Goal: Use online tool/utility: Use online tool/utility

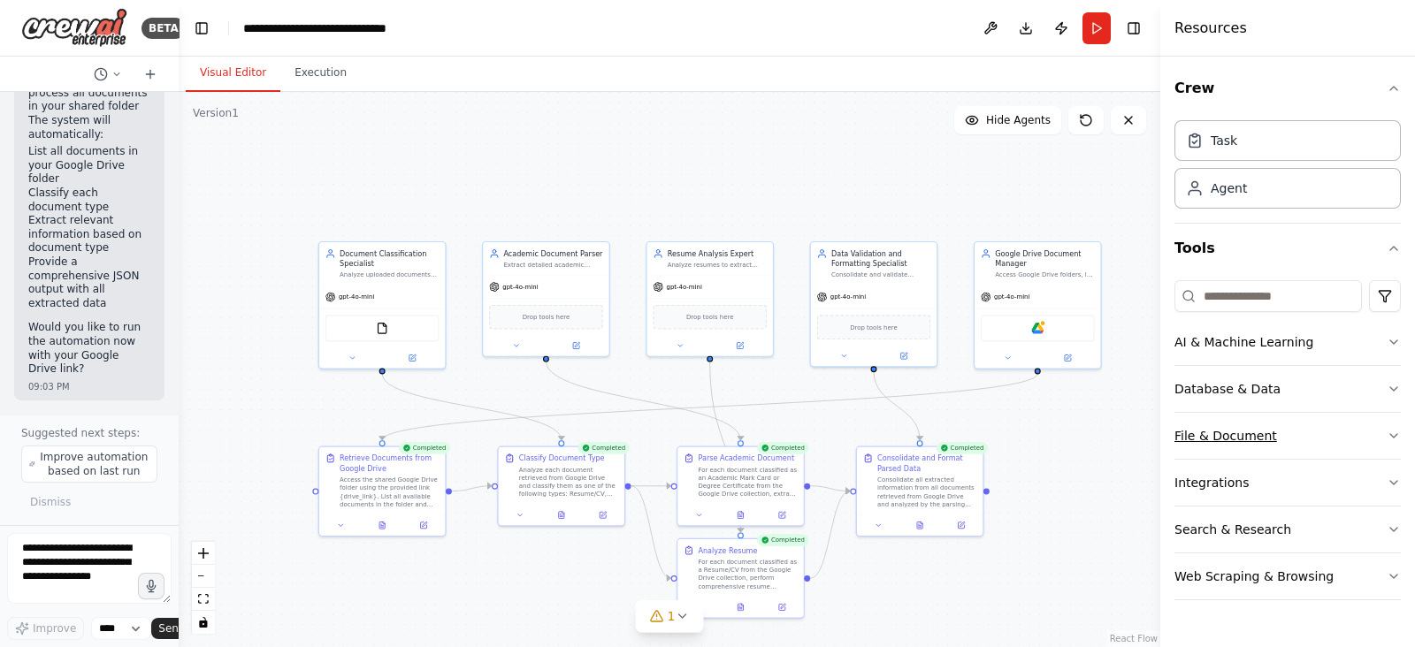
scroll to position [9437, 0]
click at [1244, 439] on button "File & Document" at bounding box center [1288, 436] width 226 height 46
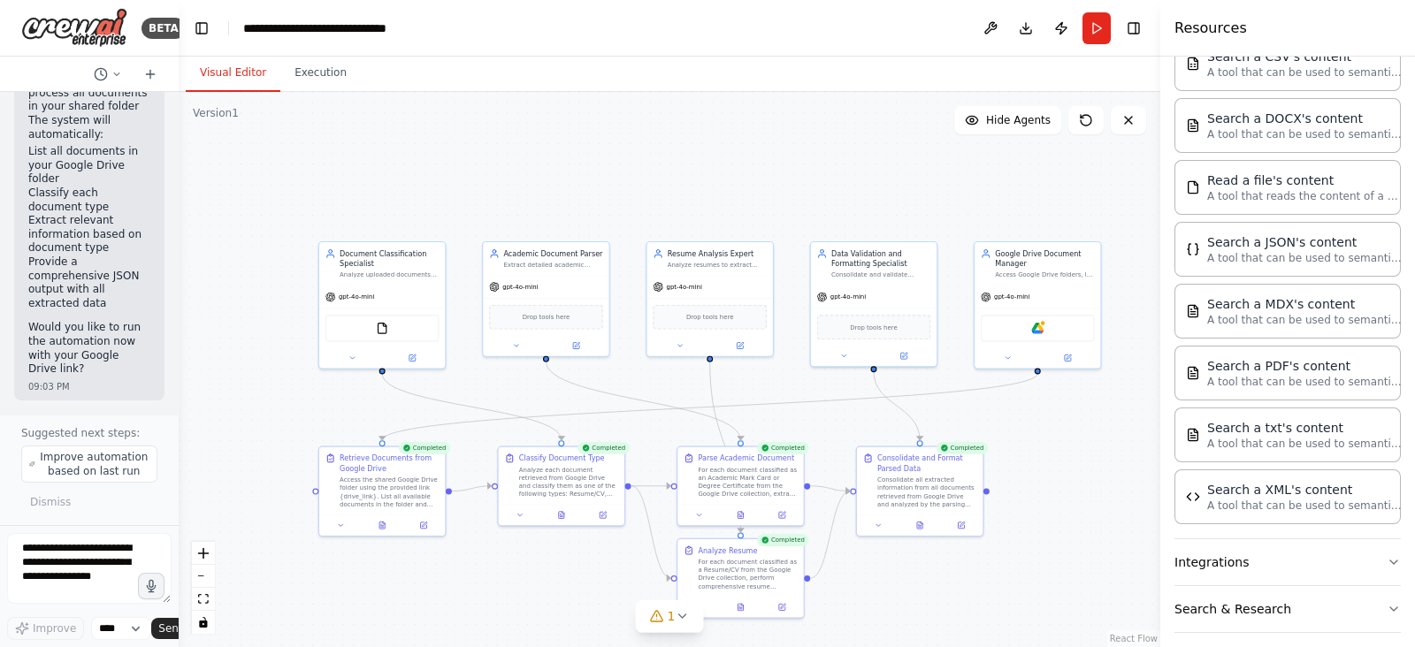
scroll to position [486, 0]
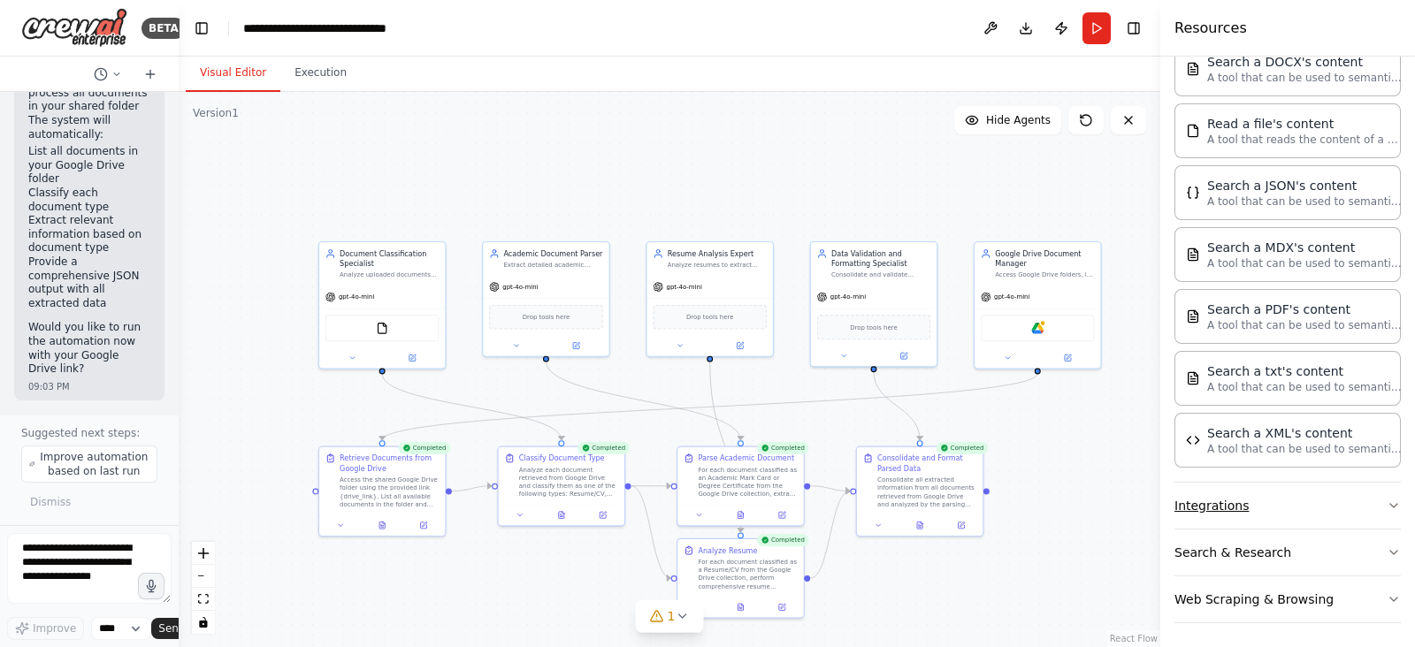
click at [1239, 501] on button "Integrations" at bounding box center [1288, 506] width 226 height 46
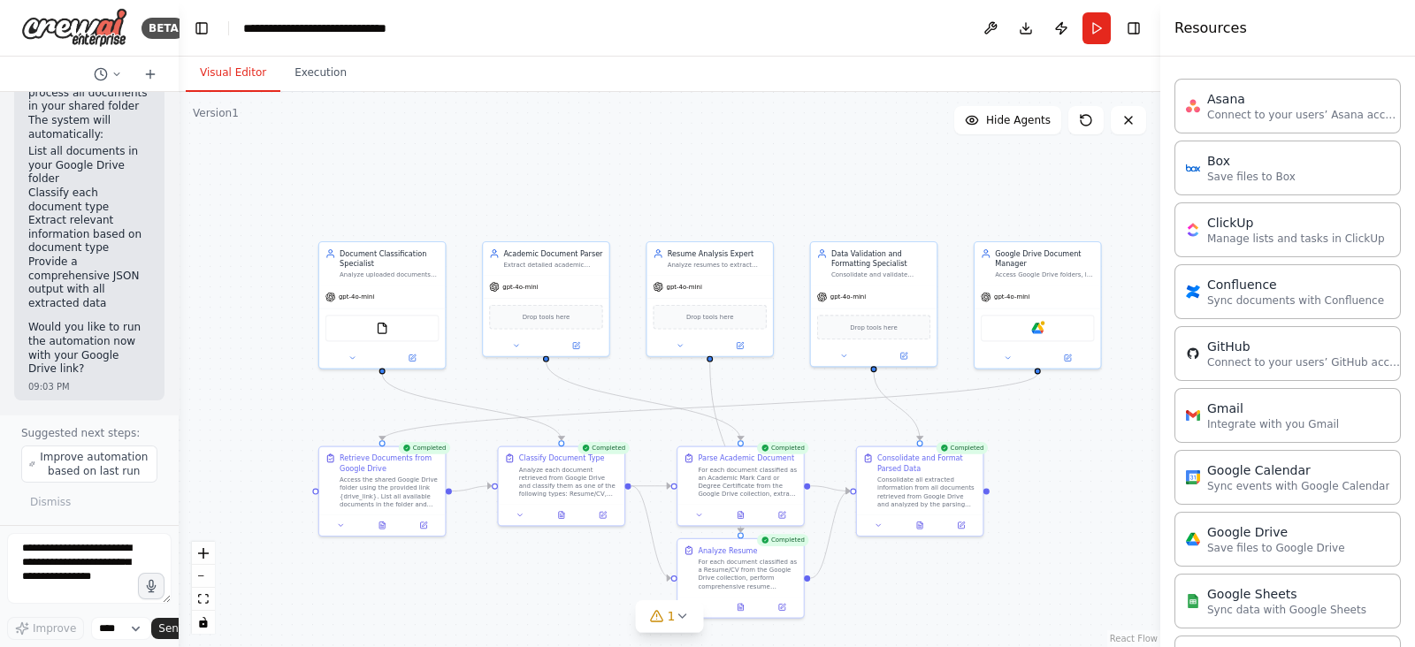
scroll to position [946, 0]
click at [57, 572] on textarea at bounding box center [89, 568] width 165 height 71
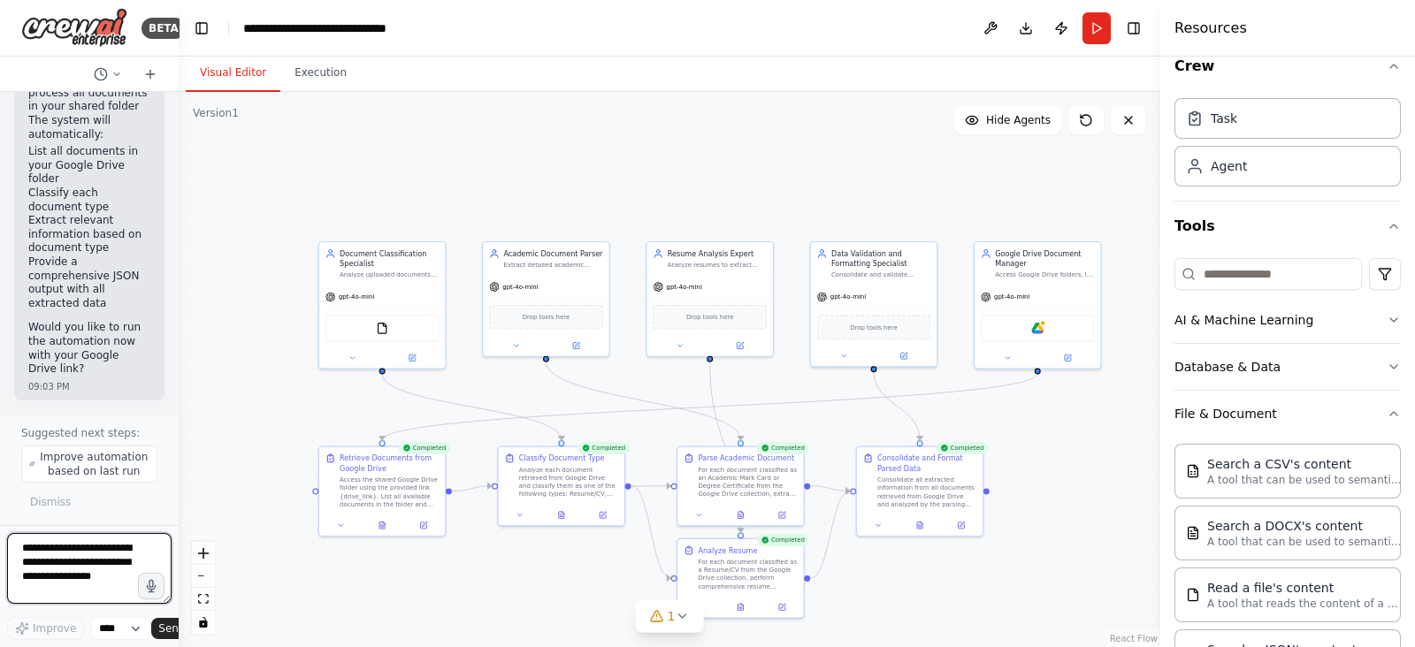
scroll to position [20, 0]
click at [1110, 30] on button "Run" at bounding box center [1097, 28] width 28 height 32
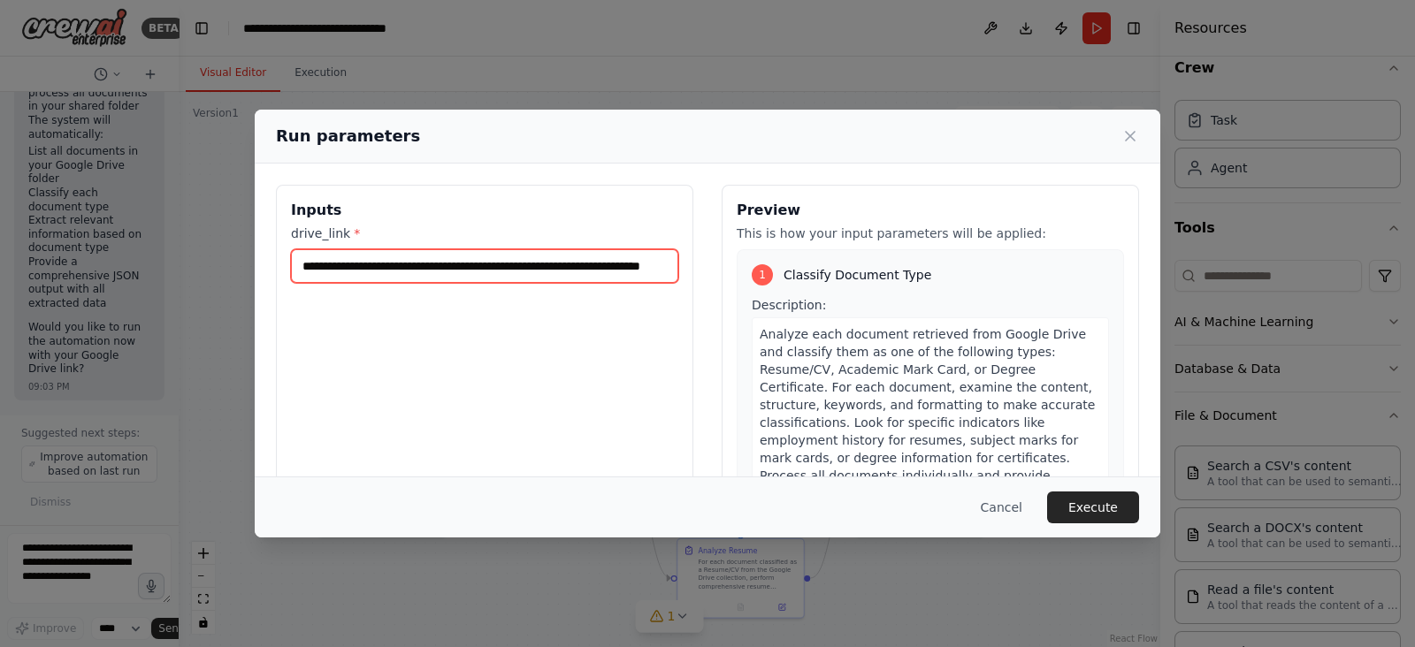
click at [488, 260] on input "**********" at bounding box center [484, 266] width 387 height 34
paste input "**********"
type input "**********"
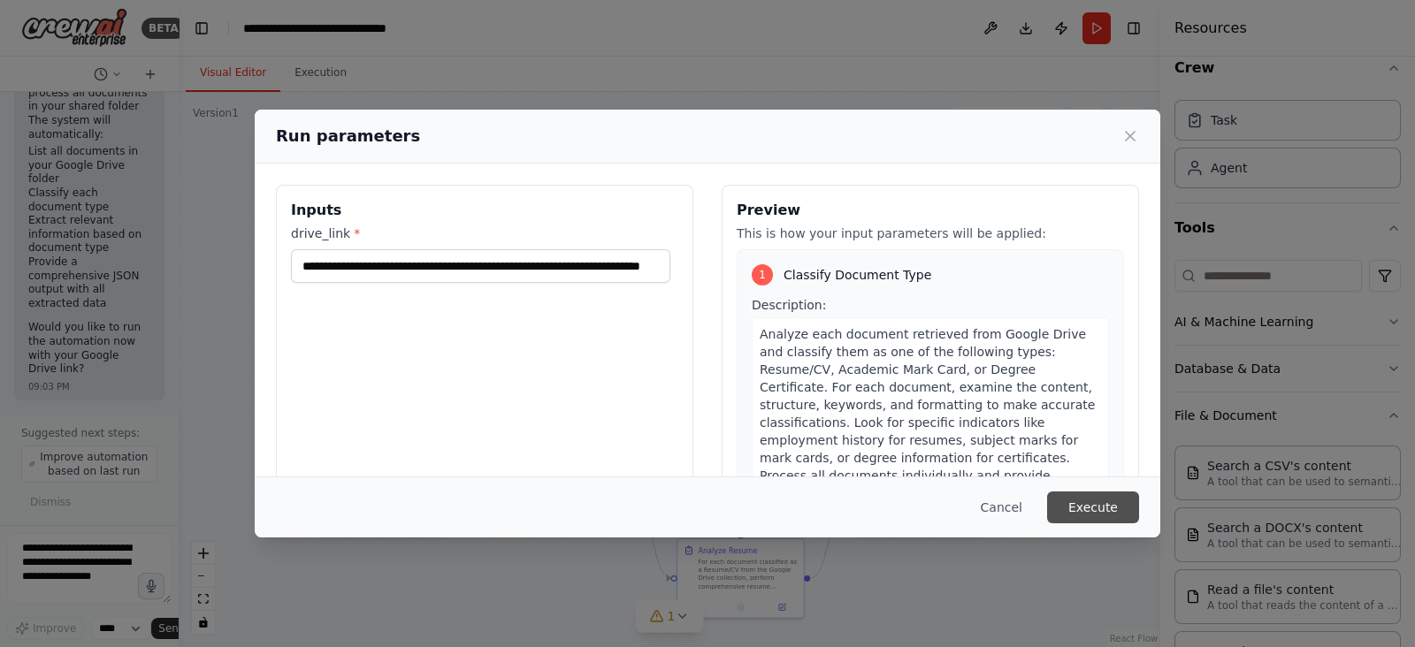
scroll to position [0, 0]
click at [1101, 506] on button "Execute" at bounding box center [1093, 508] width 92 height 32
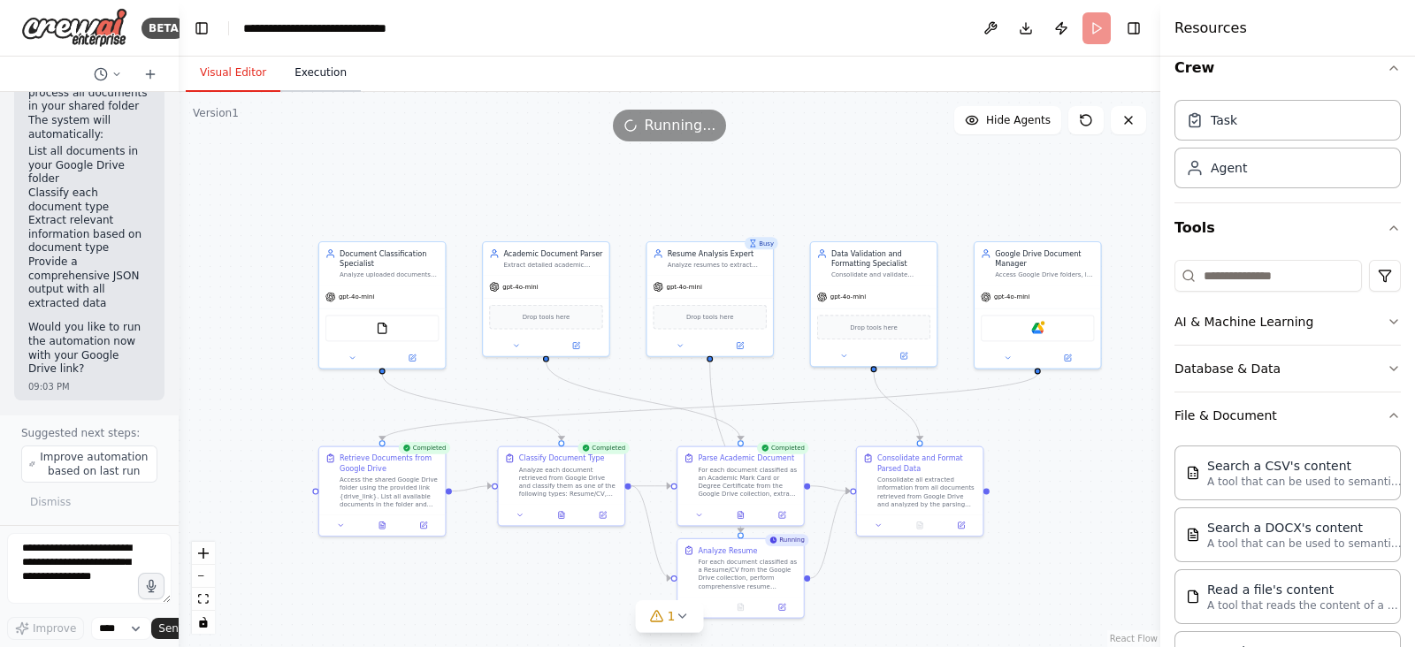
click at [302, 80] on button "Execution" at bounding box center [320, 73] width 80 height 37
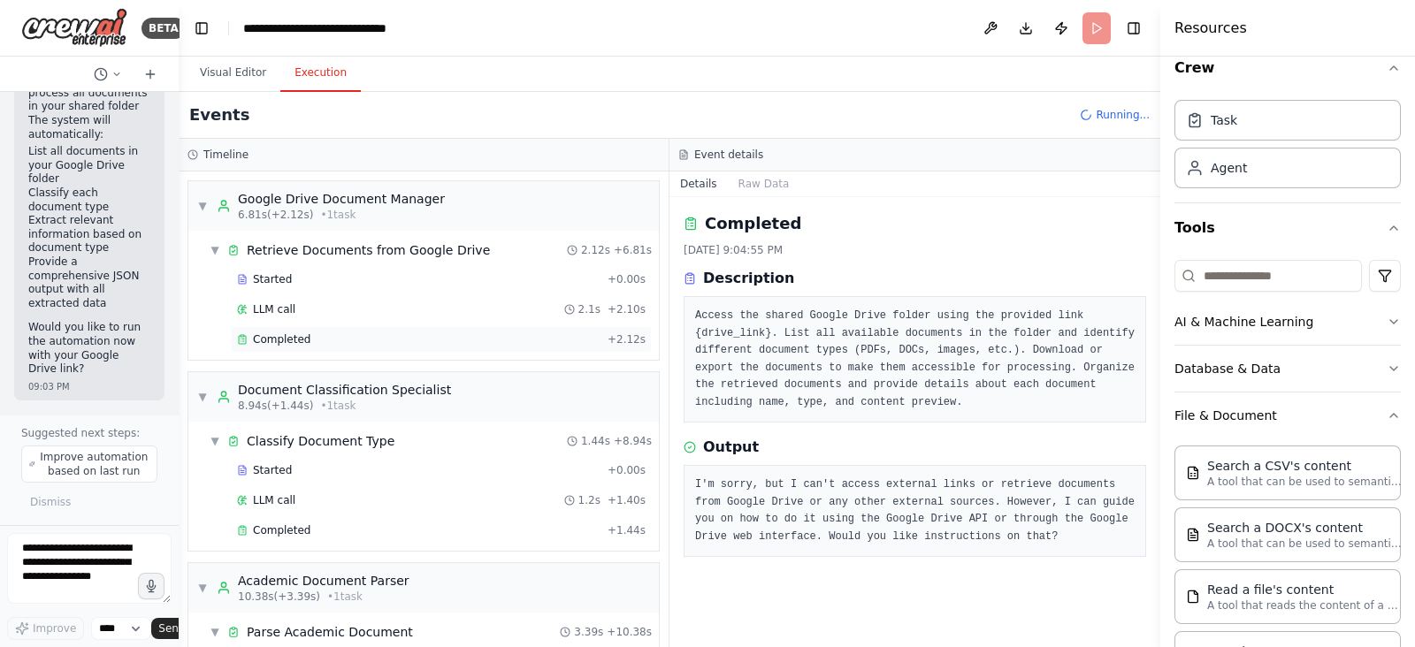
click at [280, 342] on span "Completed" at bounding box center [281, 340] width 57 height 14
click at [226, 68] on button "Visual Editor" at bounding box center [233, 73] width 95 height 37
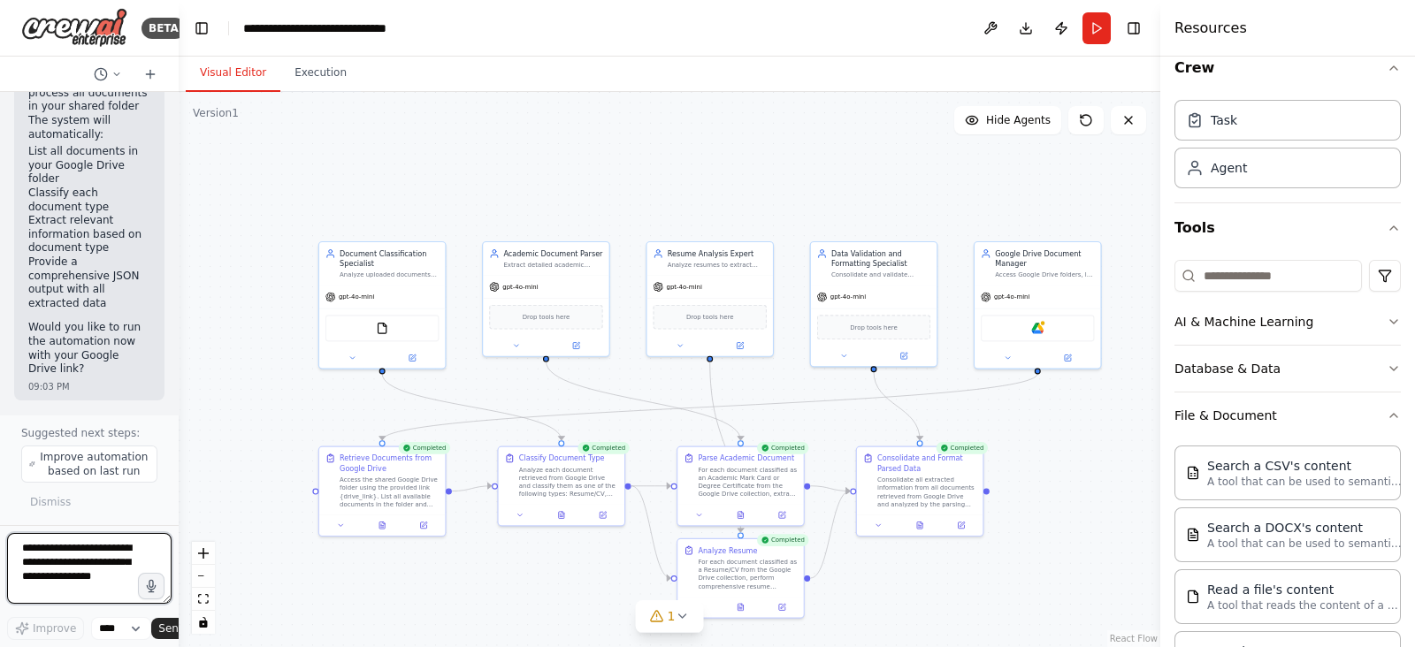
click at [88, 555] on textarea at bounding box center [89, 568] width 165 height 71
click at [1328, 323] on button "AI & Machine Learning" at bounding box center [1288, 322] width 226 height 46
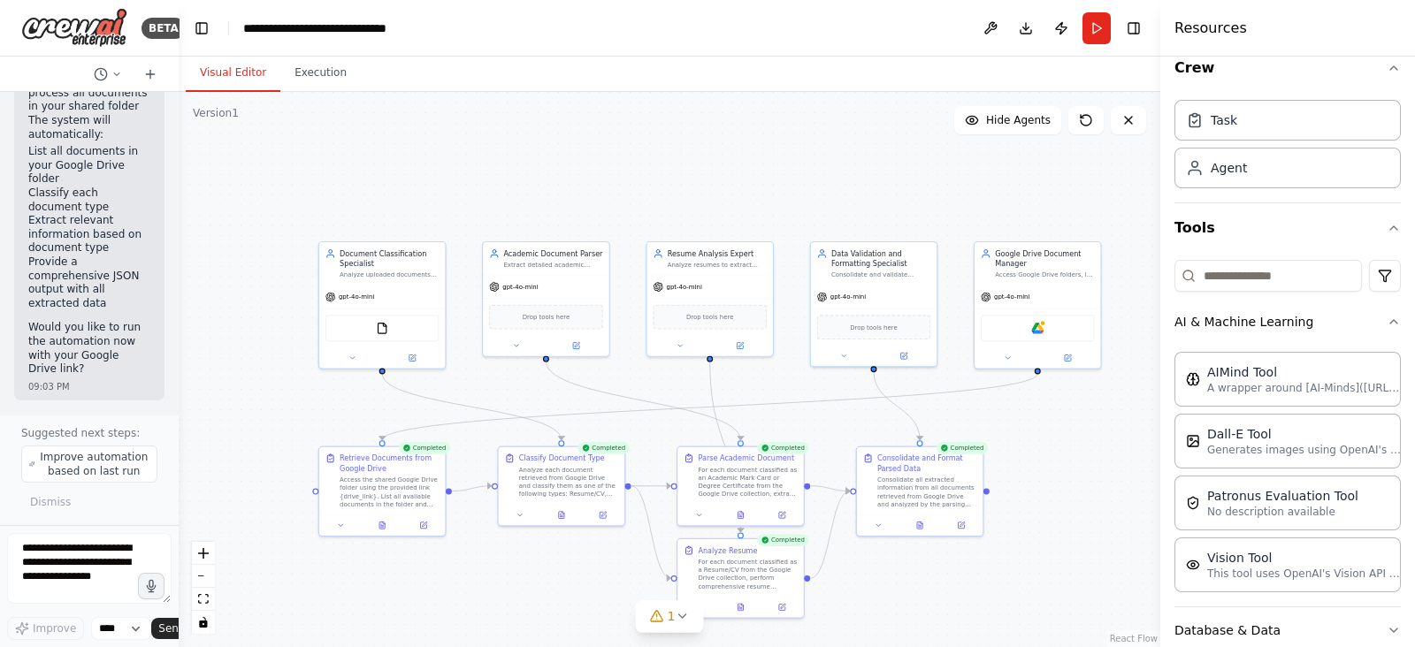
scroll to position [273, 0]
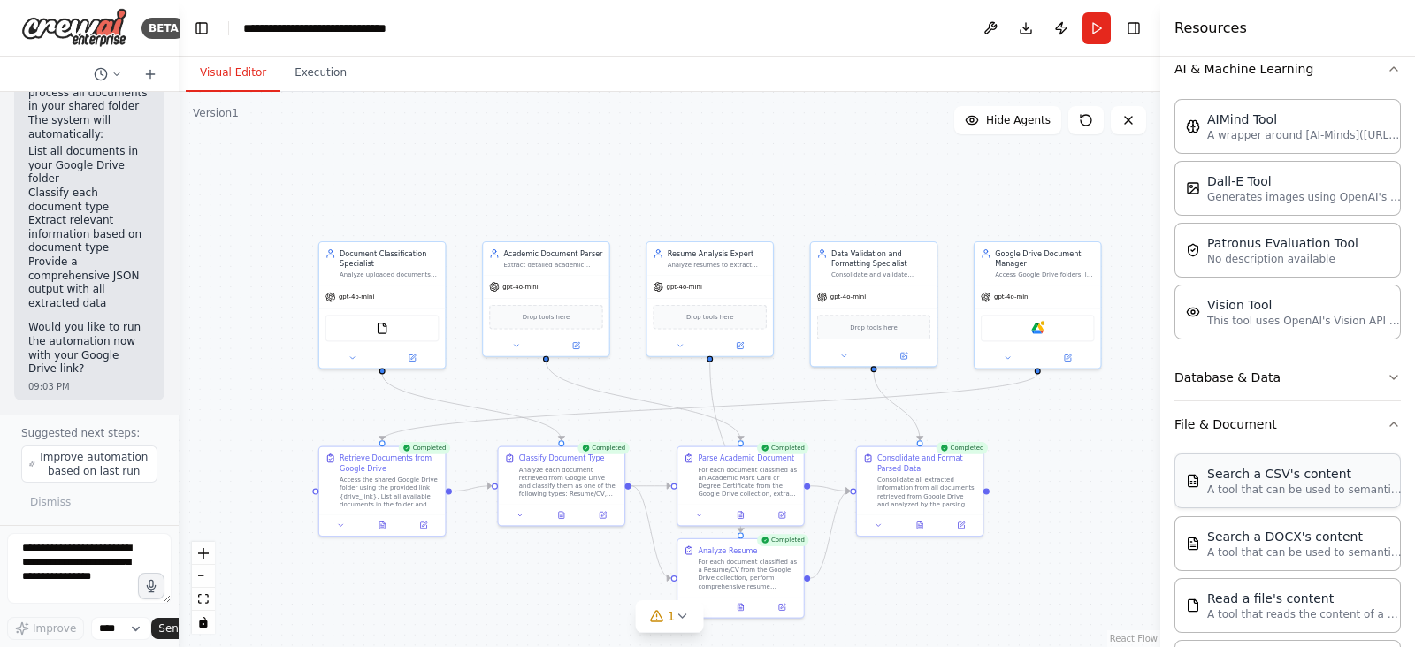
click at [1245, 484] on p "A tool that can be used to semantic search a query from a CSV's content." at bounding box center [1304, 490] width 195 height 14
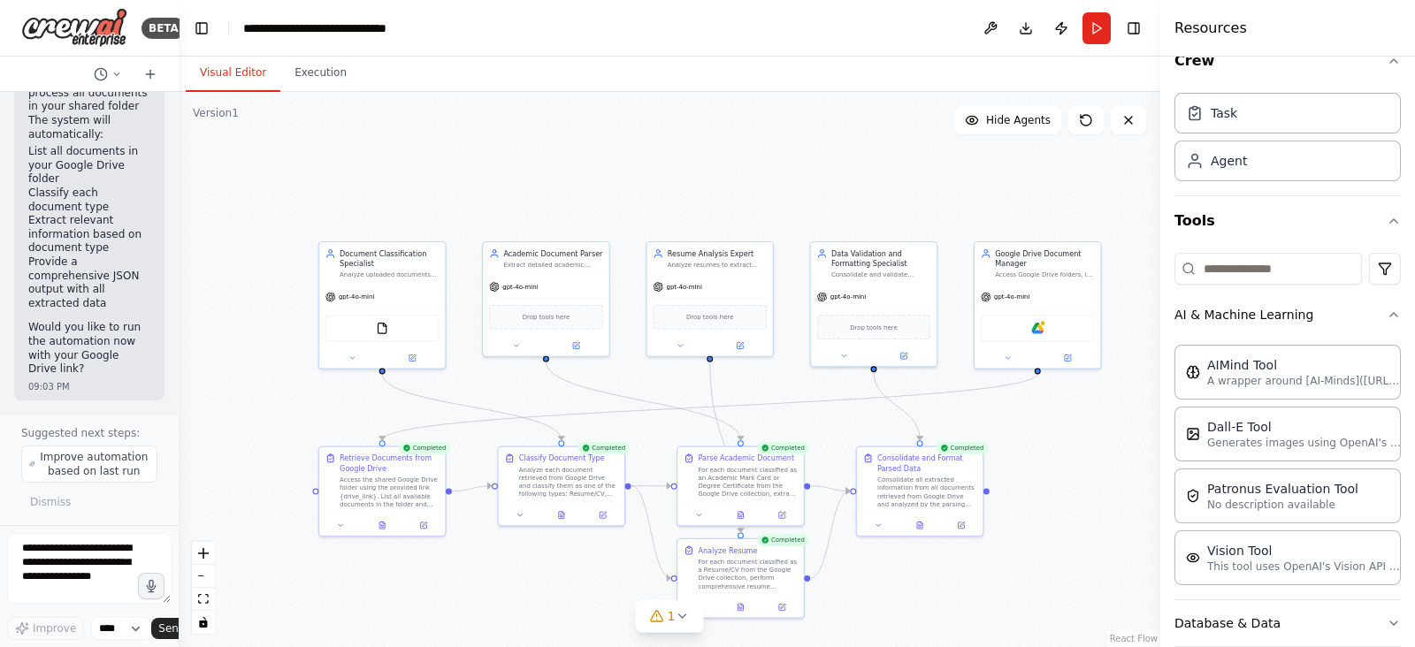
scroll to position [0, 0]
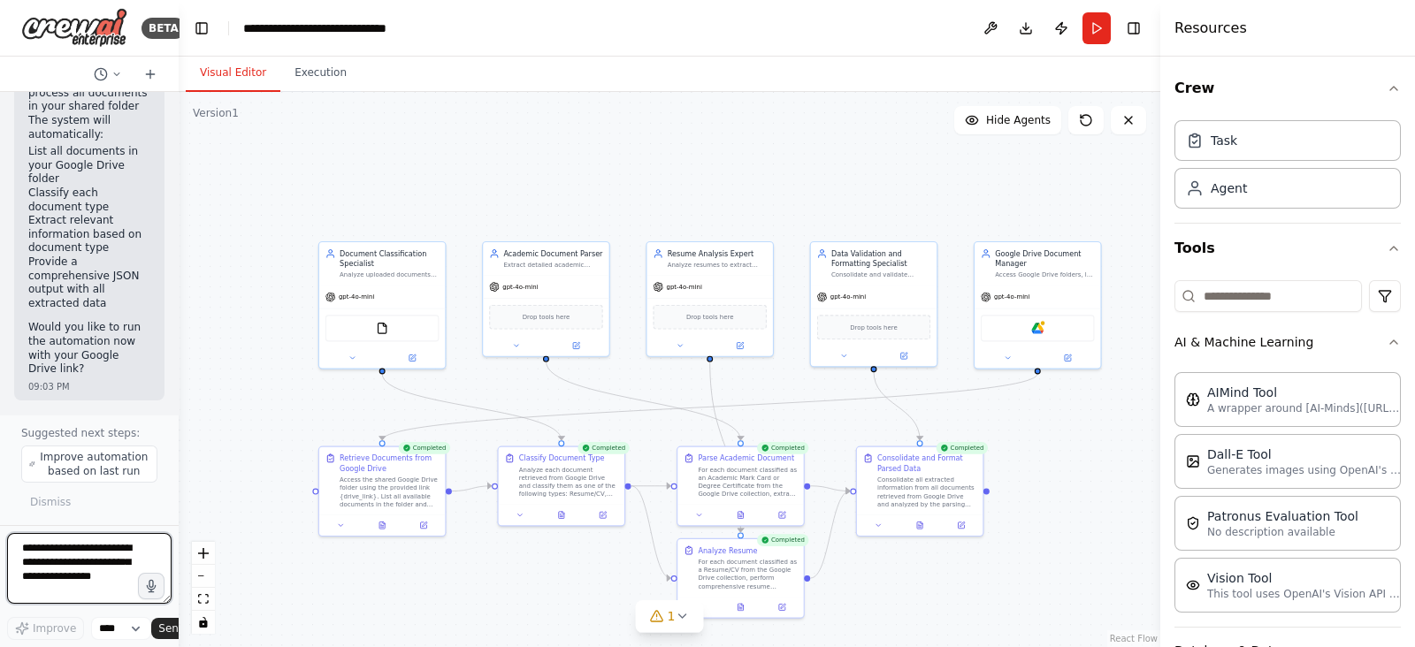
click at [84, 573] on textarea at bounding box center [89, 568] width 165 height 71
click at [380, 527] on icon at bounding box center [383, 523] width 8 height 8
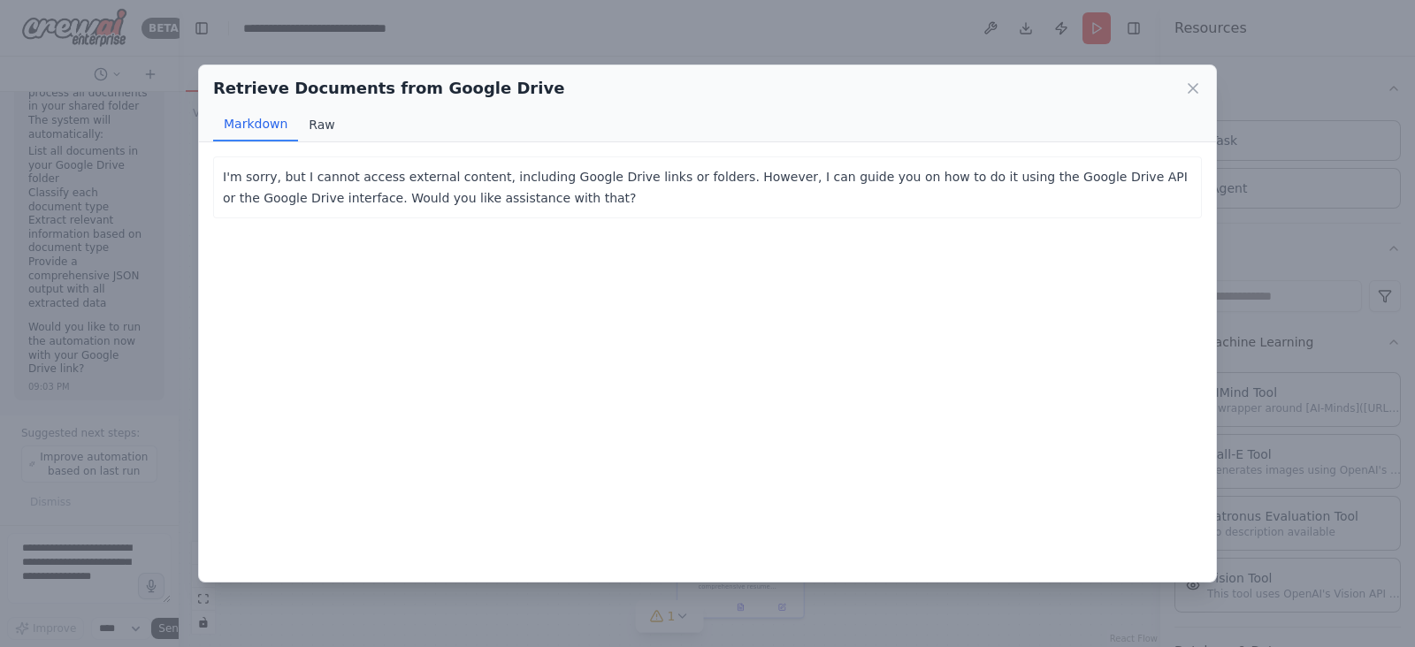
click at [311, 123] on button "Raw" at bounding box center [321, 125] width 47 height 34
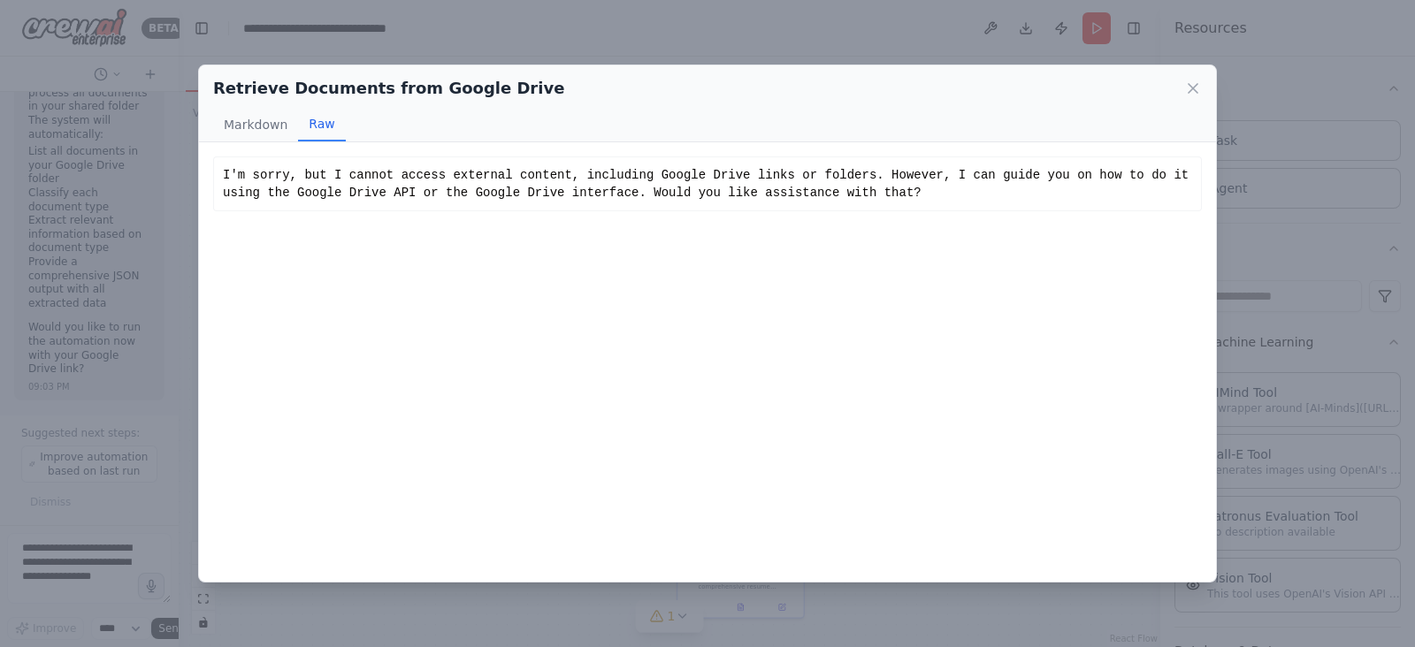
click at [1183, 90] on div "Retrieve Documents from Google Drive" at bounding box center [707, 88] width 989 height 25
click at [1190, 91] on icon at bounding box center [1193, 88] width 9 height 9
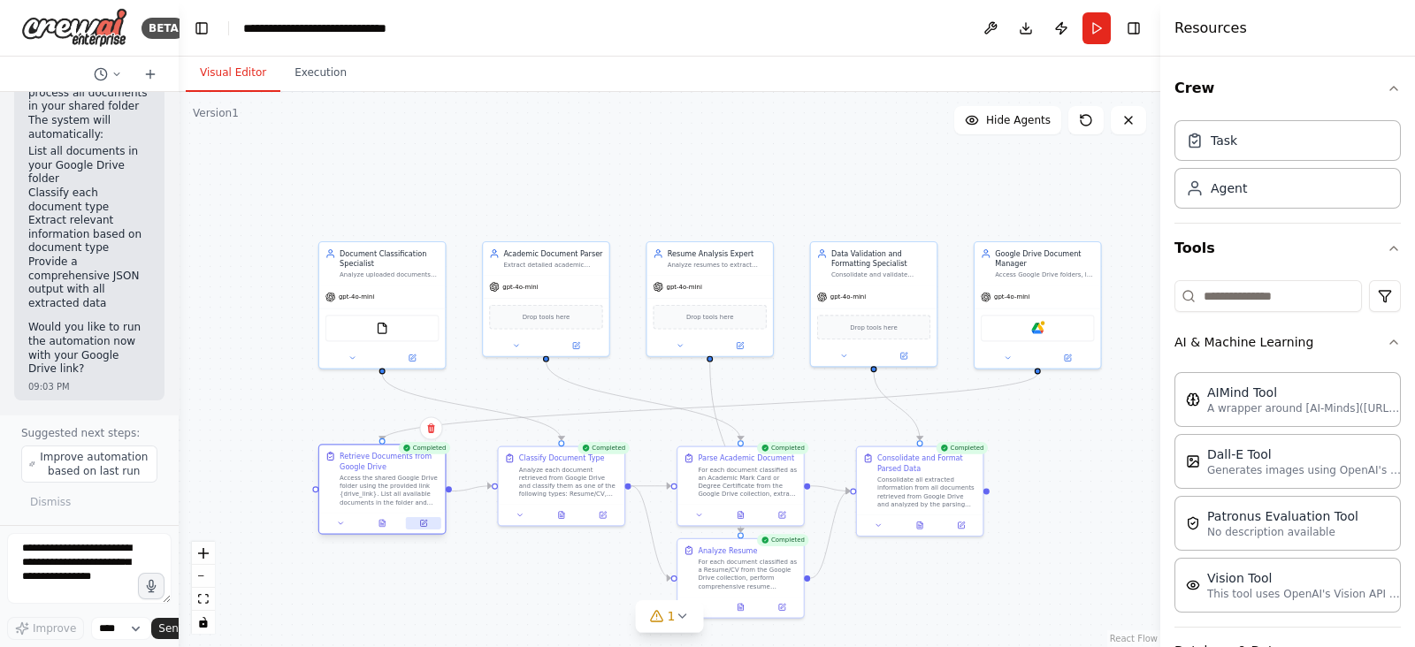
click at [421, 526] on icon at bounding box center [423, 524] width 6 height 6
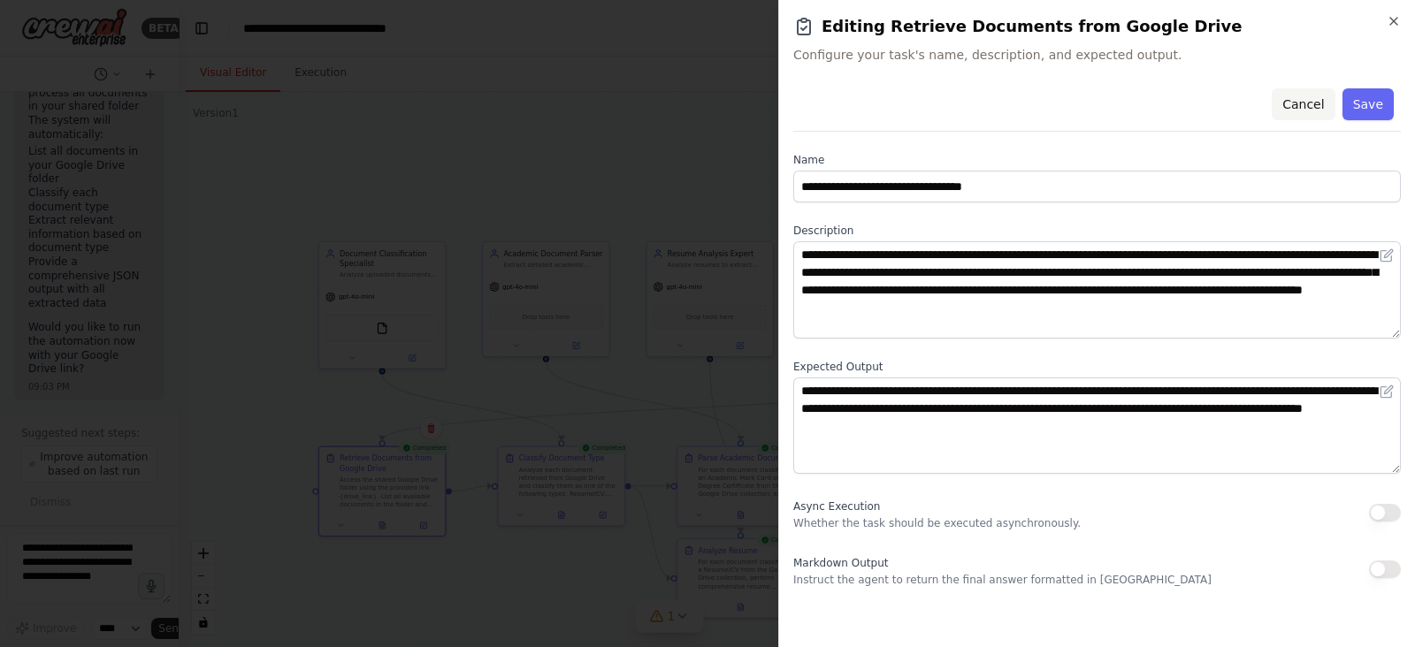
click at [1304, 104] on button "Cancel" at bounding box center [1303, 104] width 63 height 32
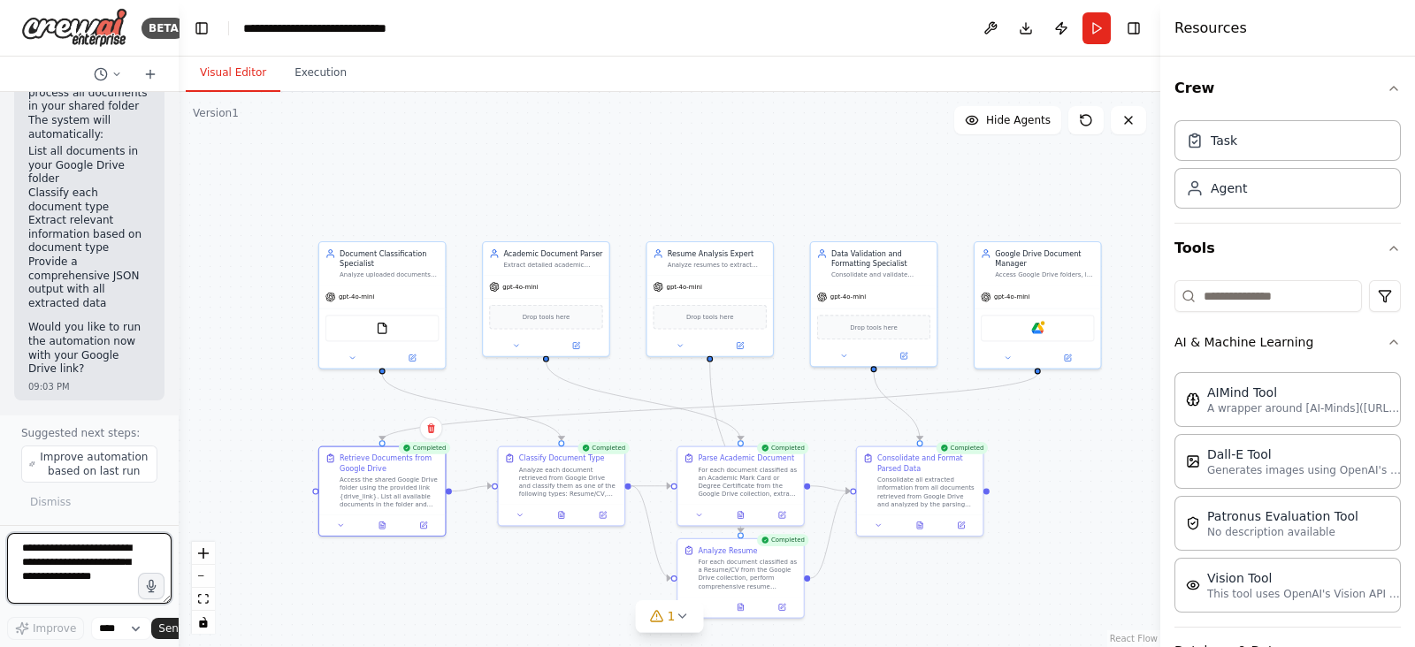
click at [59, 571] on textarea at bounding box center [89, 568] width 165 height 71
type textarea "**********"
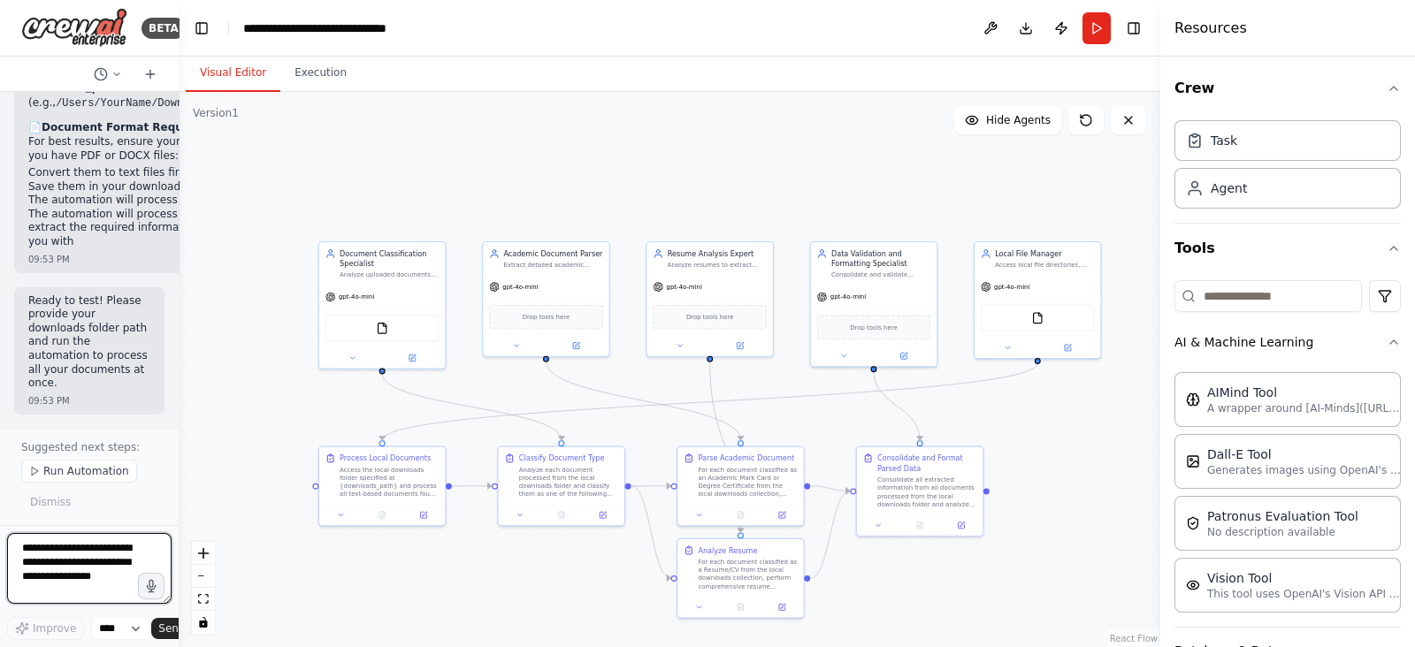
scroll to position [12241, 0]
click at [1094, 26] on button "Run" at bounding box center [1097, 28] width 28 height 32
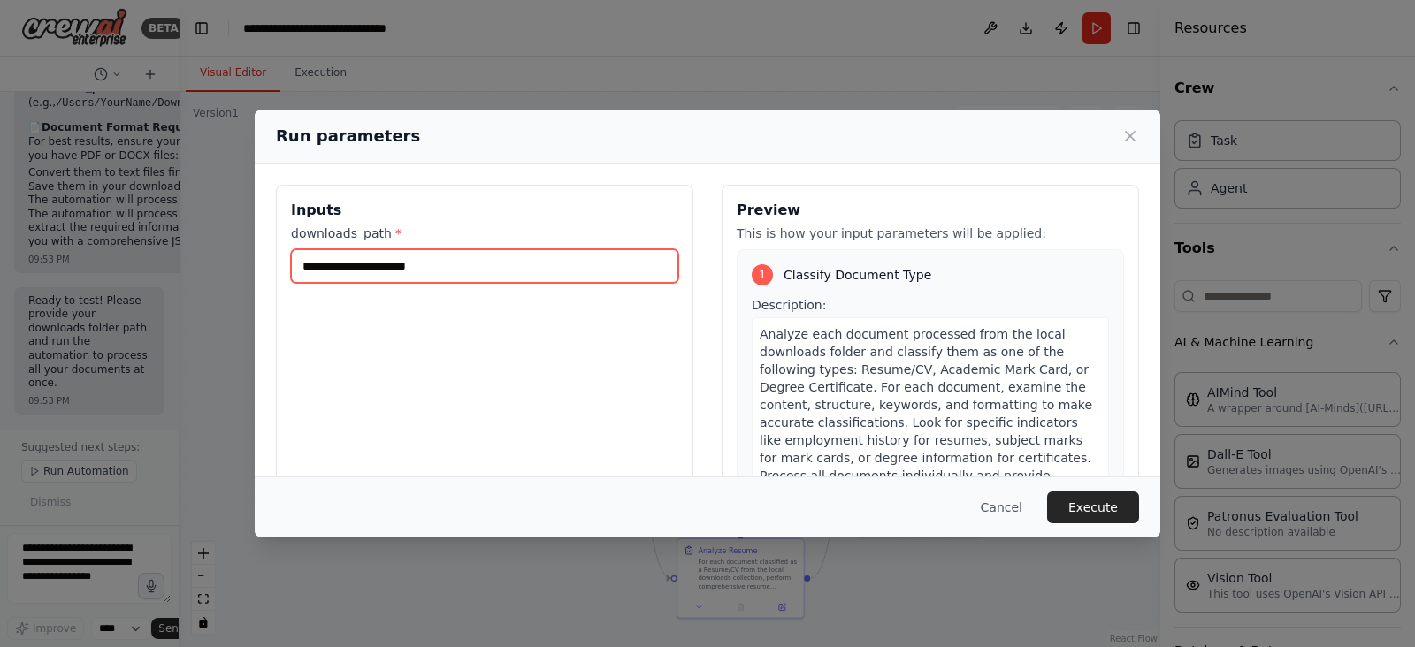
click at [370, 266] on input "downloads_path *" at bounding box center [484, 266] width 387 height 34
paste input "**********"
type input "**********"
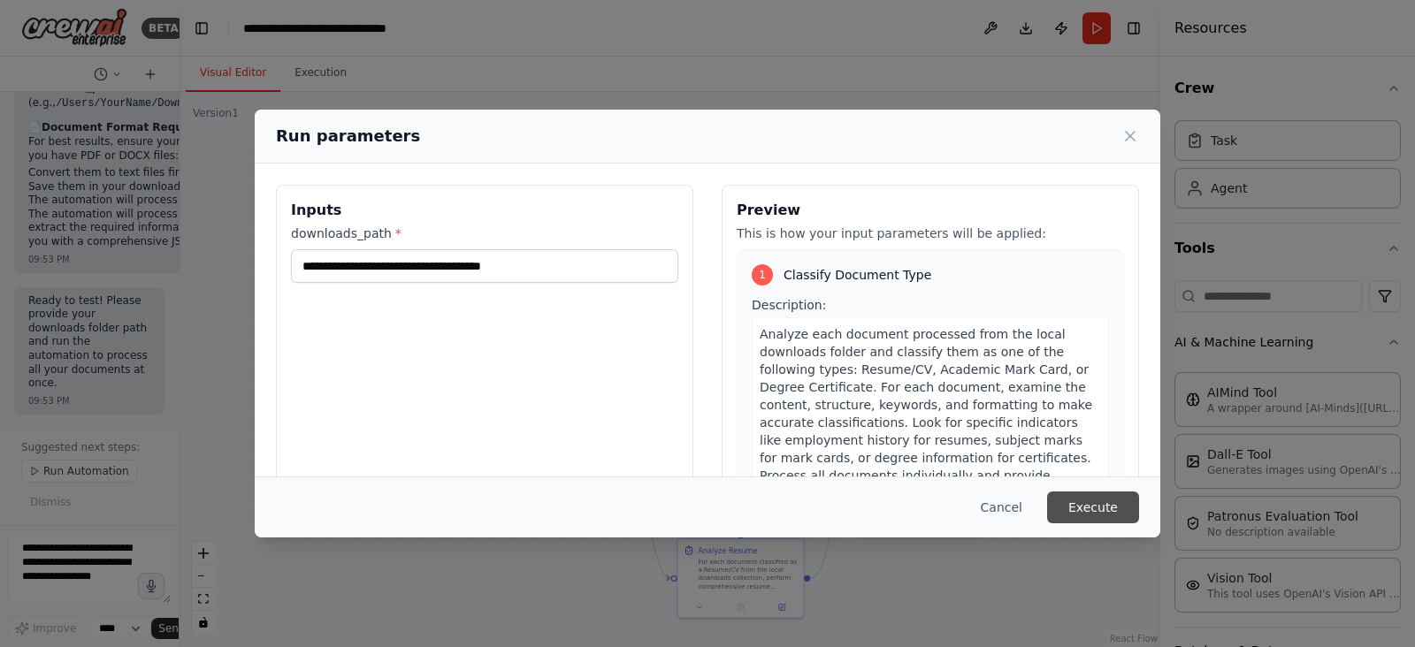
click at [1107, 506] on button "Execute" at bounding box center [1093, 508] width 92 height 32
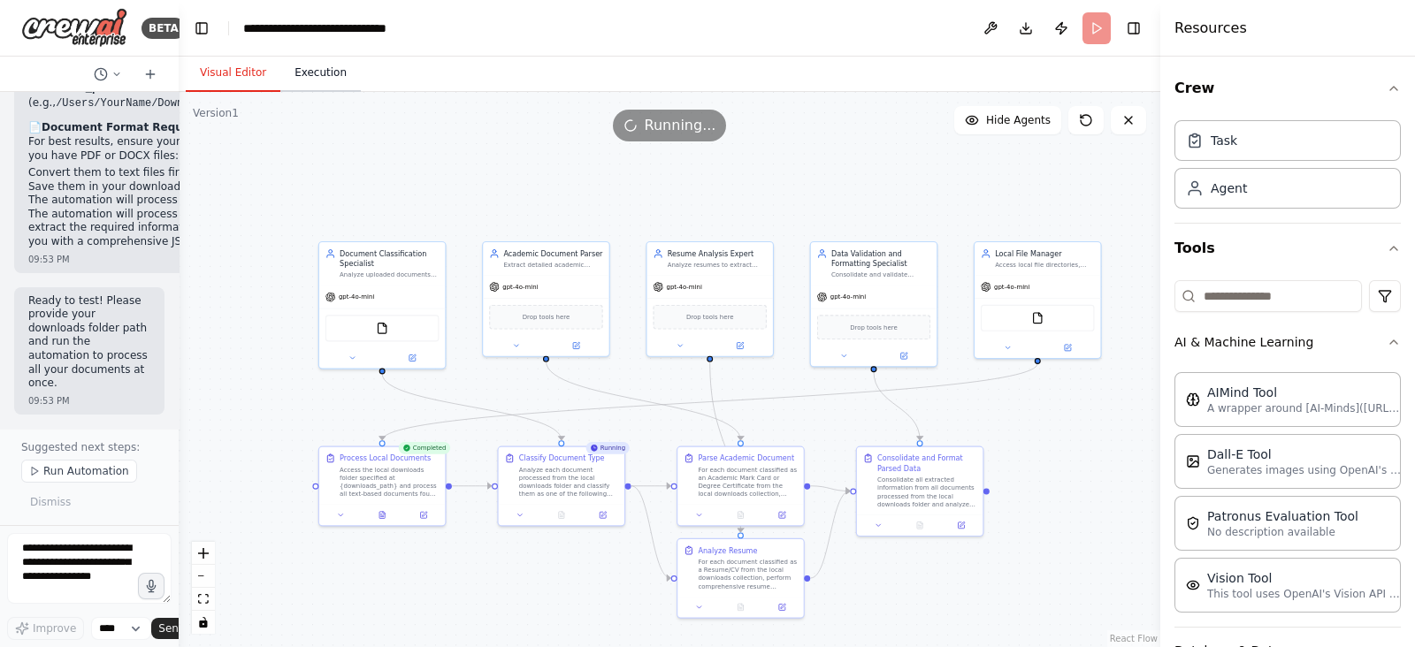
click at [327, 79] on button "Execution" at bounding box center [320, 73] width 80 height 37
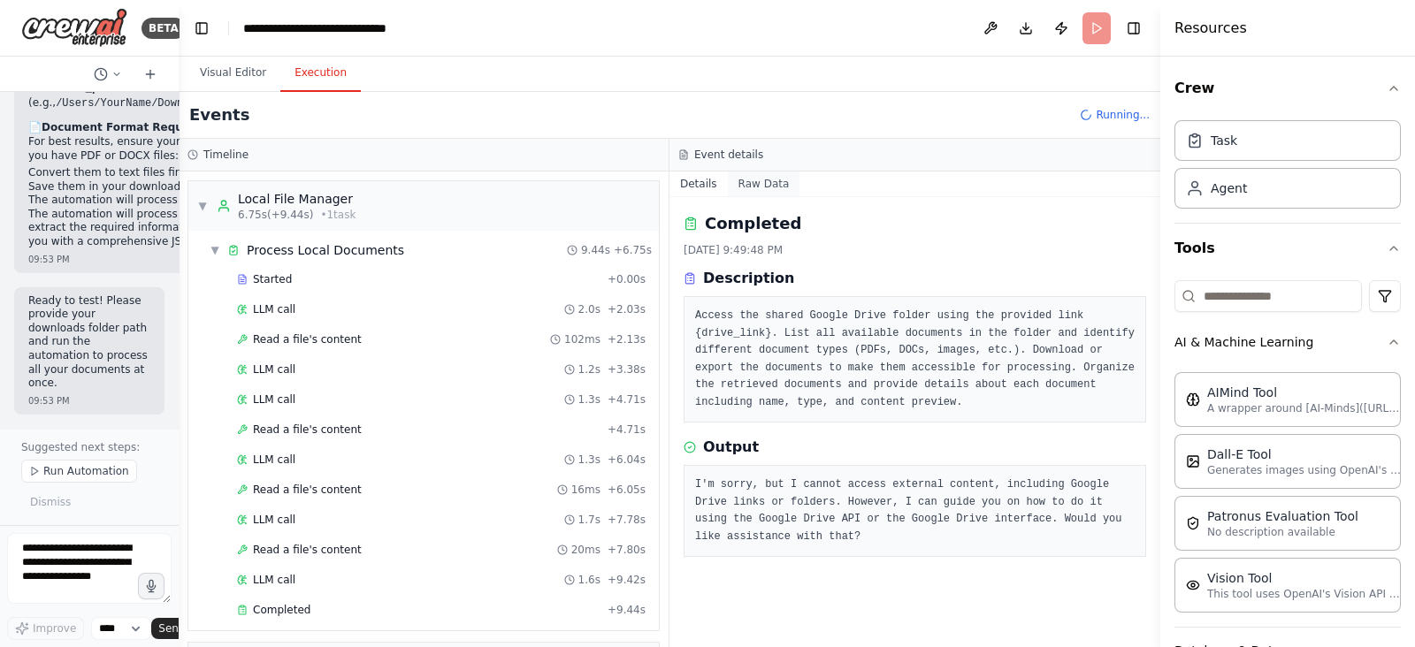
click at [756, 187] on button "Raw Data" at bounding box center [764, 184] width 73 height 25
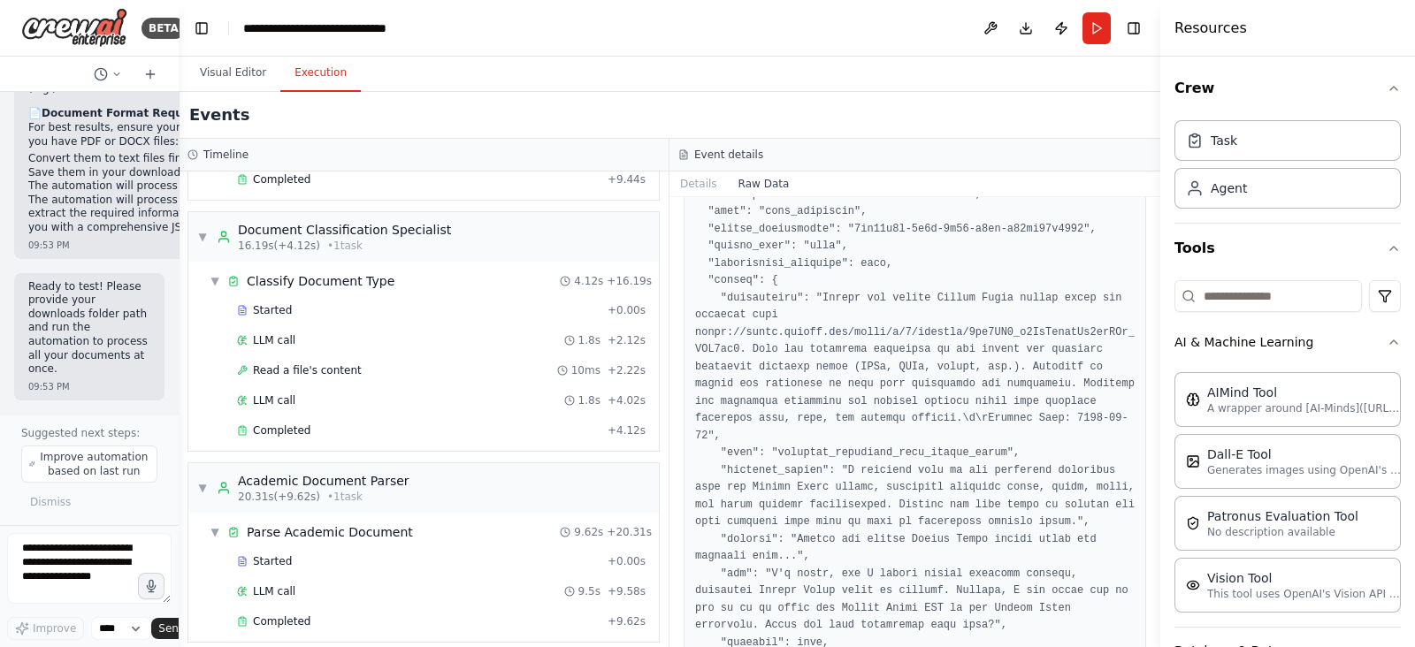
scroll to position [0, 0]
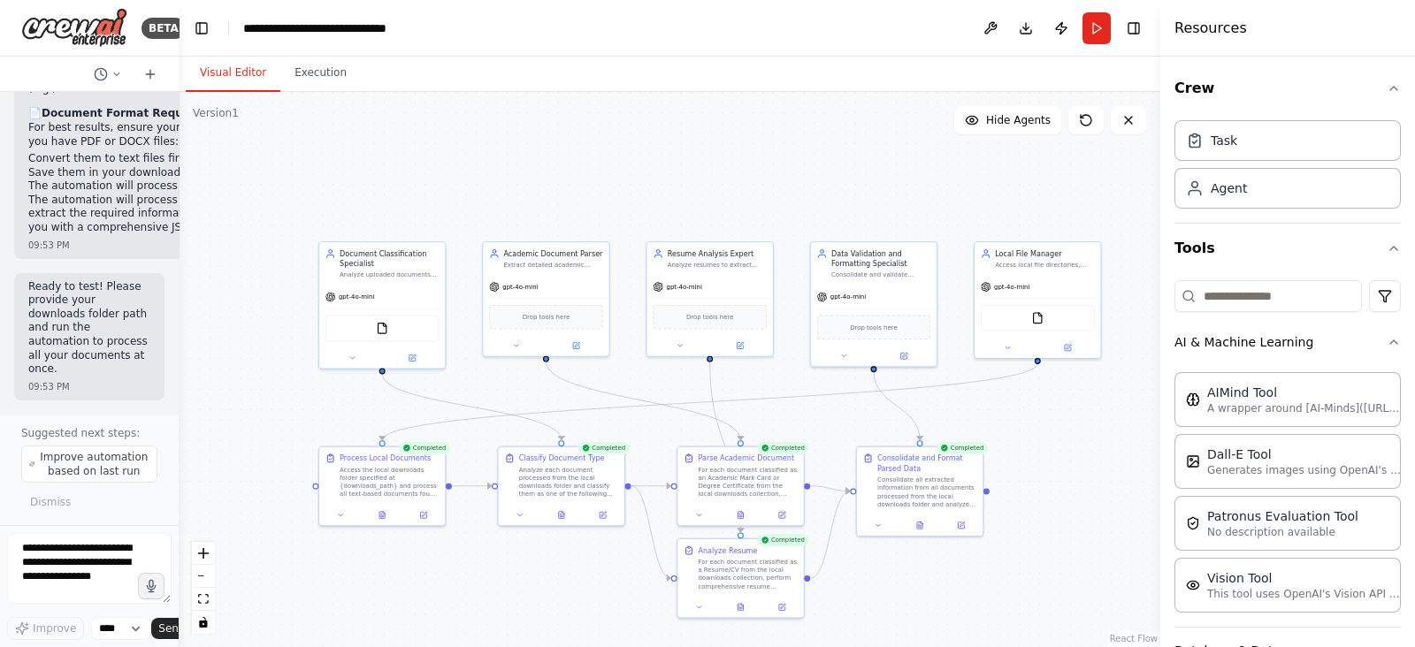
click at [216, 70] on button "Visual Editor" at bounding box center [233, 73] width 95 height 37
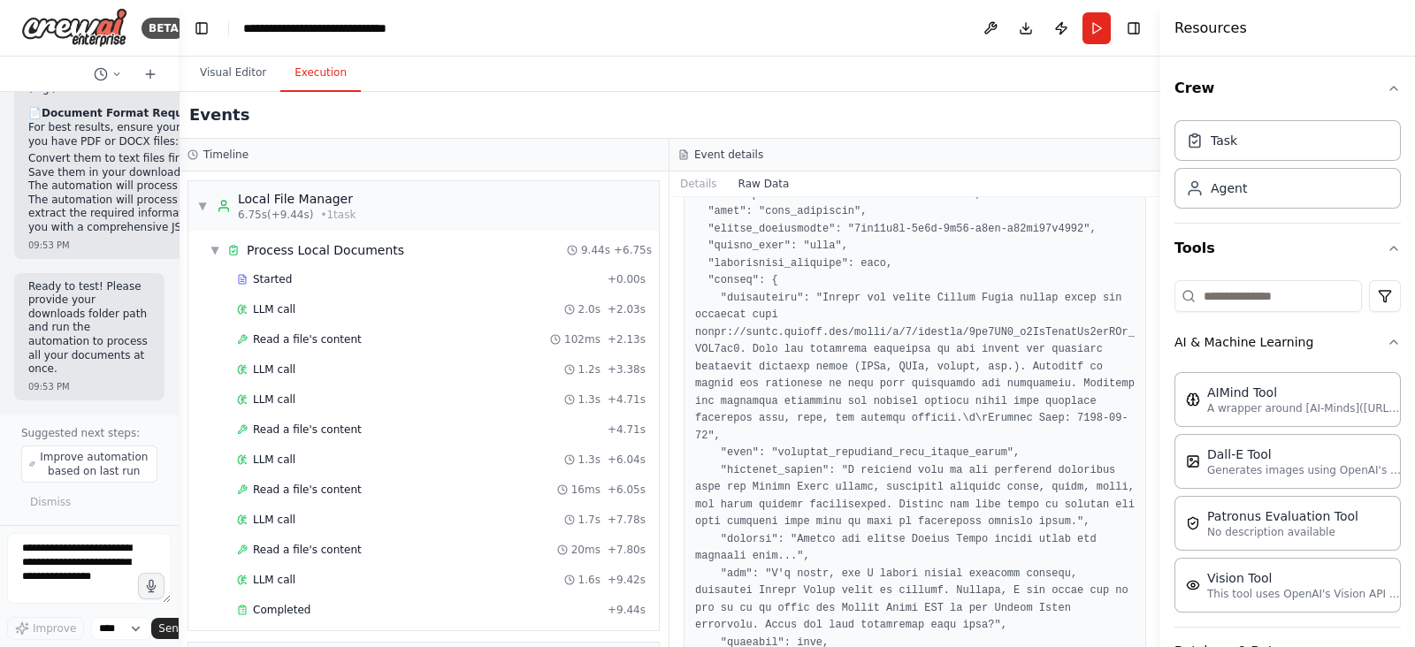
click at [311, 74] on button "Execution" at bounding box center [320, 73] width 80 height 37
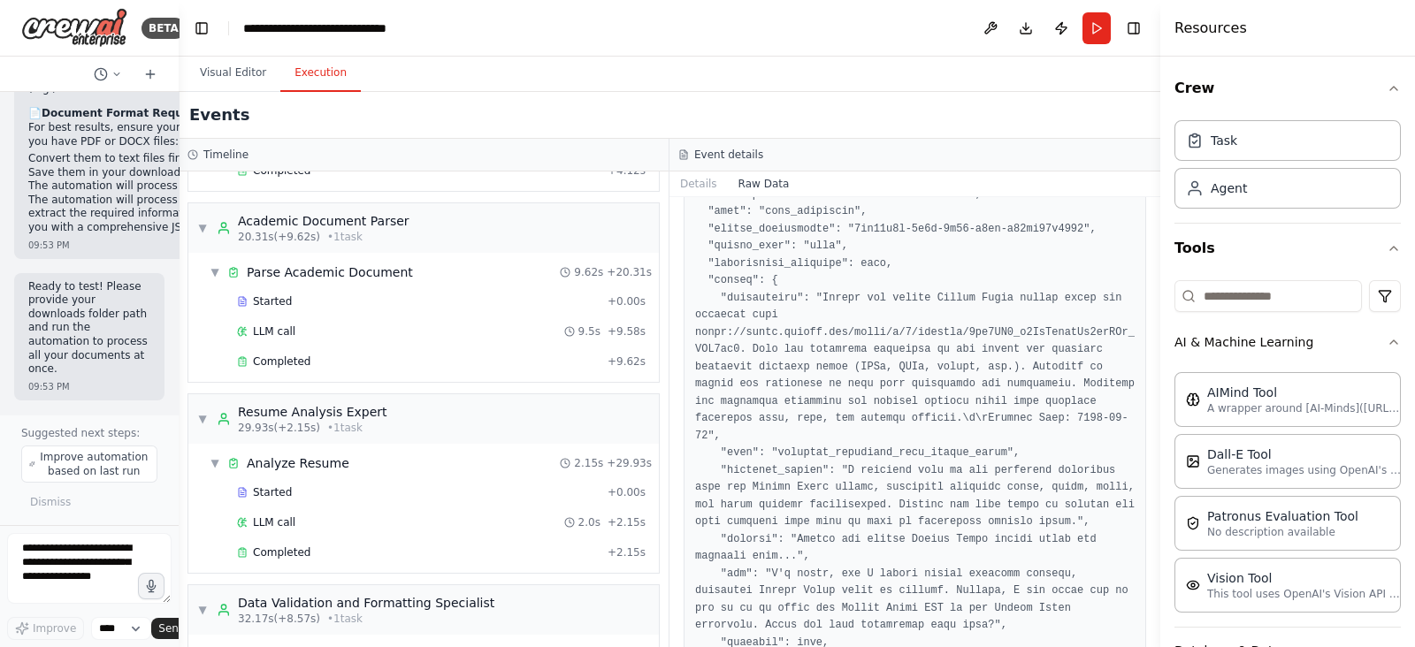
scroll to position [817, 0]
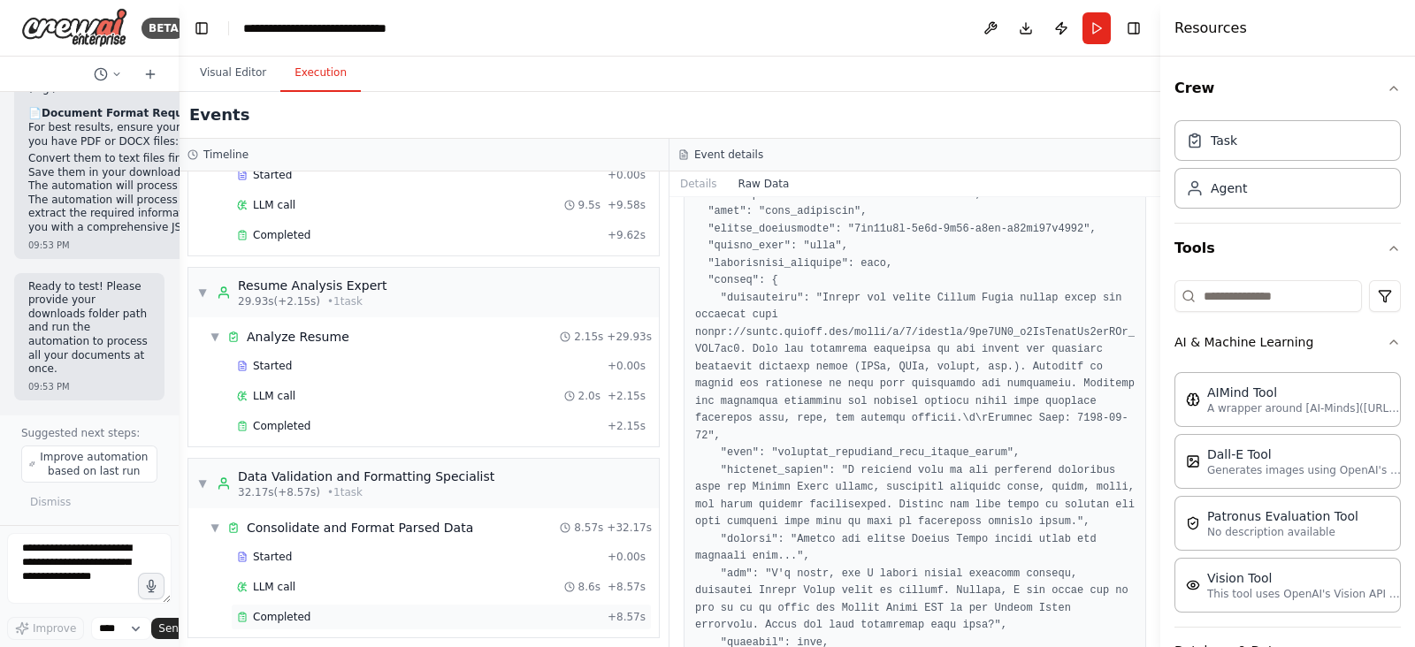
click at [287, 610] on span "Completed" at bounding box center [281, 617] width 57 height 14
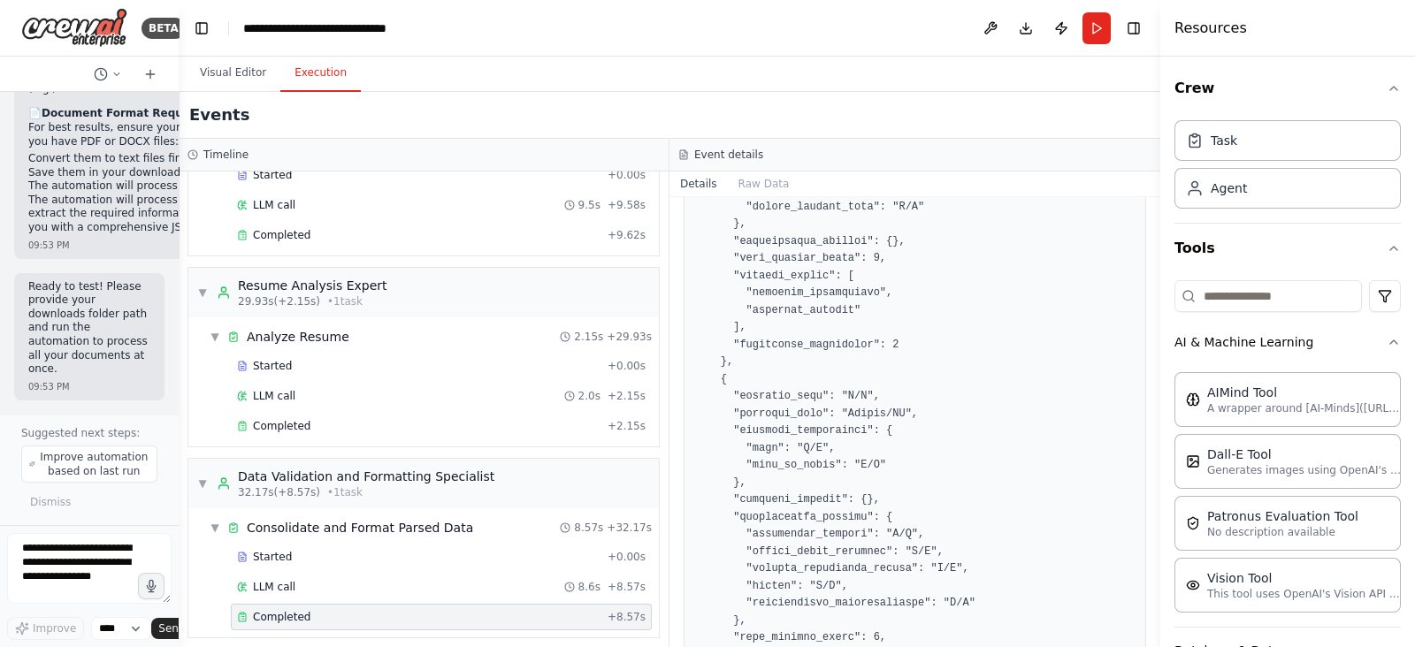
scroll to position [834, 0]
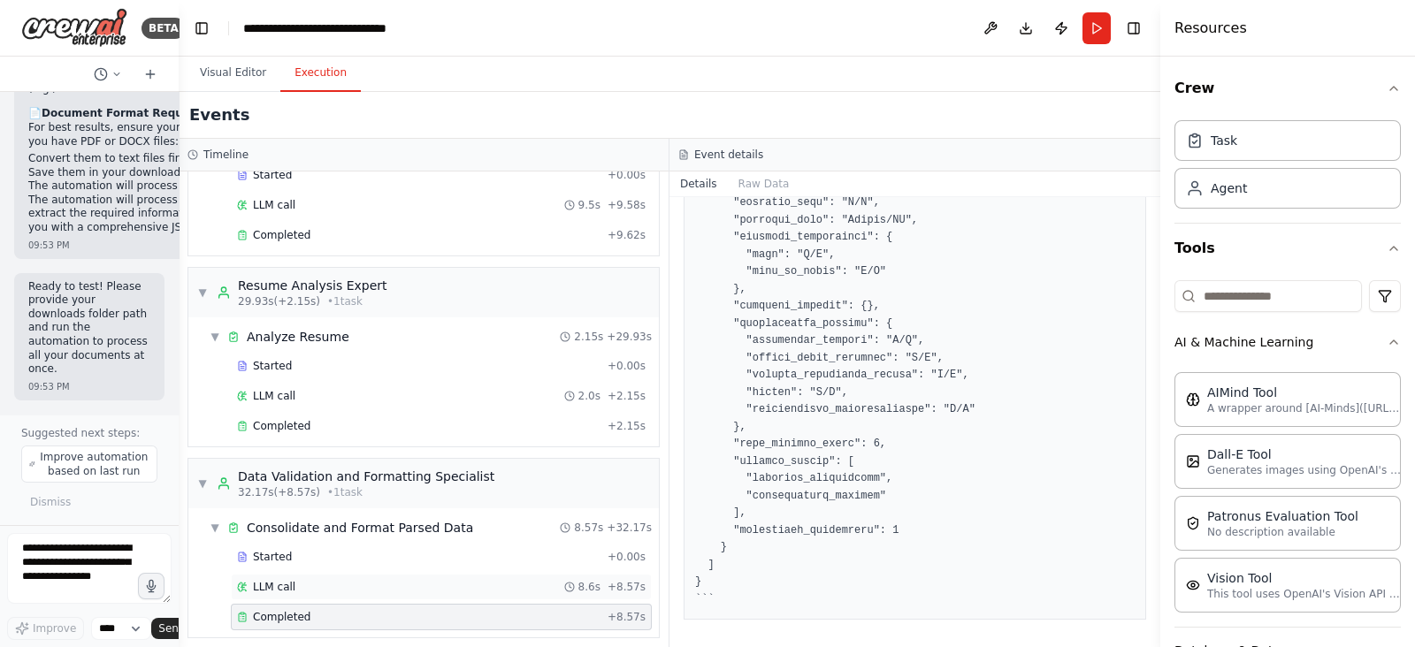
click at [278, 580] on span "LLM call" at bounding box center [274, 587] width 42 height 14
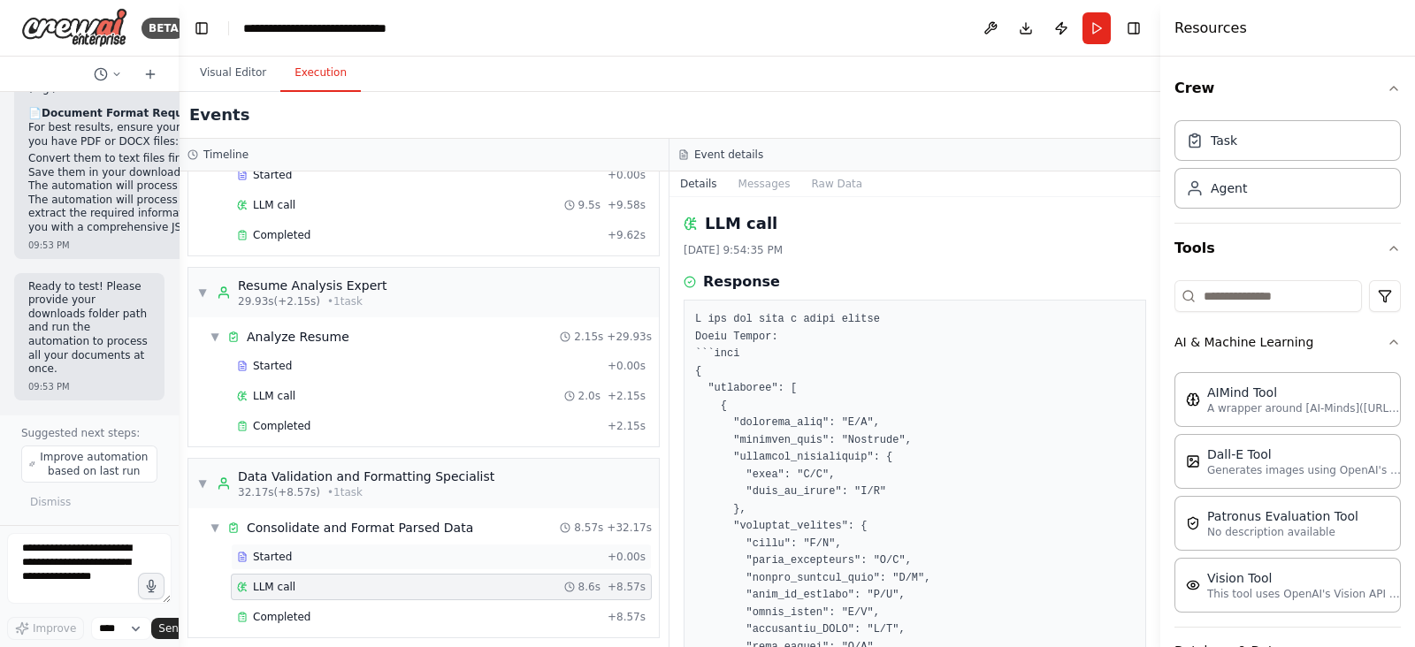
click at [281, 554] on span "Started" at bounding box center [272, 557] width 39 height 14
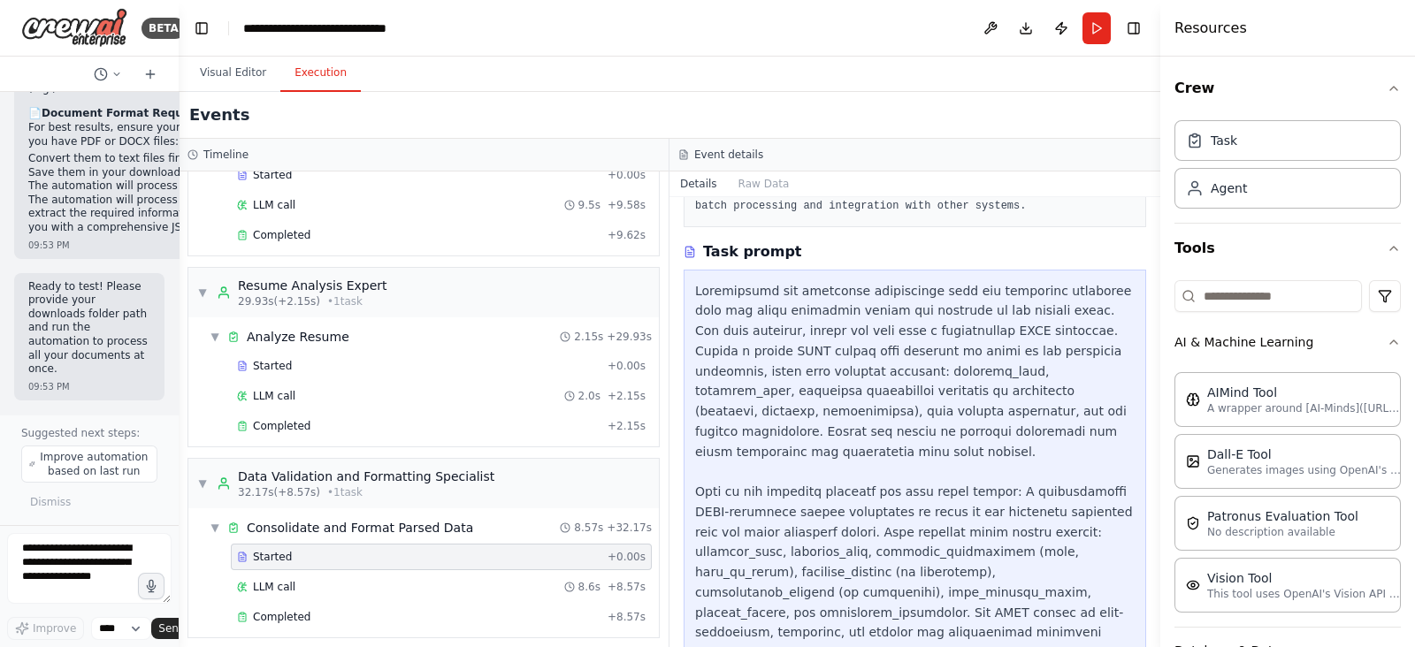
scroll to position [302, 0]
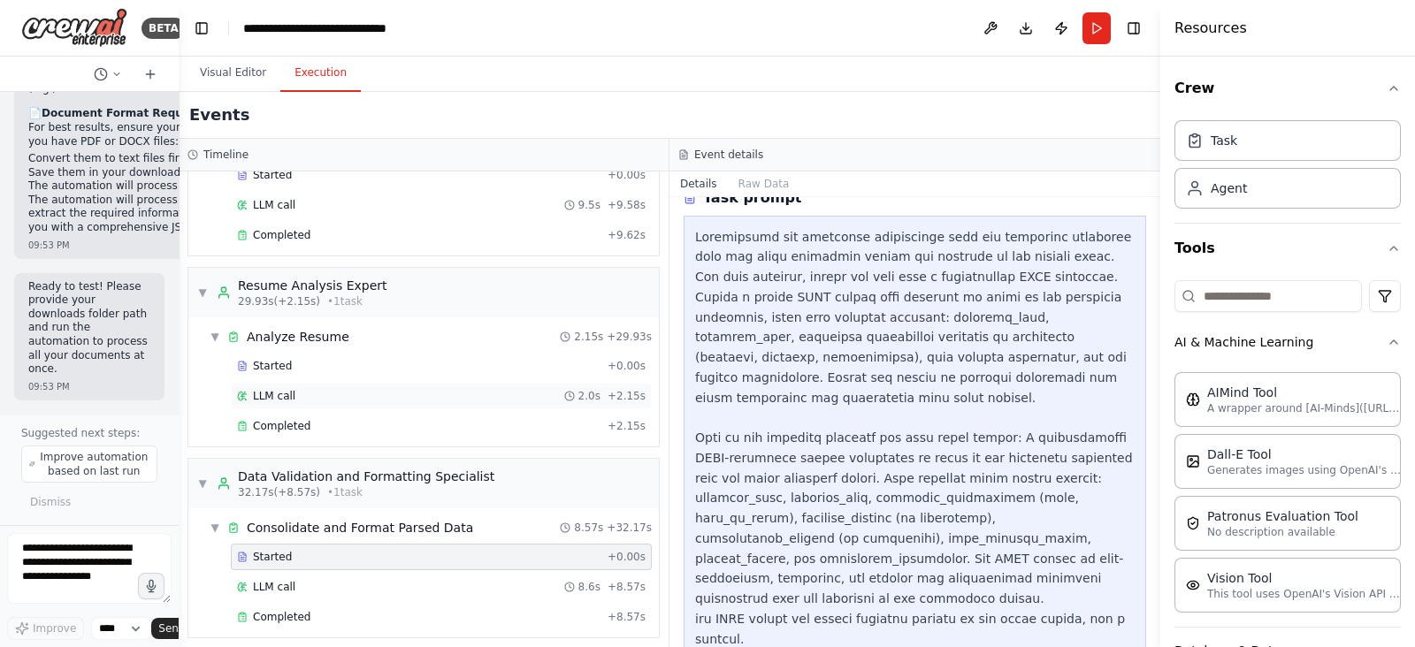
click at [283, 392] on span "LLM call" at bounding box center [274, 396] width 42 height 14
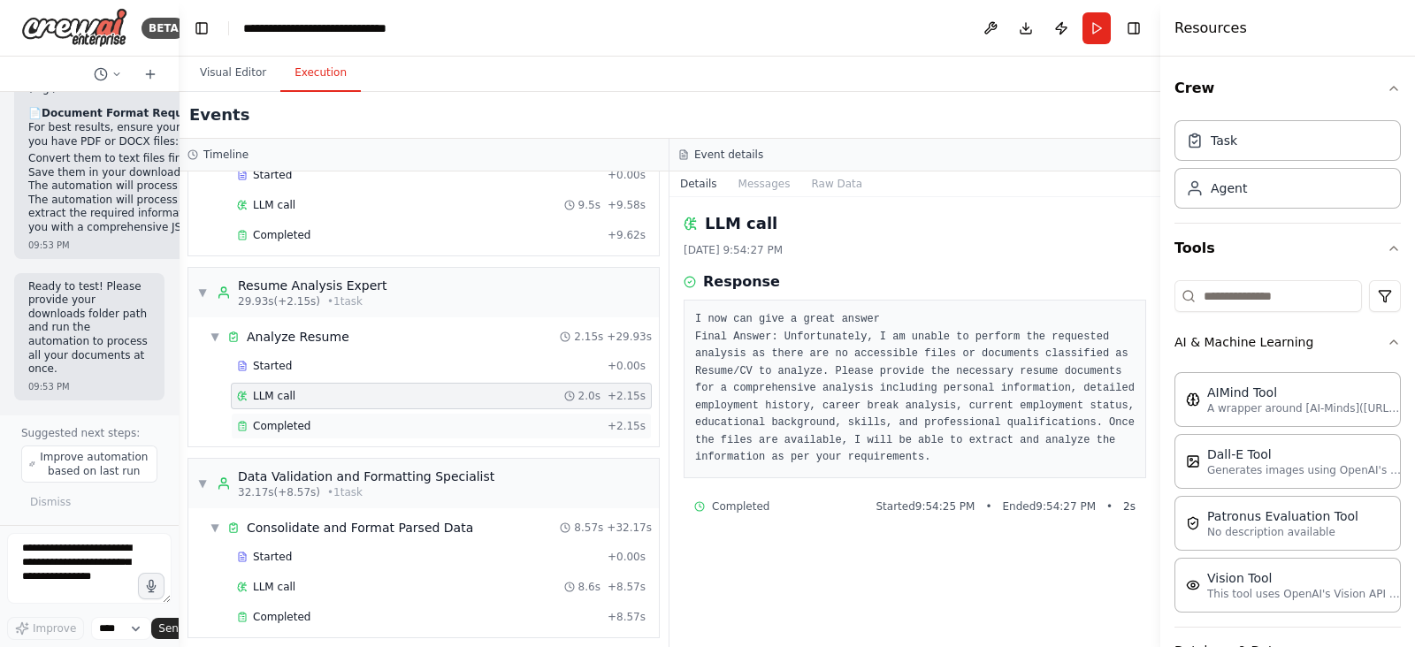
click at [292, 419] on span "Completed" at bounding box center [281, 426] width 57 height 14
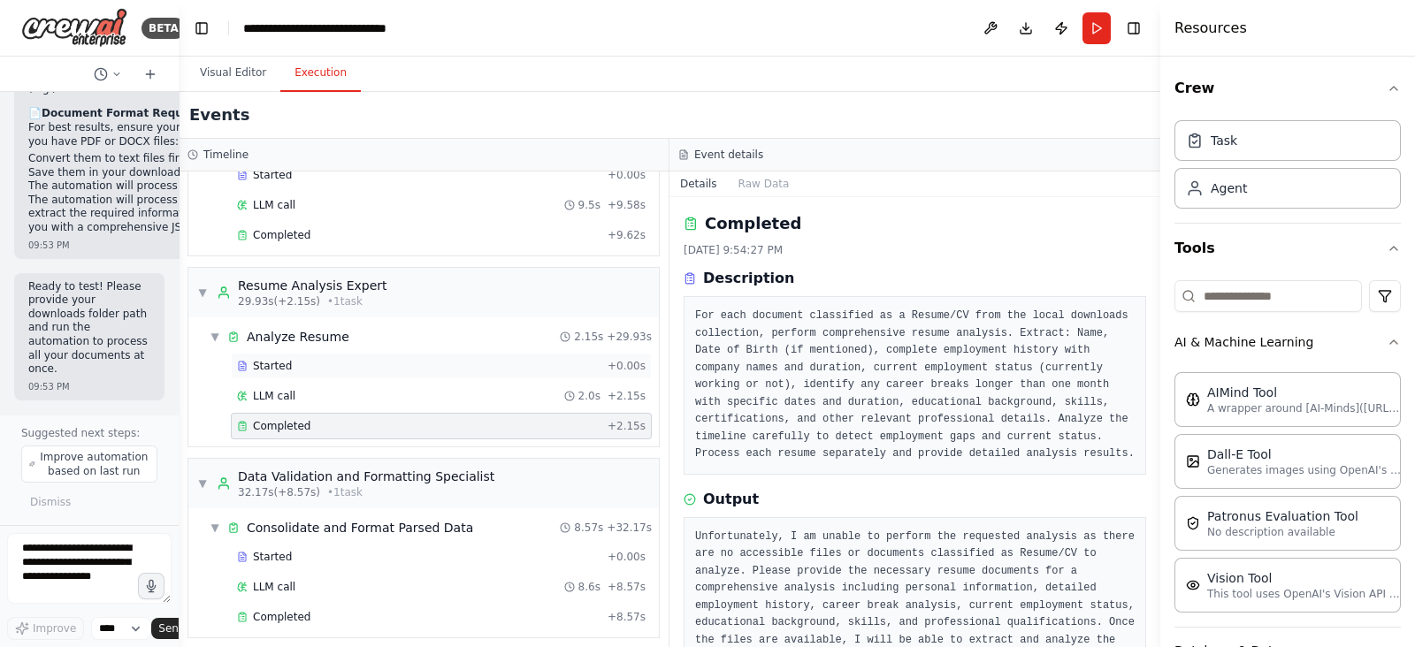
click at [284, 359] on span "Started" at bounding box center [272, 366] width 39 height 14
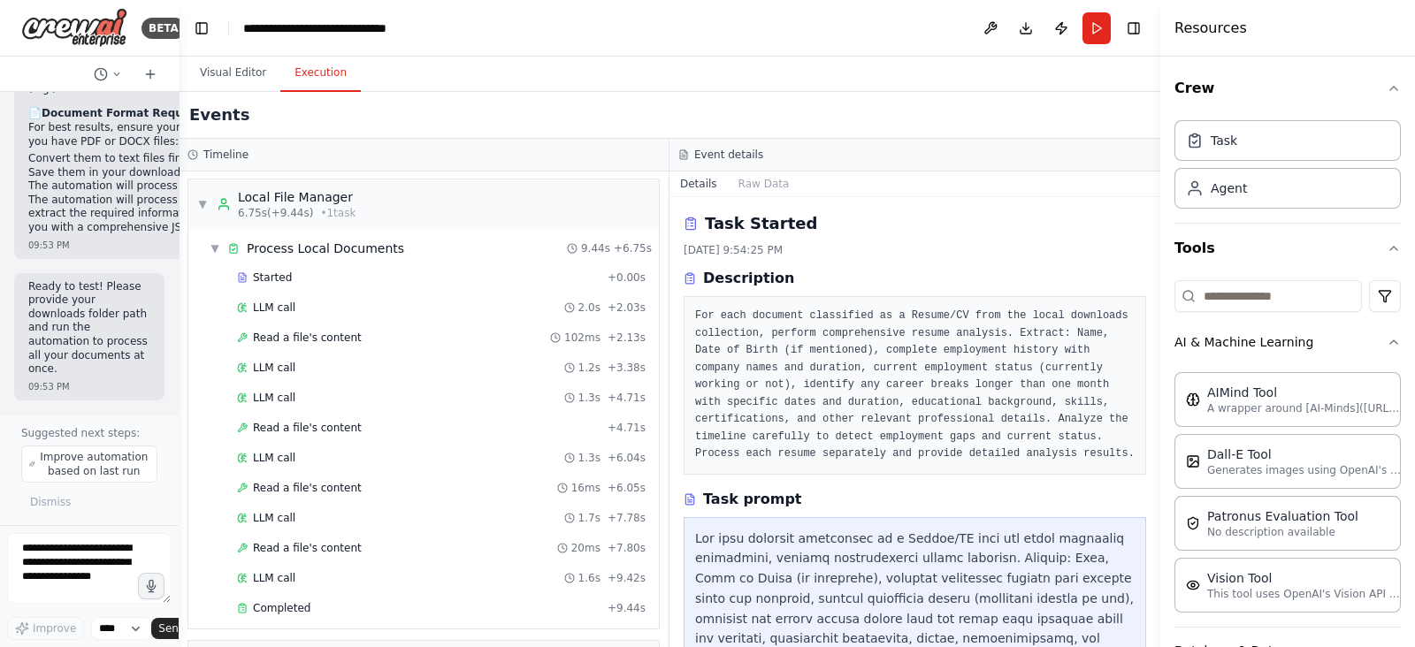
scroll to position [0, 0]
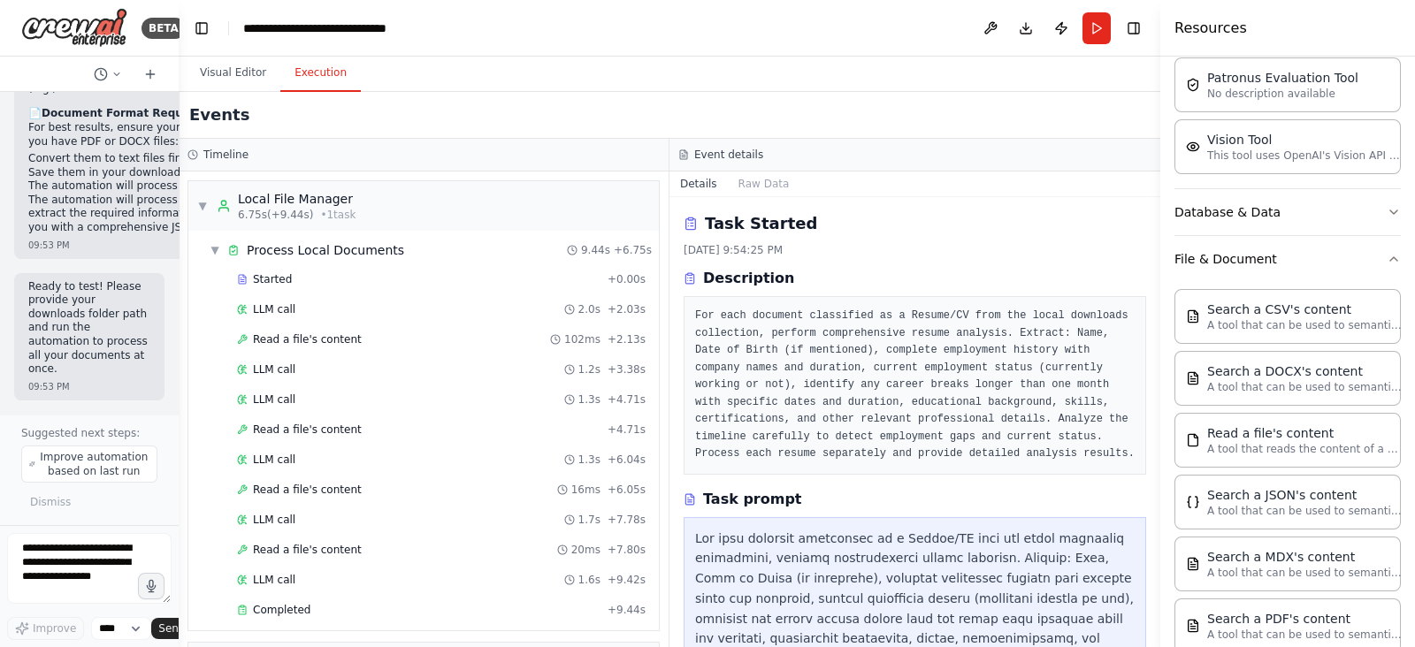
click at [1265, 363] on div "Search a DOCX's content" at bounding box center [1304, 372] width 195 height 18
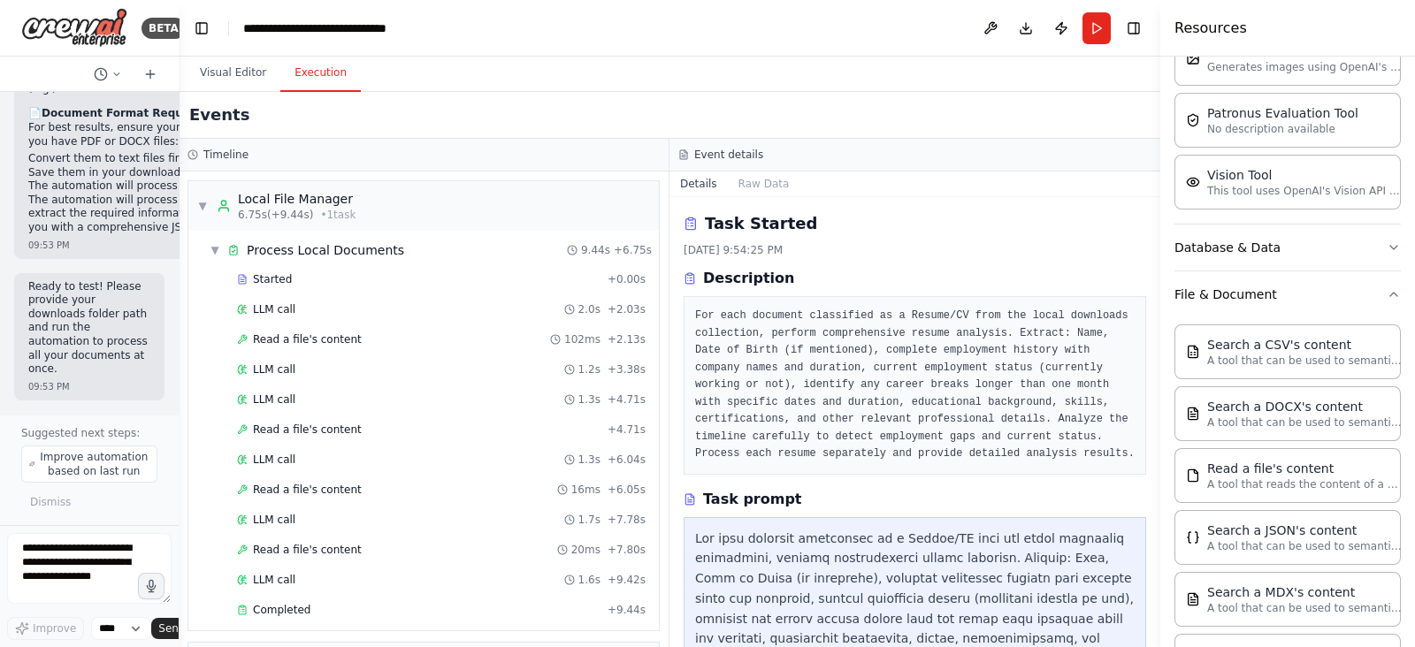
scroll to position [402, 0]
click at [1387, 248] on icon "button" at bounding box center [1394, 249] width 14 height 14
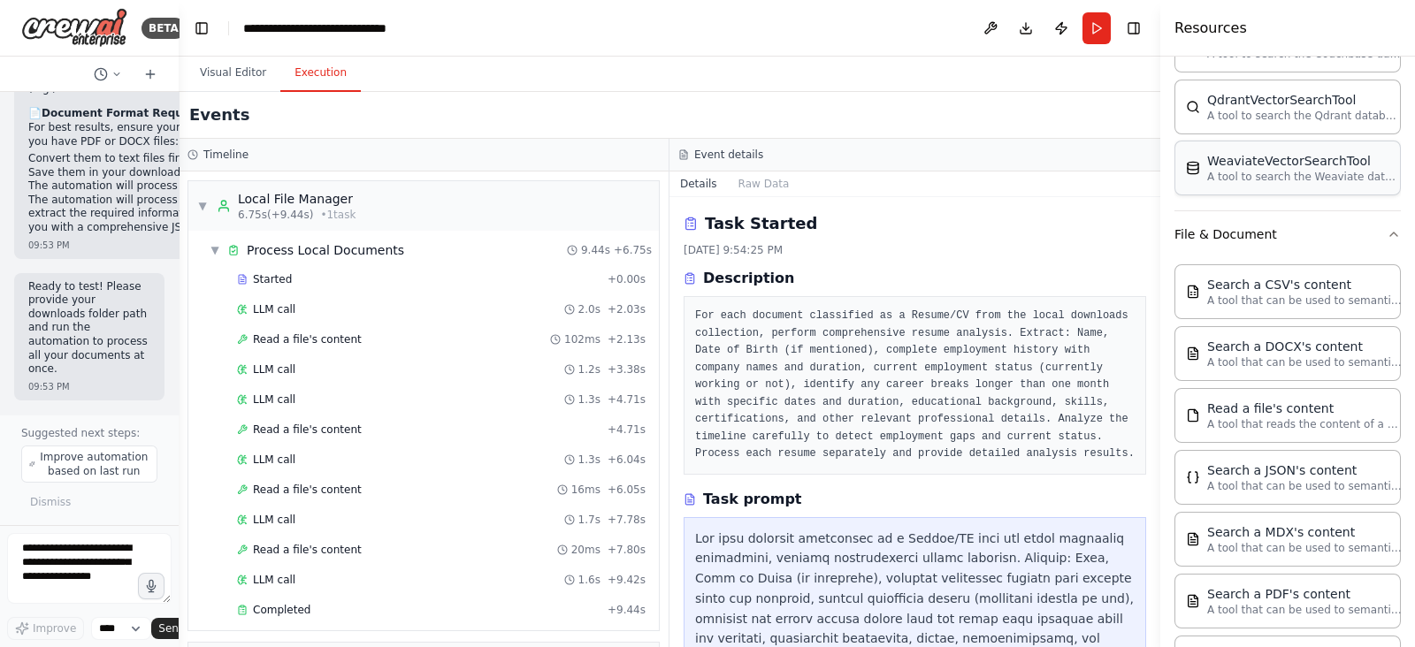
scroll to position [667, 0]
click at [84, 559] on textarea at bounding box center [89, 568] width 165 height 71
click at [1099, 30] on button "Run" at bounding box center [1097, 28] width 28 height 32
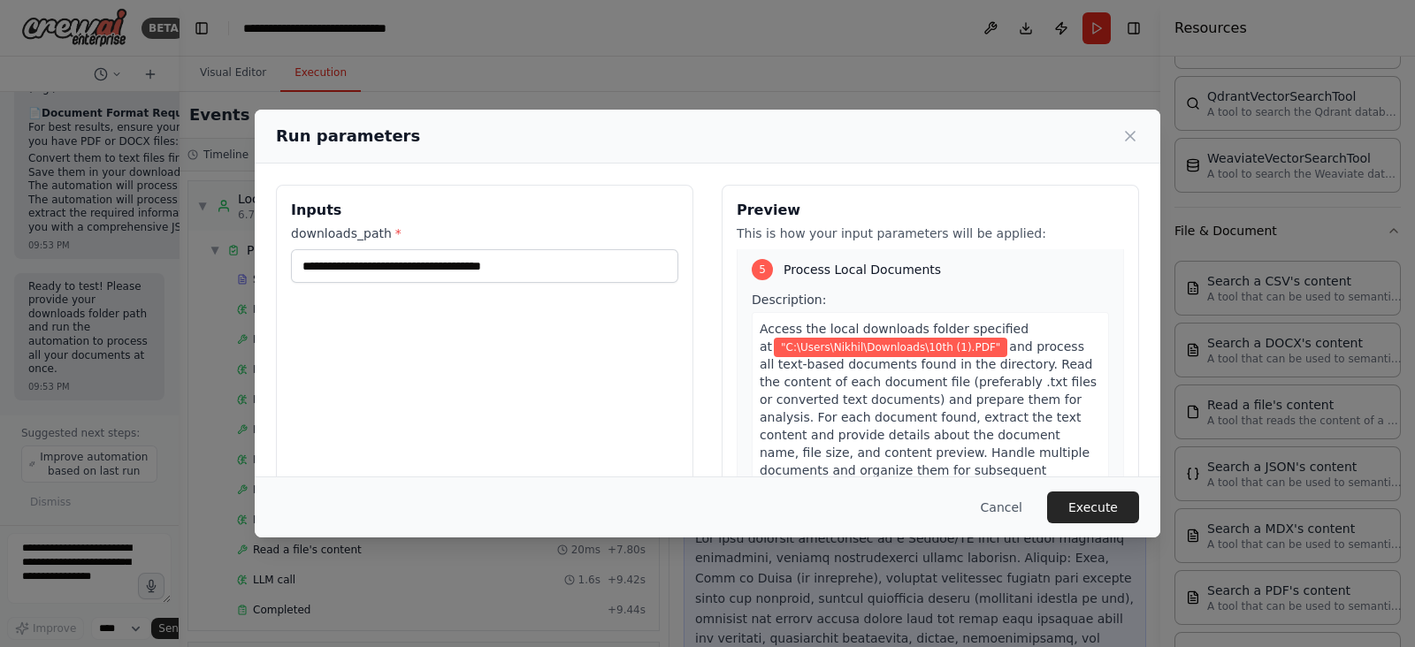
scroll to position [1959, 0]
click at [1130, 134] on icon at bounding box center [1130, 136] width 9 height 9
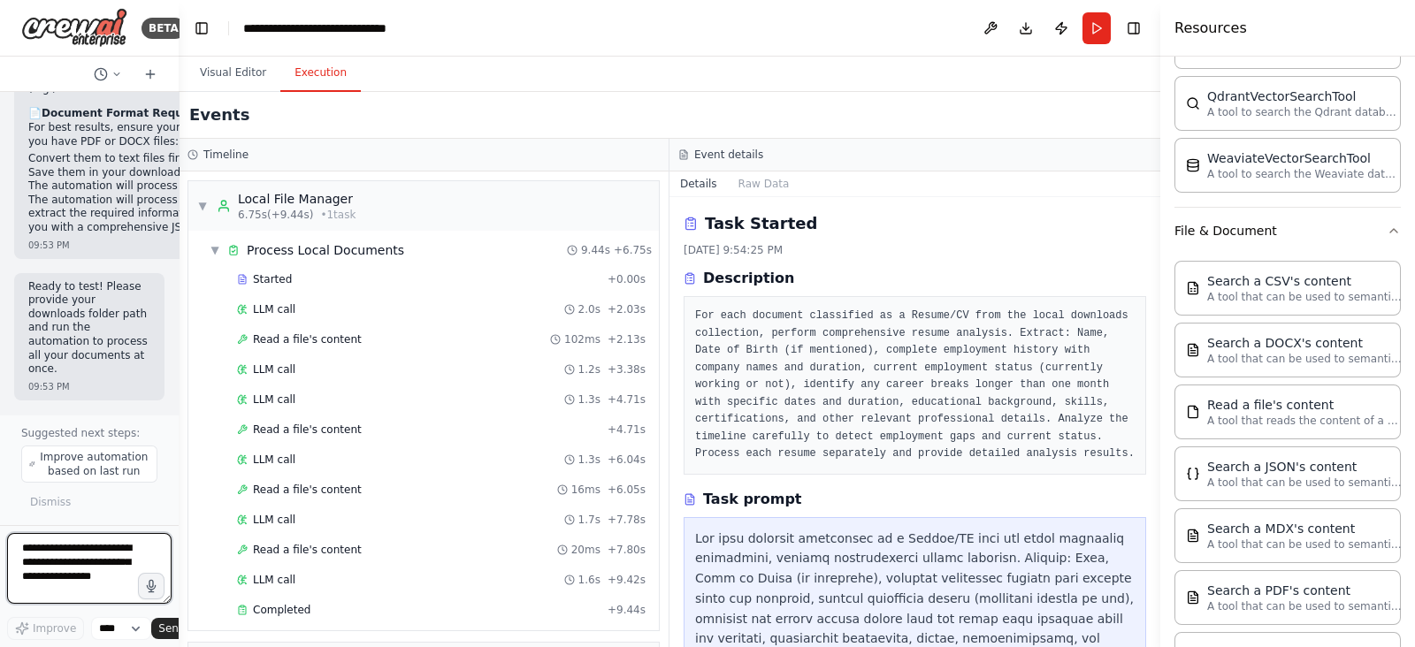
click at [56, 565] on textarea at bounding box center [89, 568] width 165 height 71
type textarea "**********"
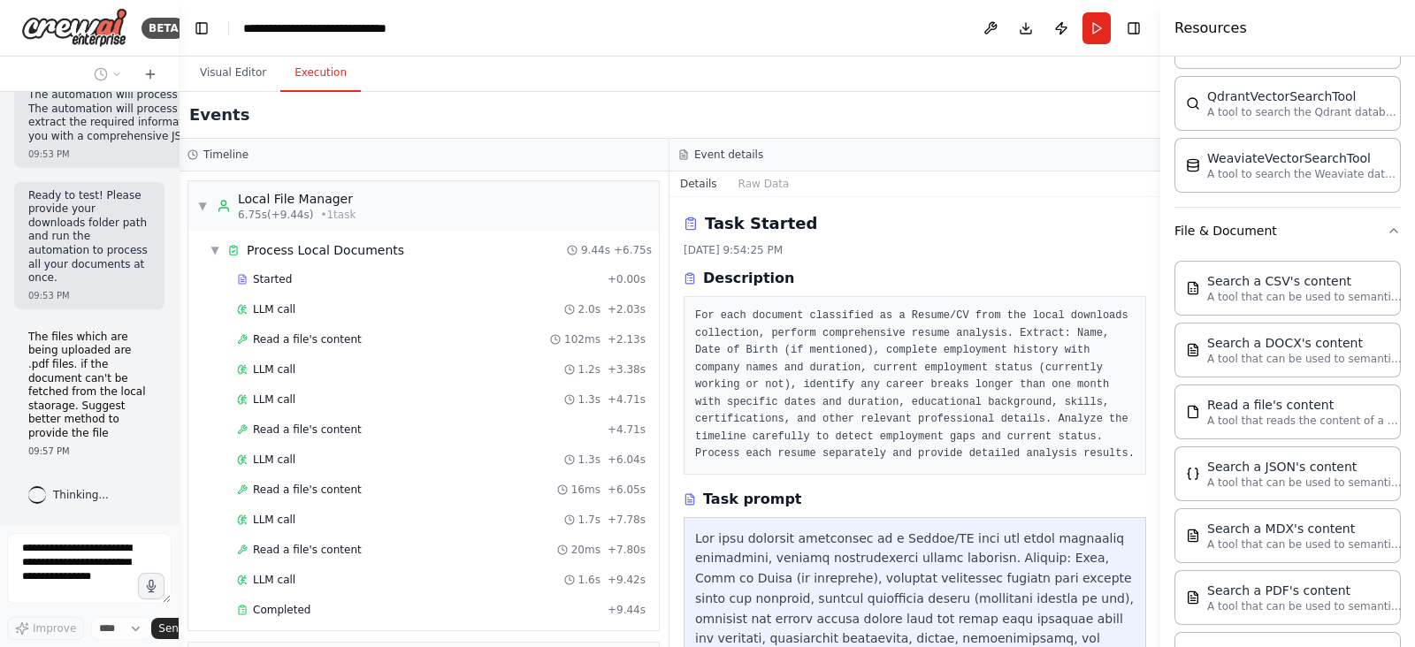
scroll to position [12347, 0]
click at [233, 72] on button "Visual Editor" at bounding box center [233, 73] width 95 height 37
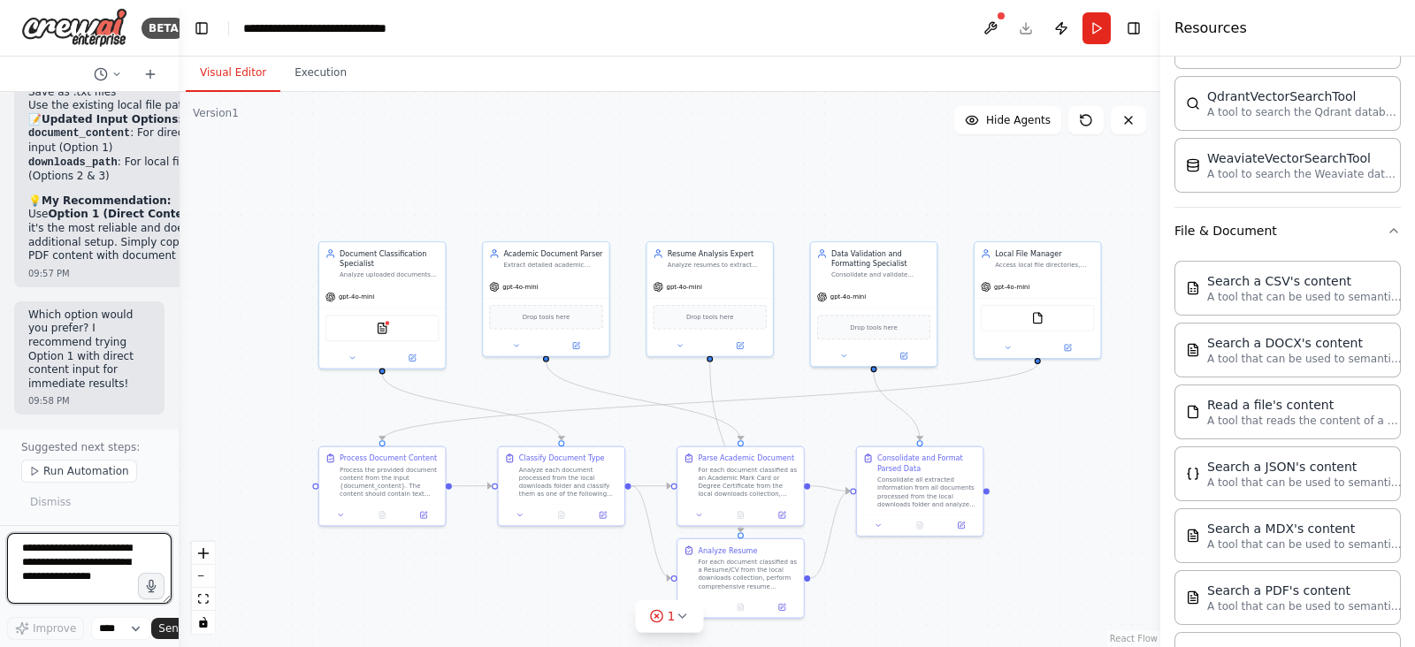
scroll to position [14826, 0]
click at [1097, 30] on button "Run" at bounding box center [1097, 28] width 28 height 32
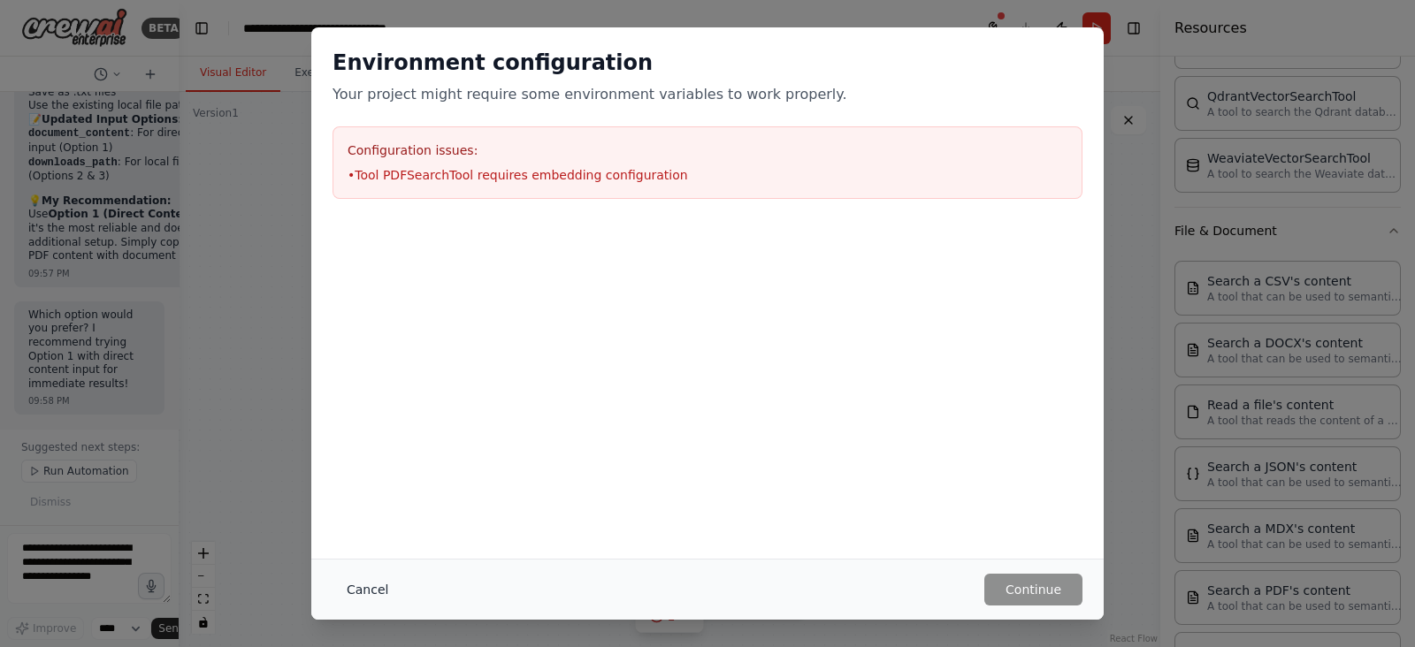
click at [358, 590] on button "Cancel" at bounding box center [368, 590] width 70 height 32
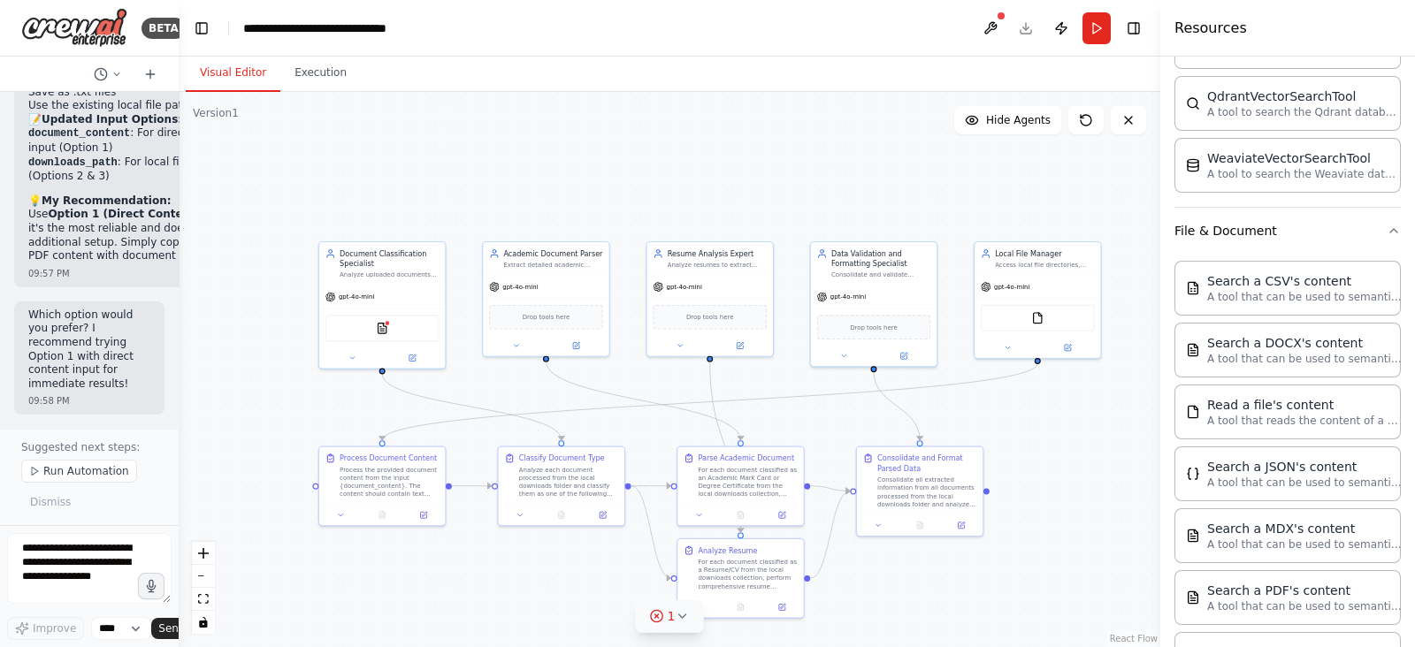
click at [659, 617] on icon at bounding box center [657, 617] width 4 height 4
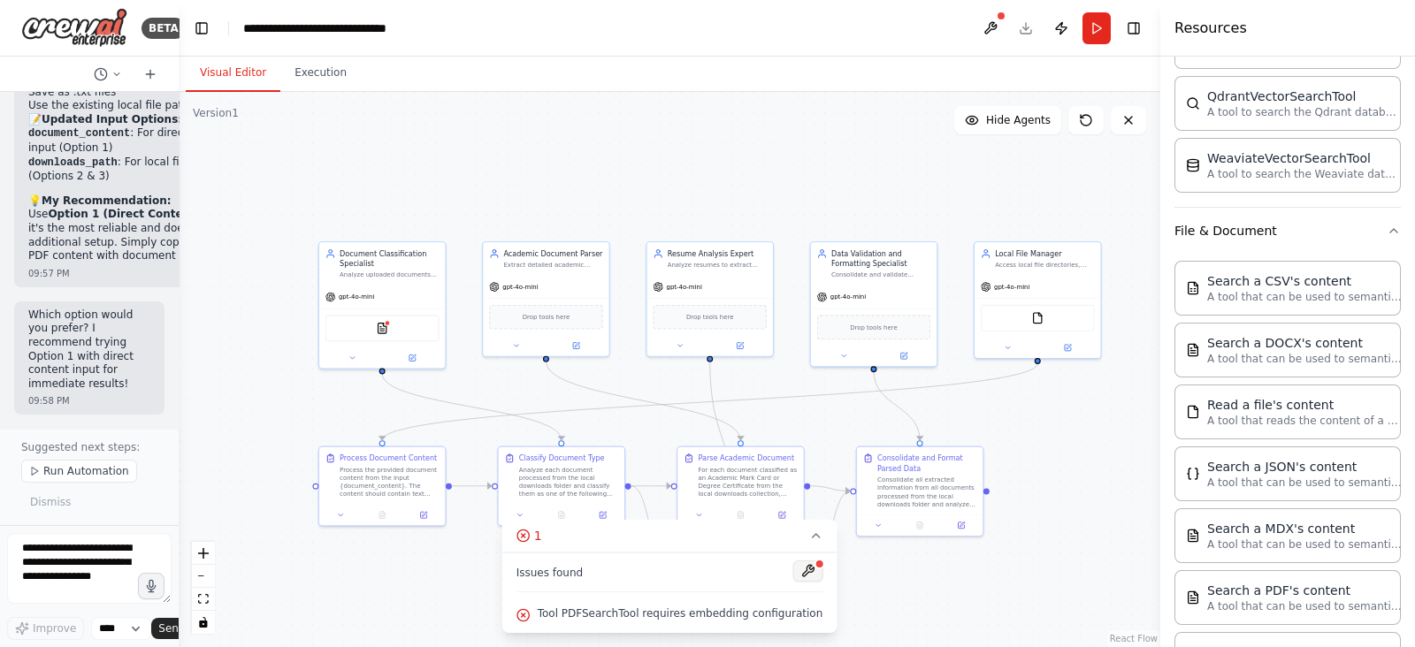
click at [796, 571] on button at bounding box center [808, 571] width 30 height 21
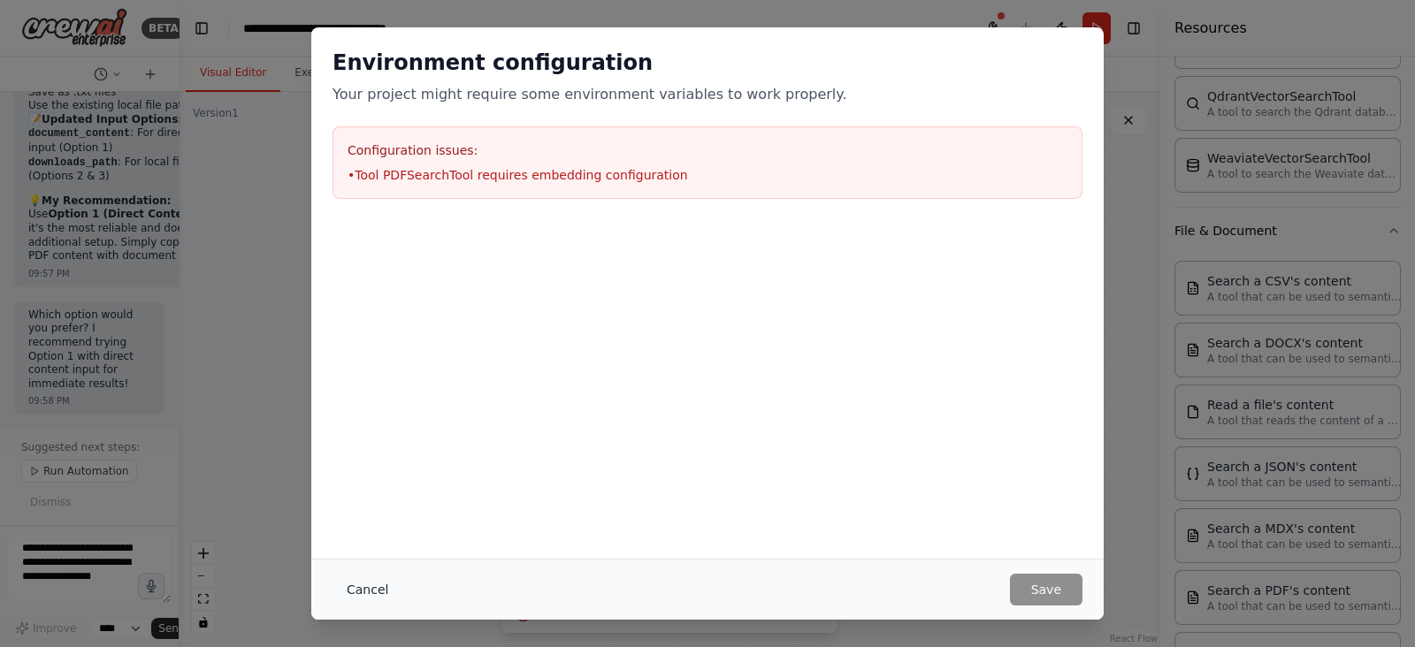
click at [367, 593] on button "Cancel" at bounding box center [368, 590] width 70 height 32
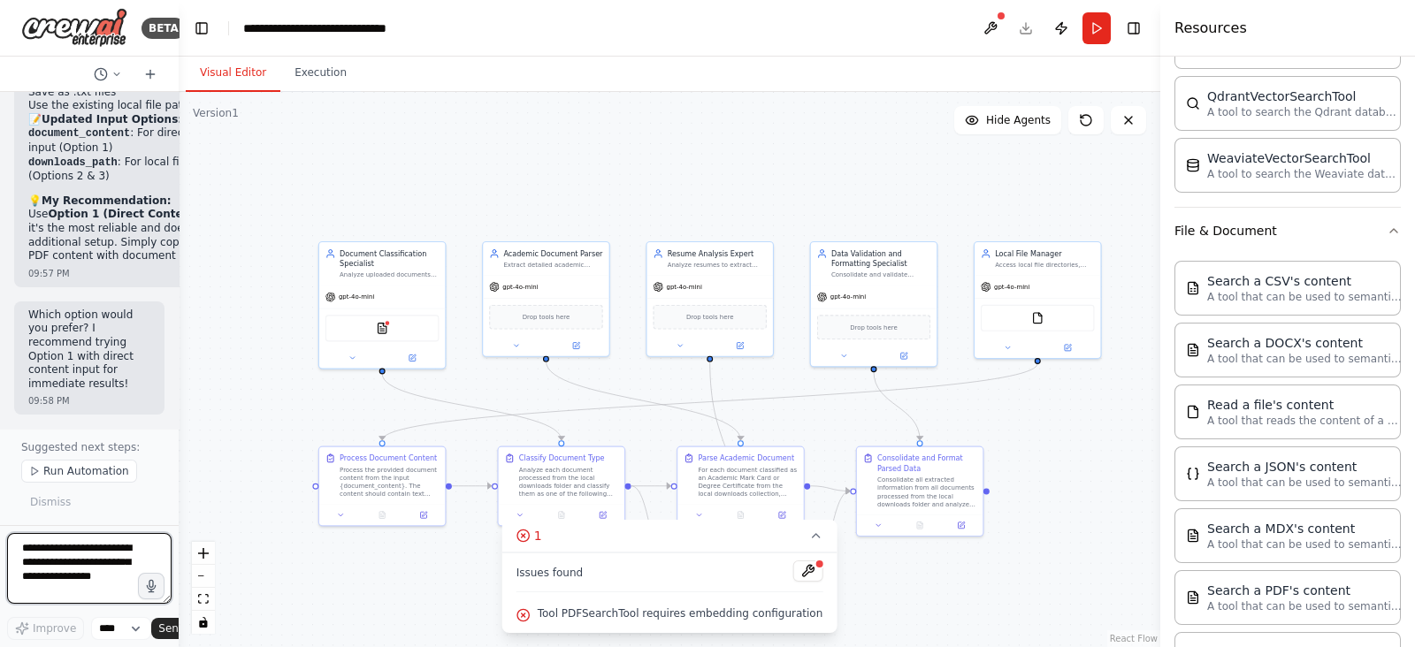
click at [83, 563] on textarea at bounding box center [89, 568] width 165 height 71
type textarea "**********"
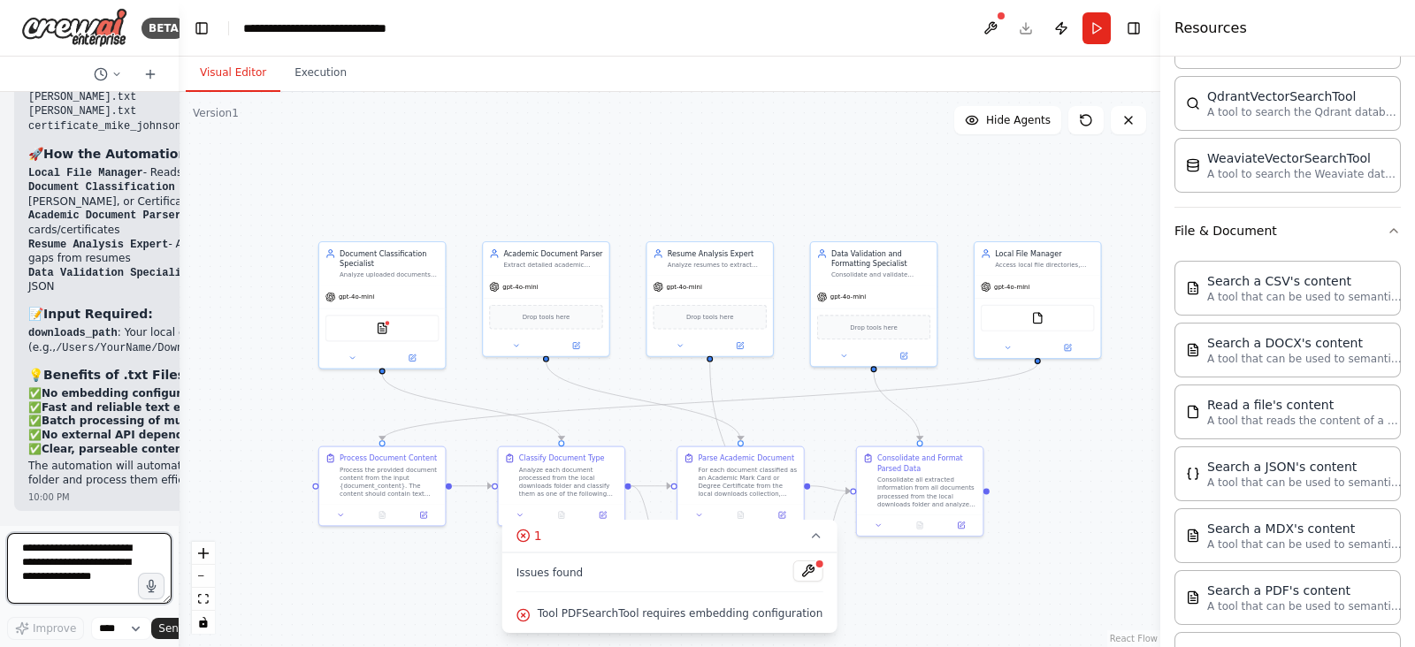
scroll to position [16045, 0]
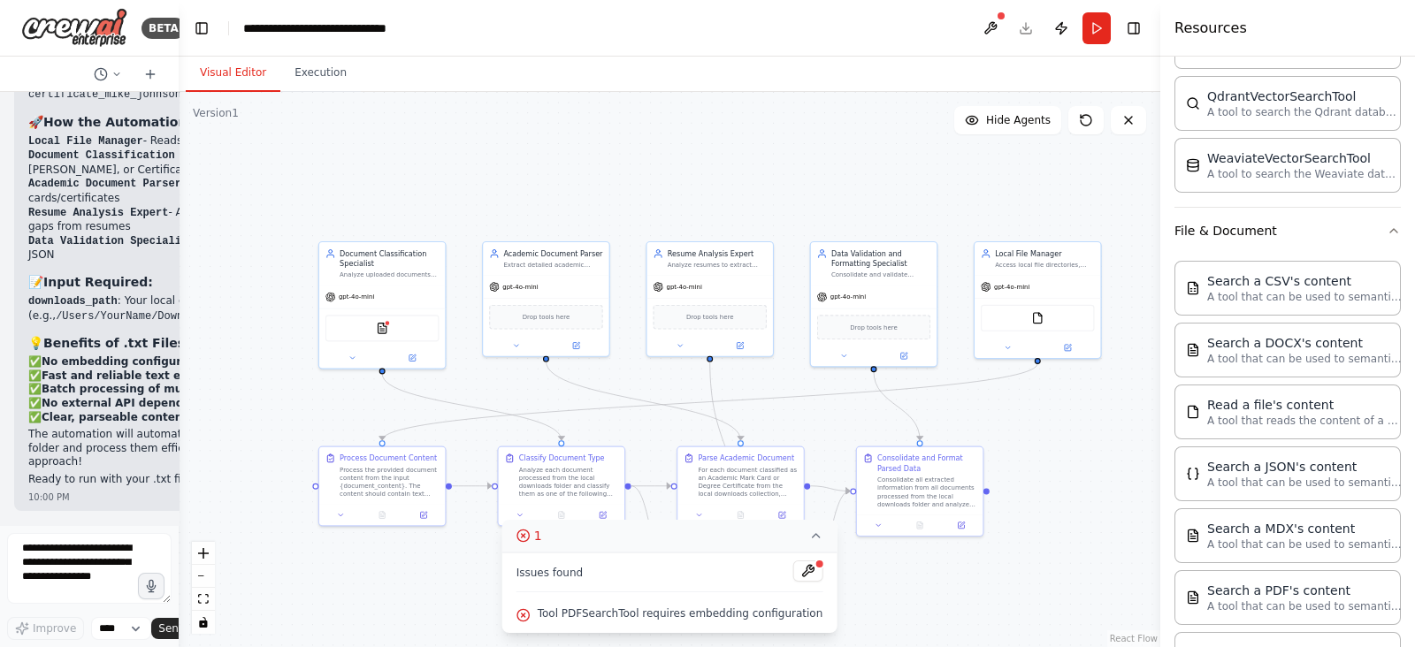
click at [531, 539] on icon at bounding box center [524, 536] width 14 height 14
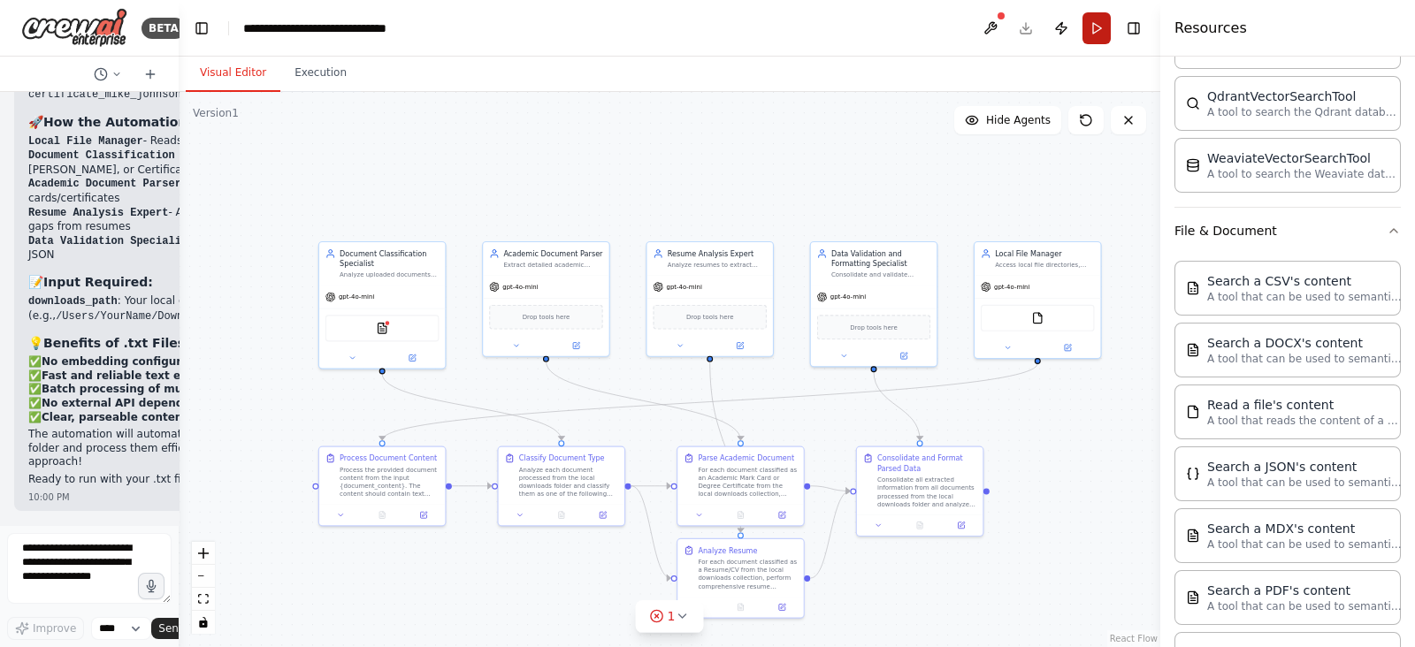
click at [1100, 31] on button "Run" at bounding box center [1097, 28] width 28 height 32
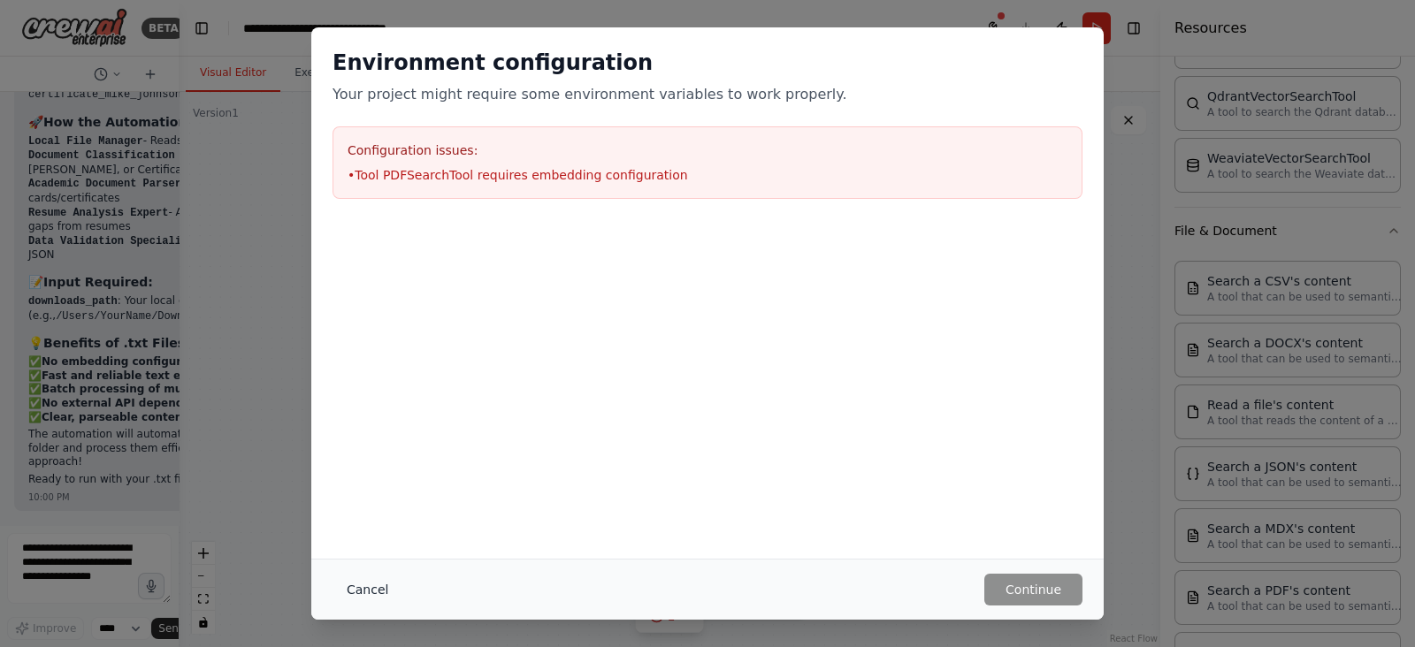
click at [387, 578] on button "Cancel" at bounding box center [368, 590] width 70 height 32
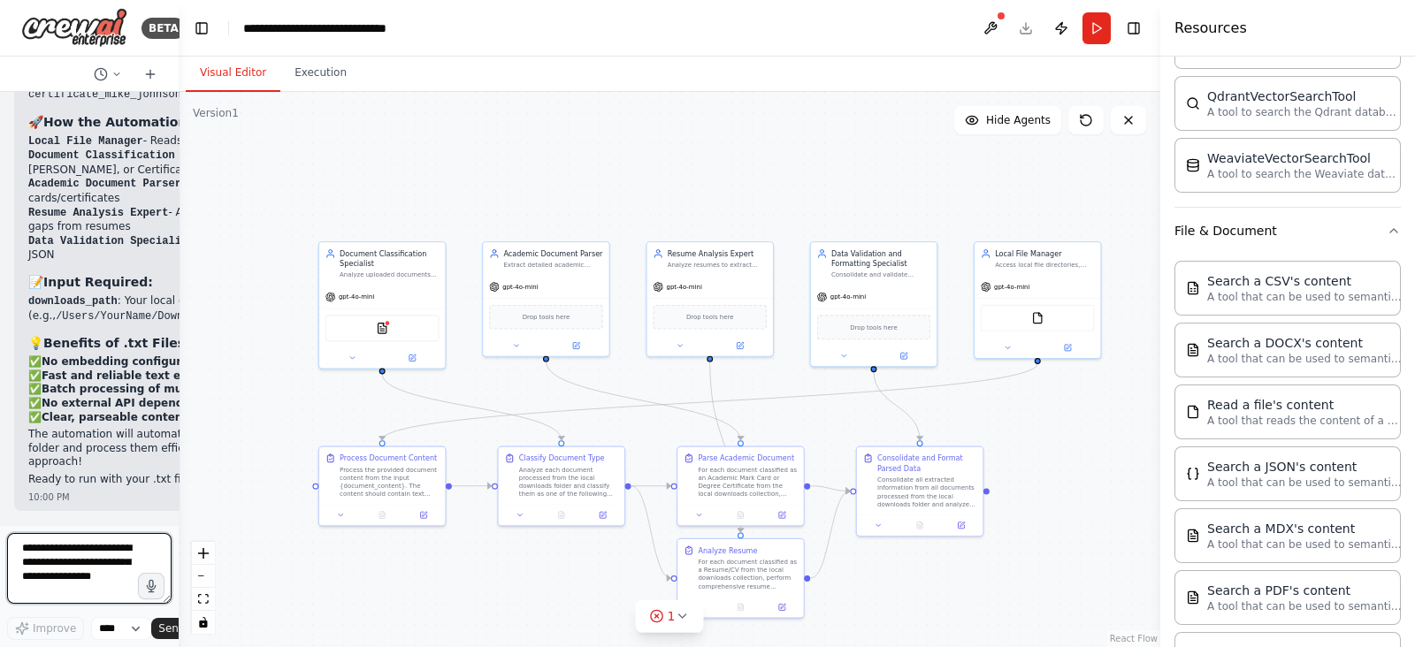
click at [76, 571] on textarea at bounding box center [89, 568] width 165 height 71
type textarea "**********"
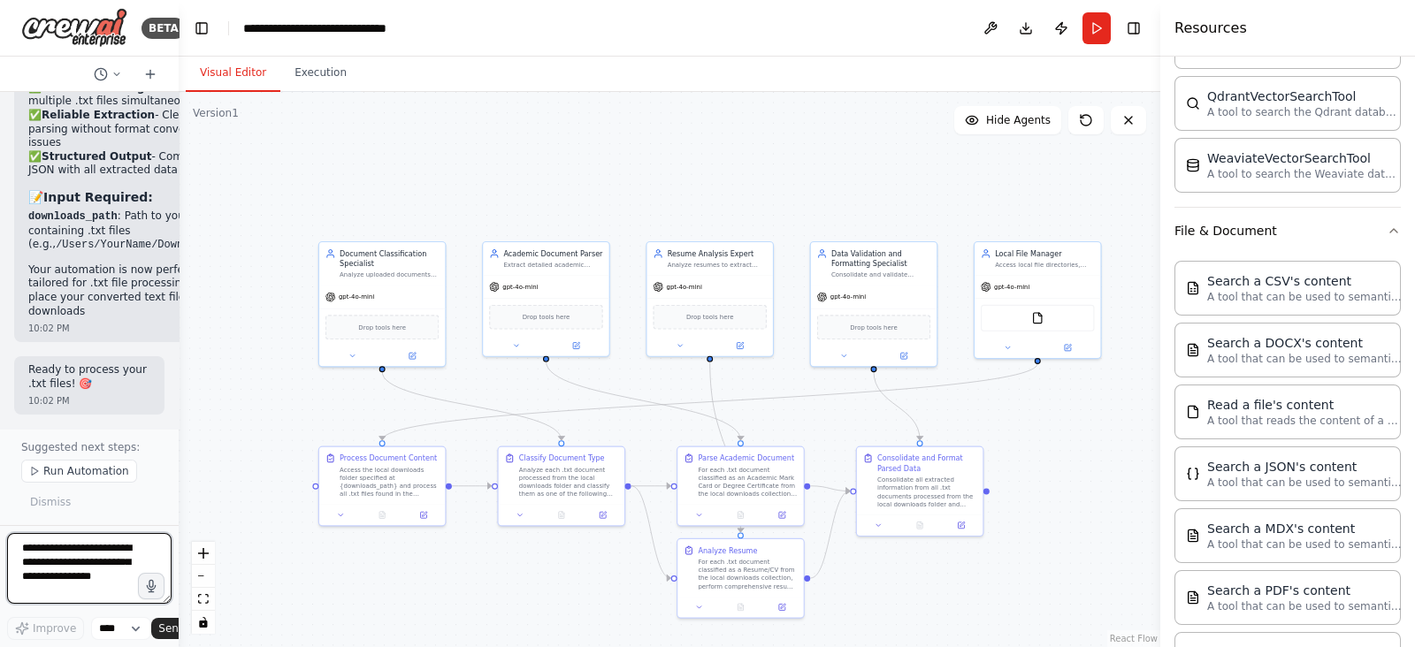
scroll to position [18295, 0]
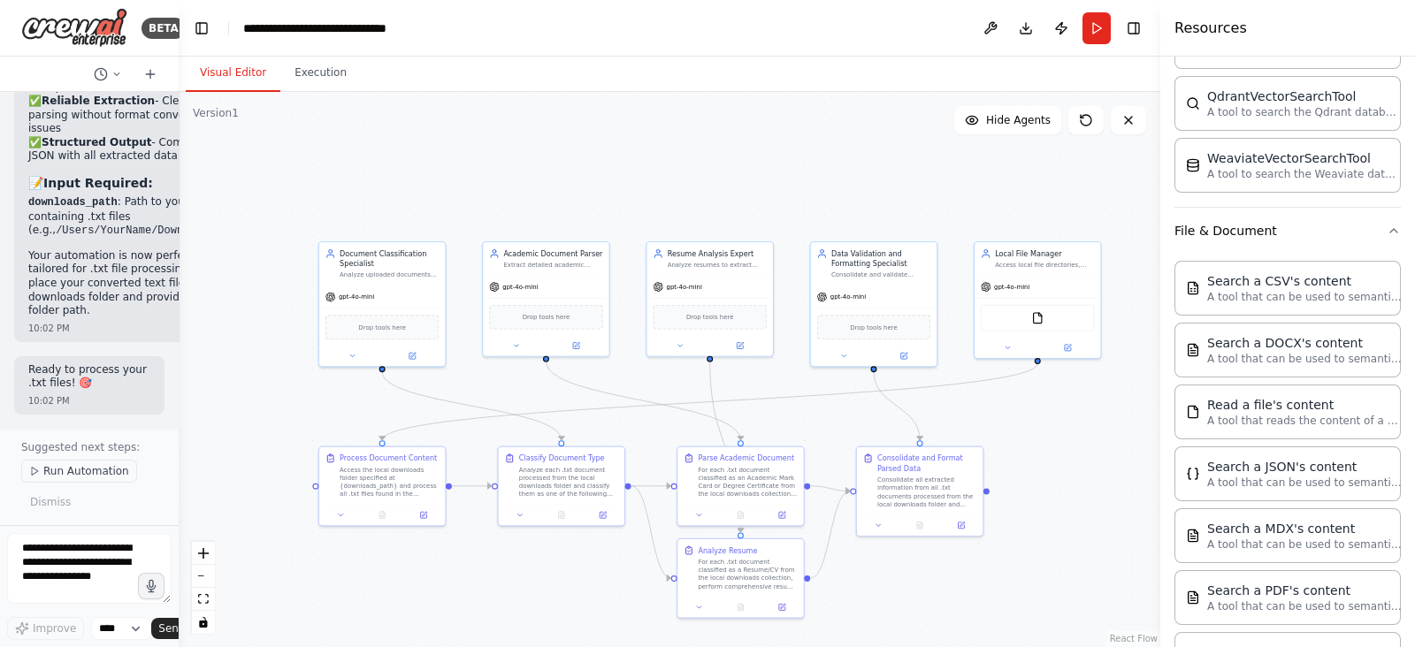
click at [84, 475] on span "Run Automation" at bounding box center [86, 471] width 86 height 14
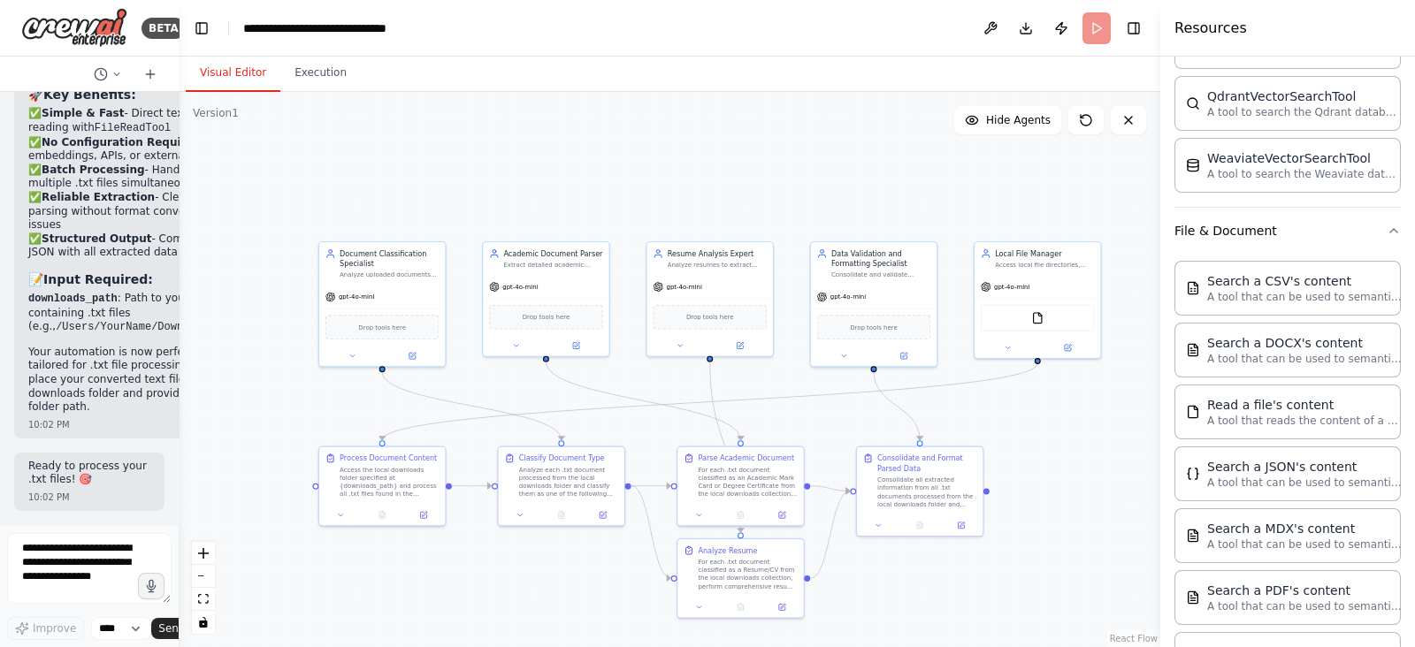
scroll to position [18199, 0]
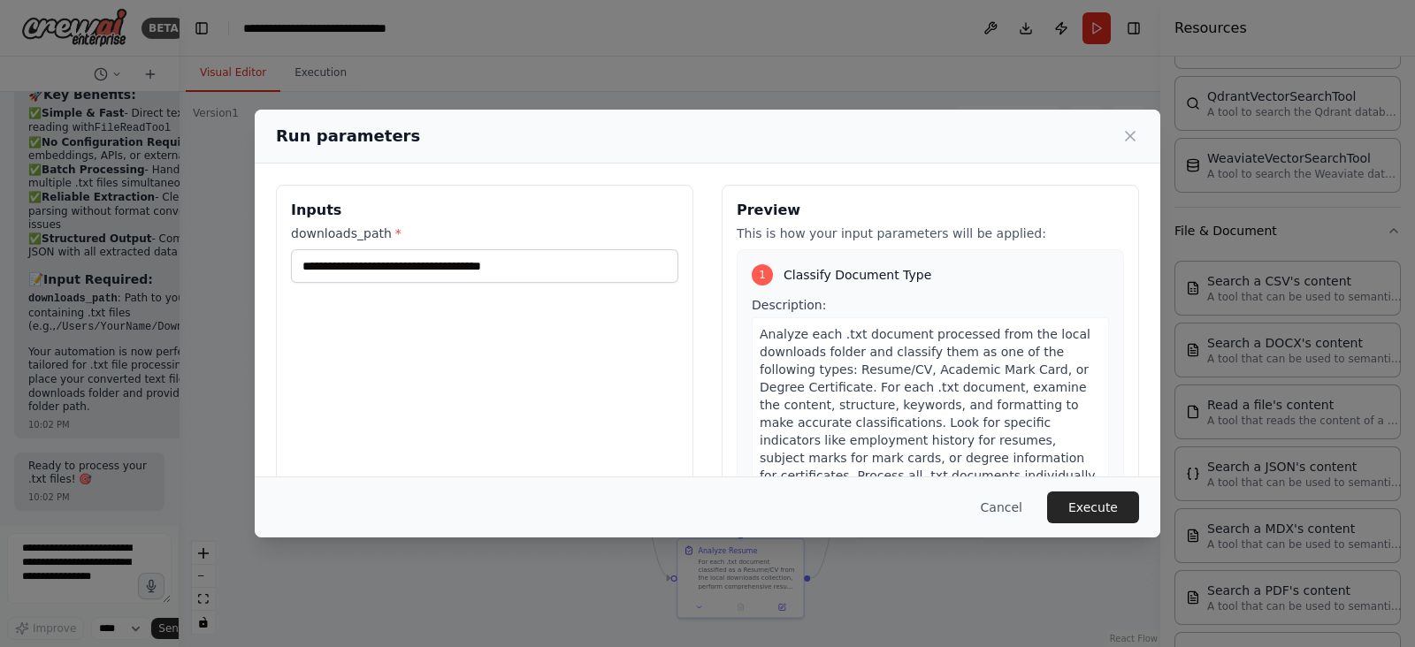
click at [303, 302] on div "**********" at bounding box center [484, 394] width 417 height 419
type textarea "***"
drag, startPoint x: 547, startPoint y: 272, endPoint x: 119, endPoint y: 208, distance: 431.9
click at [119, 208] on div "**********" at bounding box center [707, 323] width 1415 height 647
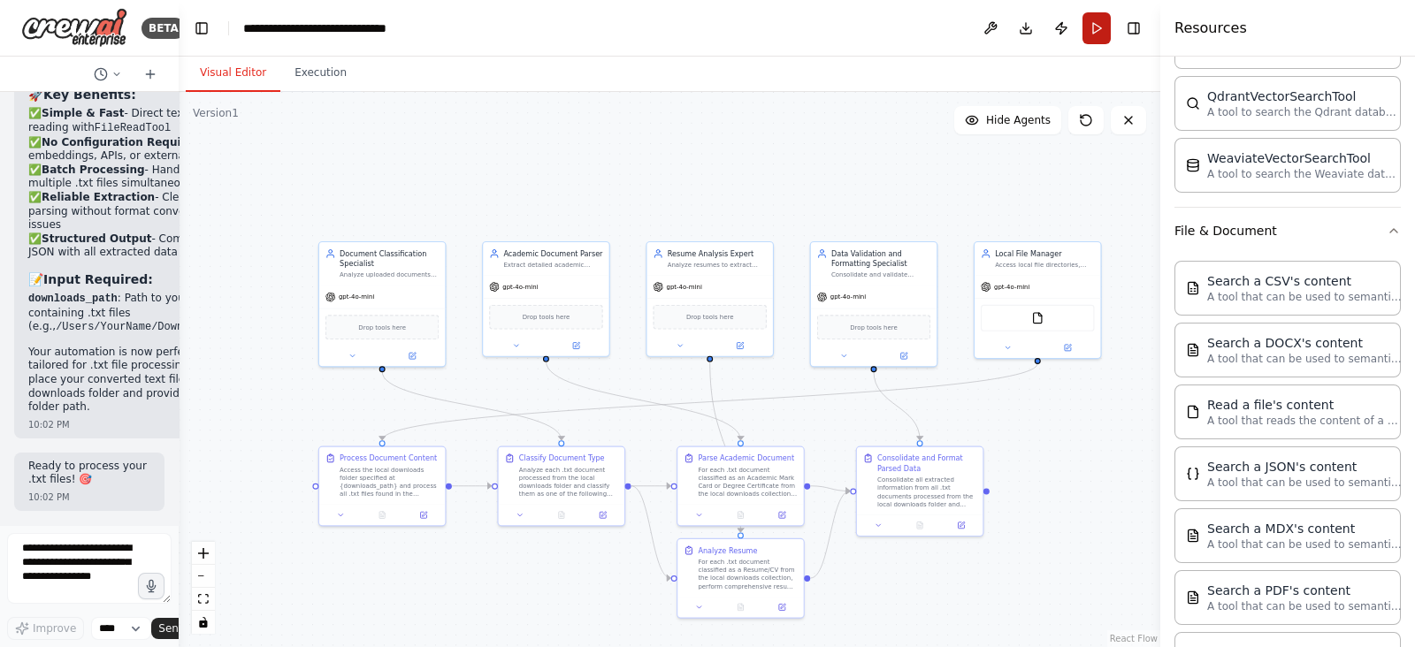
click at [1091, 21] on button "Run" at bounding box center [1097, 28] width 28 height 32
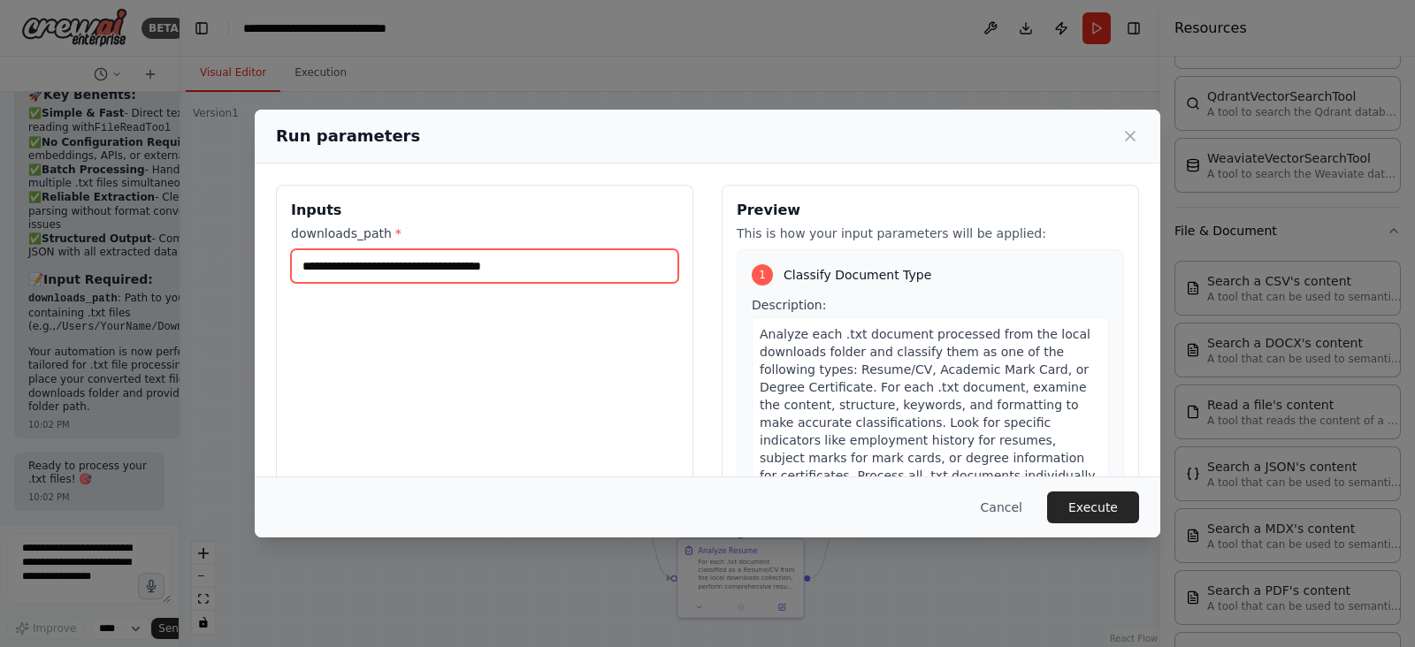
click at [463, 267] on input "**********" at bounding box center [484, 266] width 387 height 34
paste input "**********"
type input "**********"
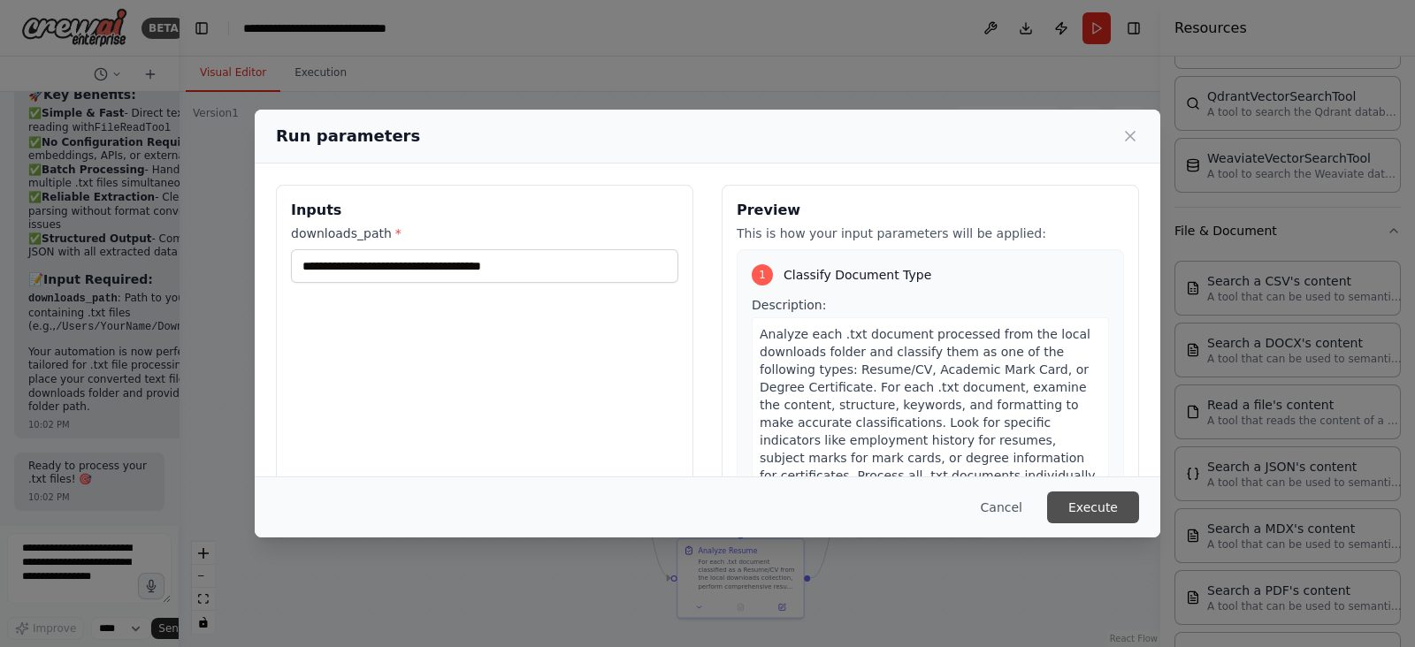
click at [1091, 506] on button "Execute" at bounding box center [1093, 508] width 92 height 32
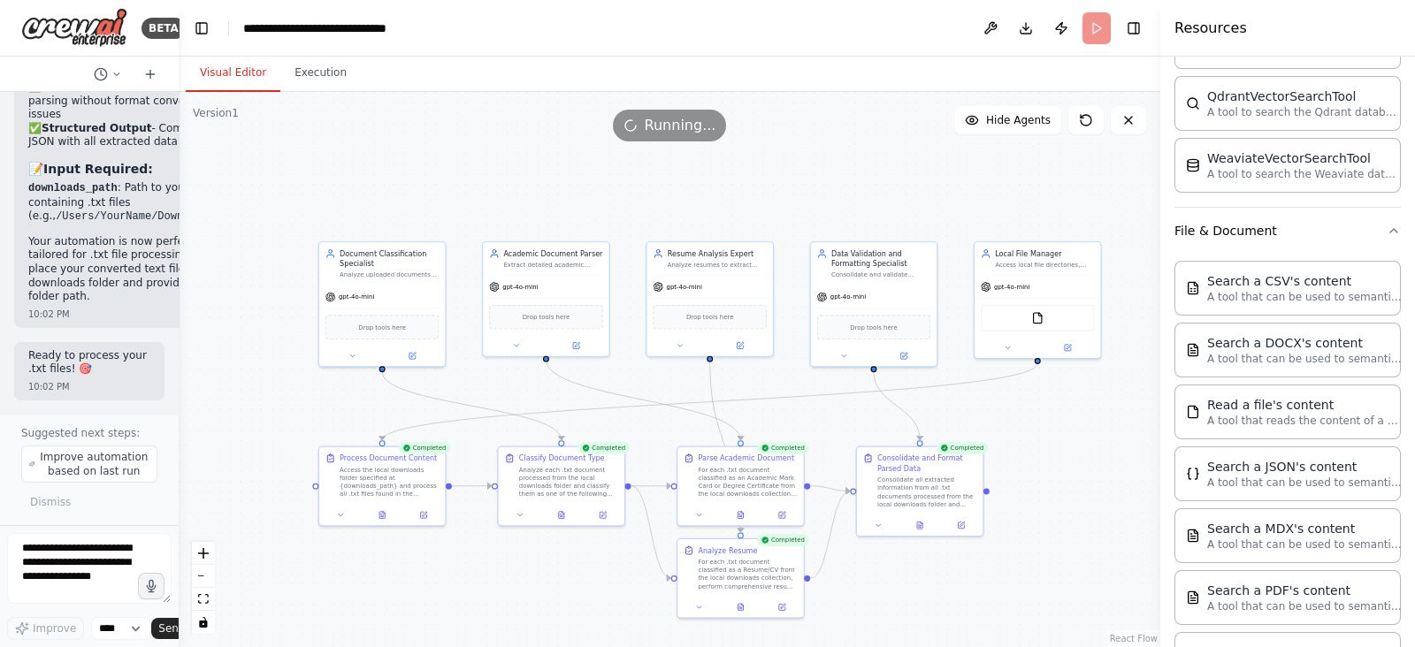
scroll to position [18295, 0]
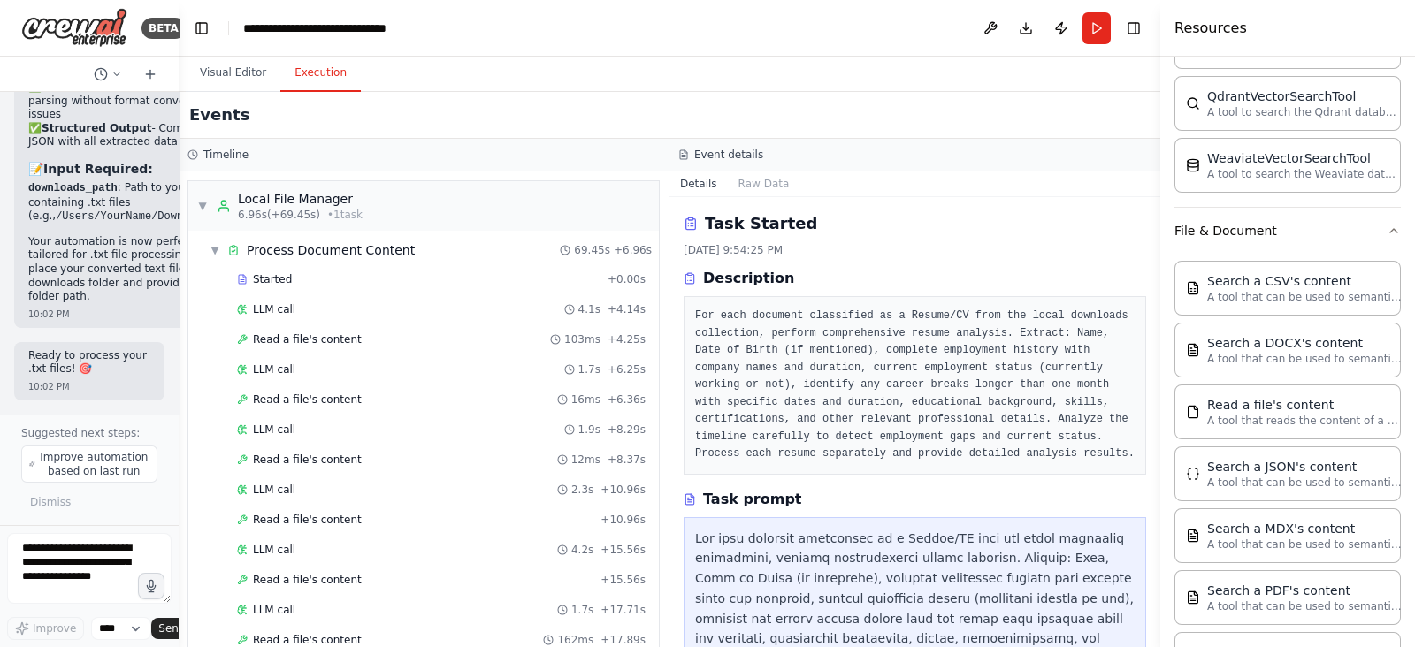
click at [310, 68] on button "Execution" at bounding box center [320, 73] width 80 height 37
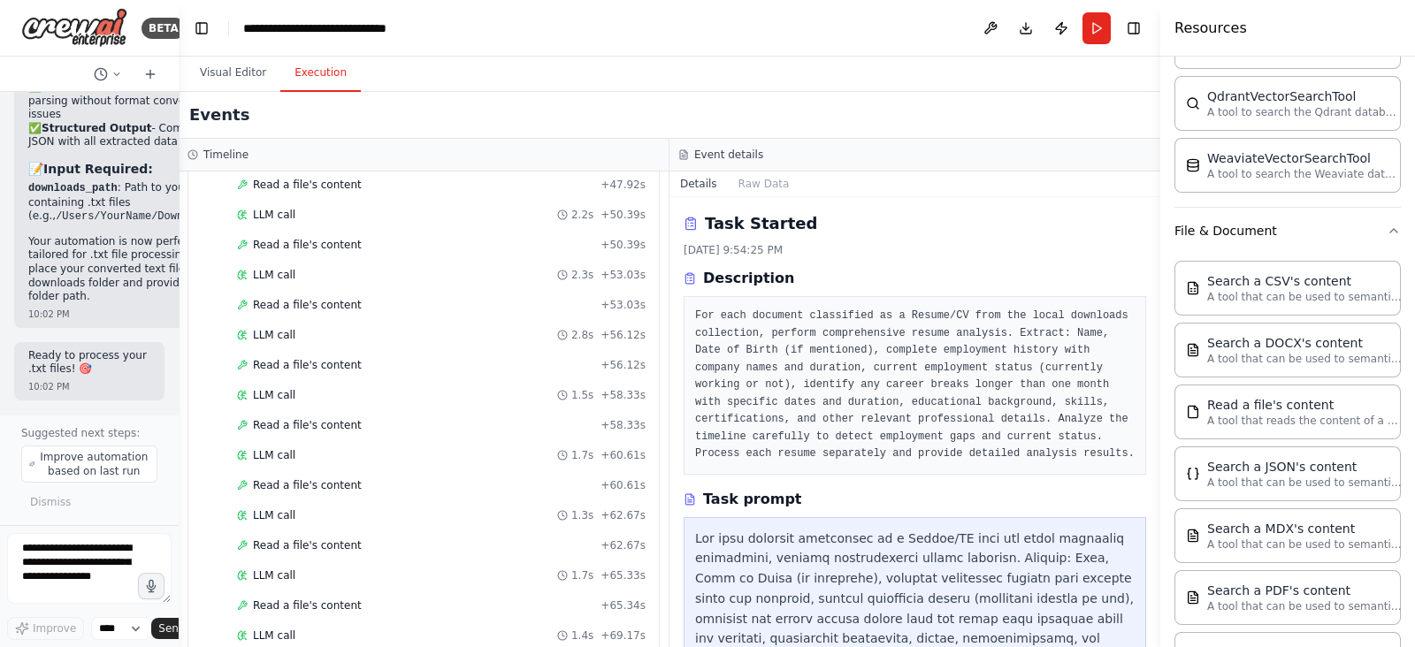
scroll to position [1978, 0]
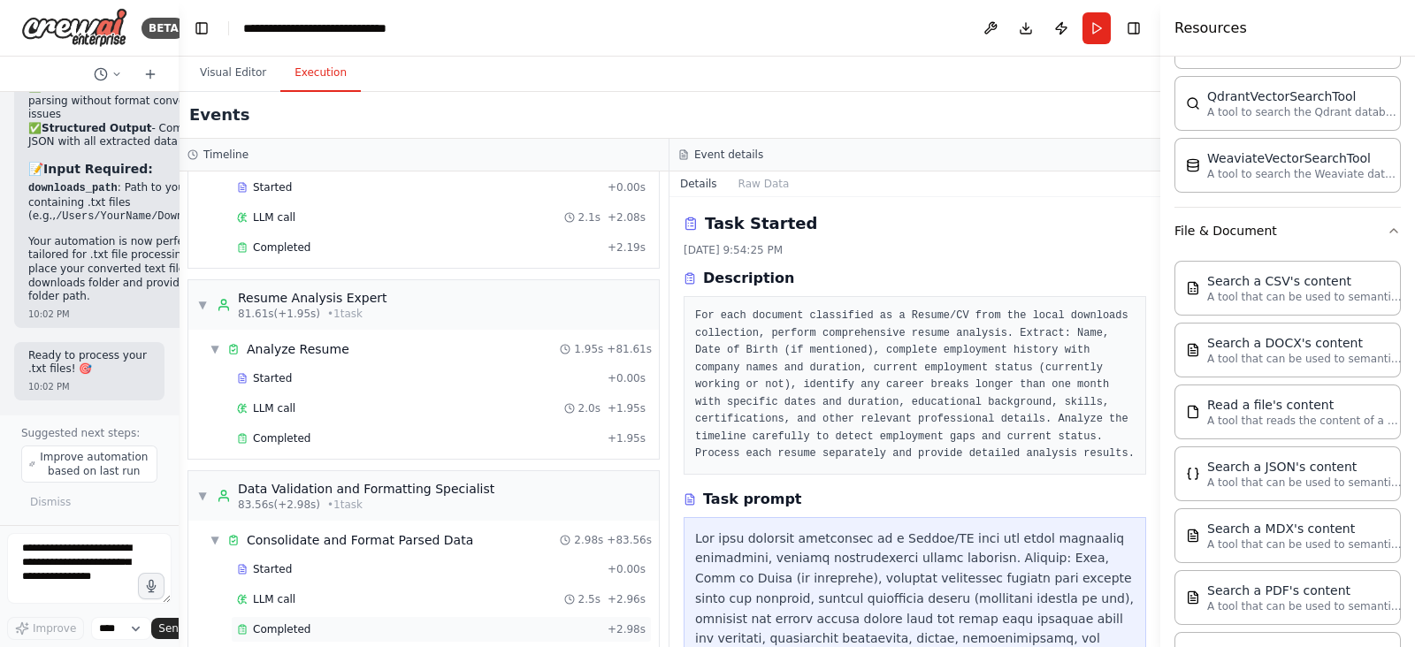
click at [296, 623] on span "Completed" at bounding box center [281, 630] width 57 height 14
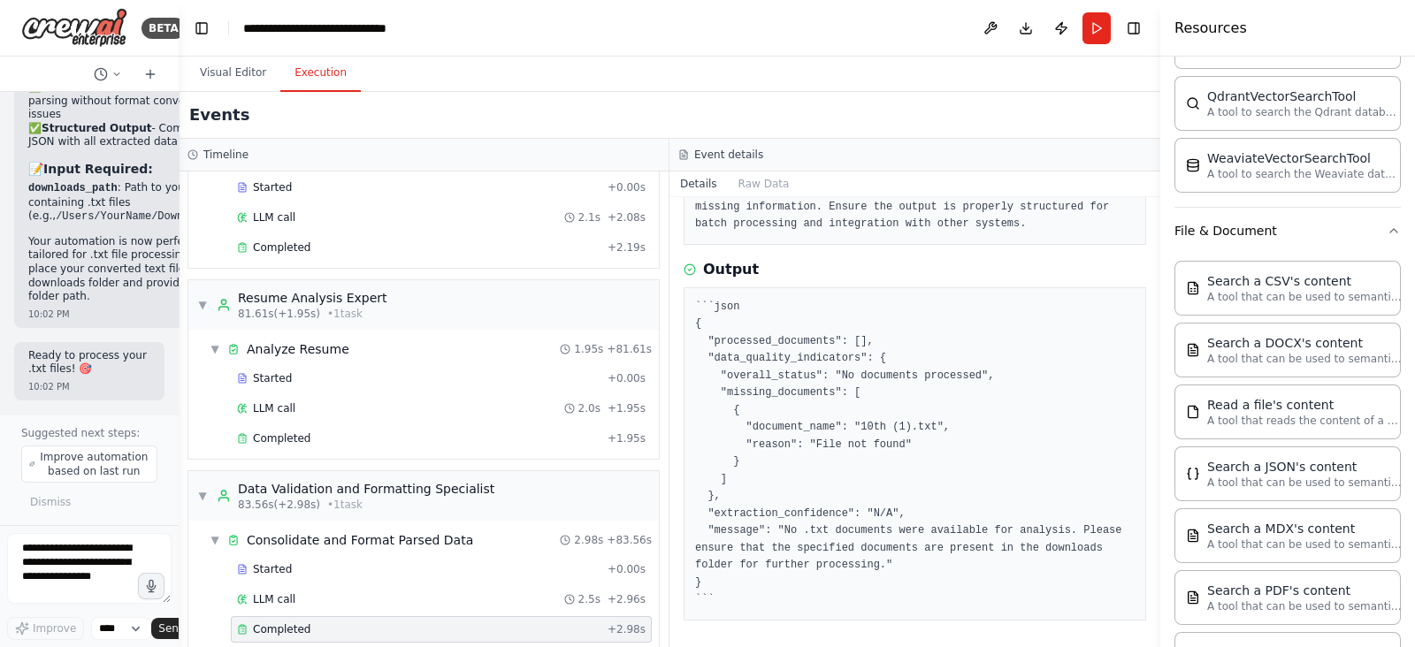
scroll to position [1, 0]
click at [62, 577] on textarea at bounding box center [89, 568] width 165 height 71
click at [134, 630] on select "****" at bounding box center [121, 628] width 60 height 23
click at [63, 583] on textarea at bounding box center [89, 568] width 165 height 71
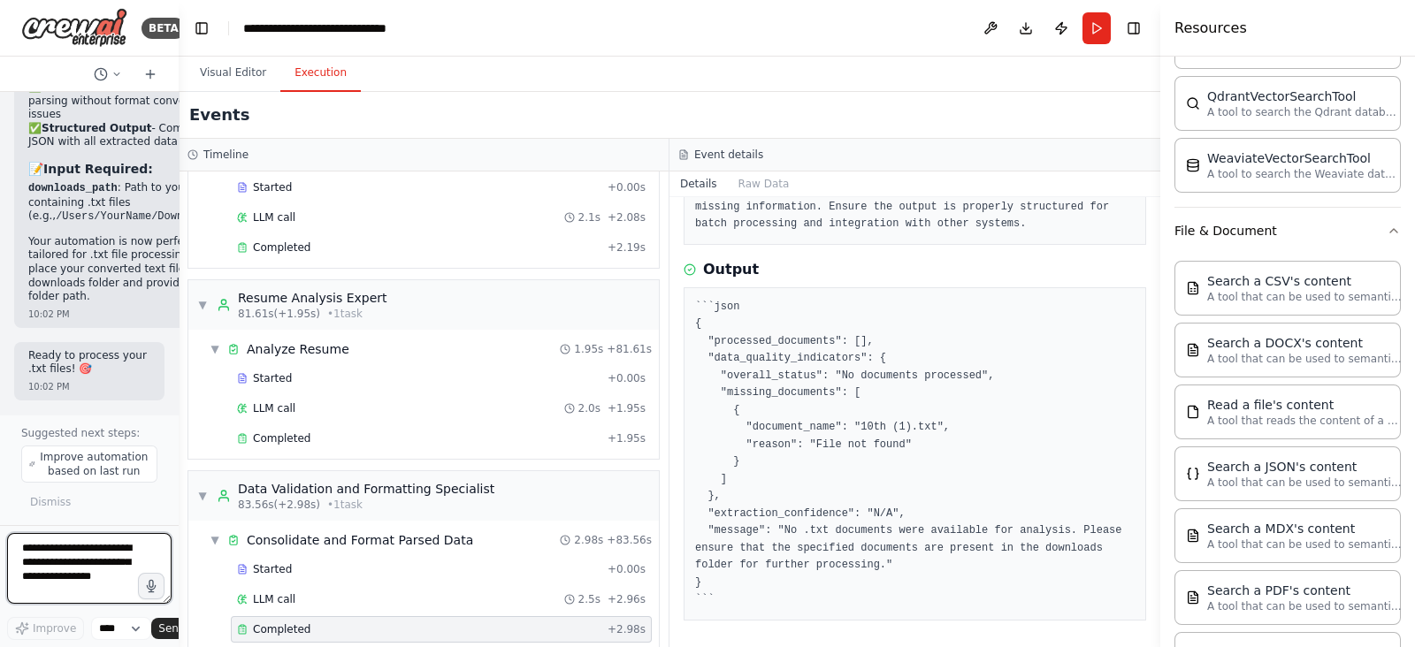
scroll to position [0, 0]
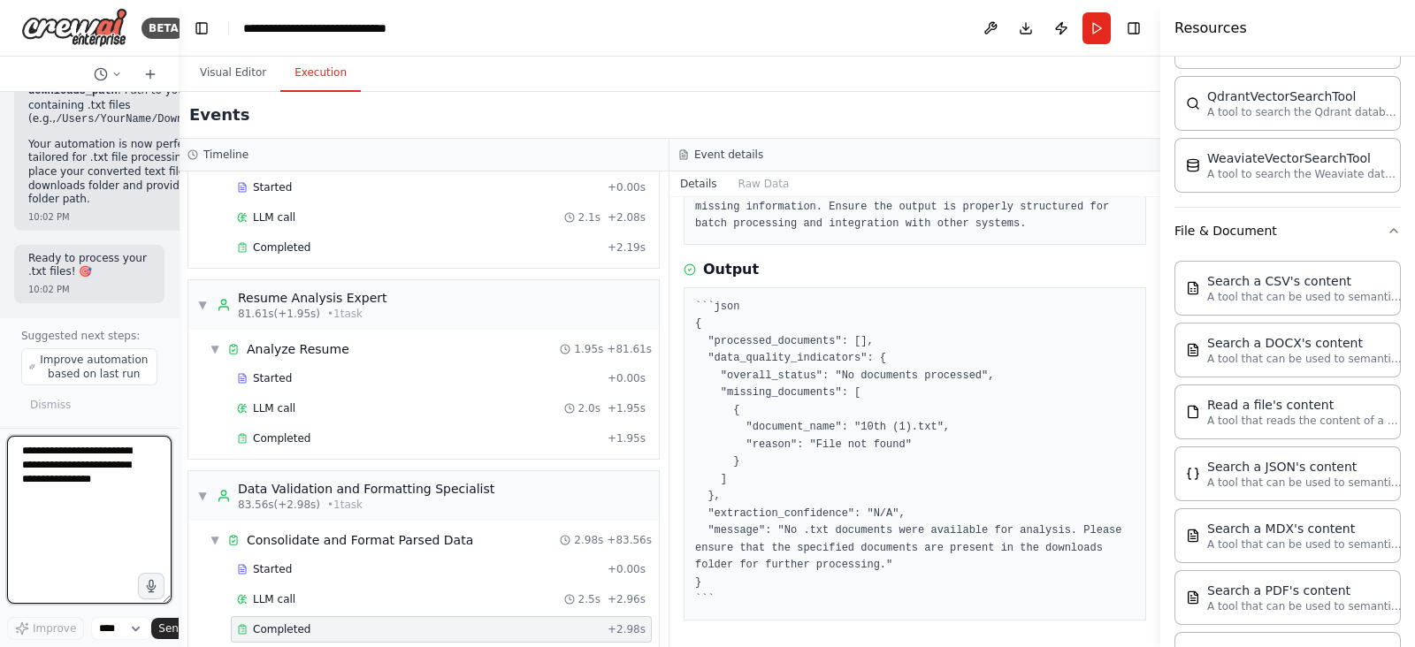
drag, startPoint x: 167, startPoint y: 601, endPoint x: 297, endPoint y: 699, distance: 162.4
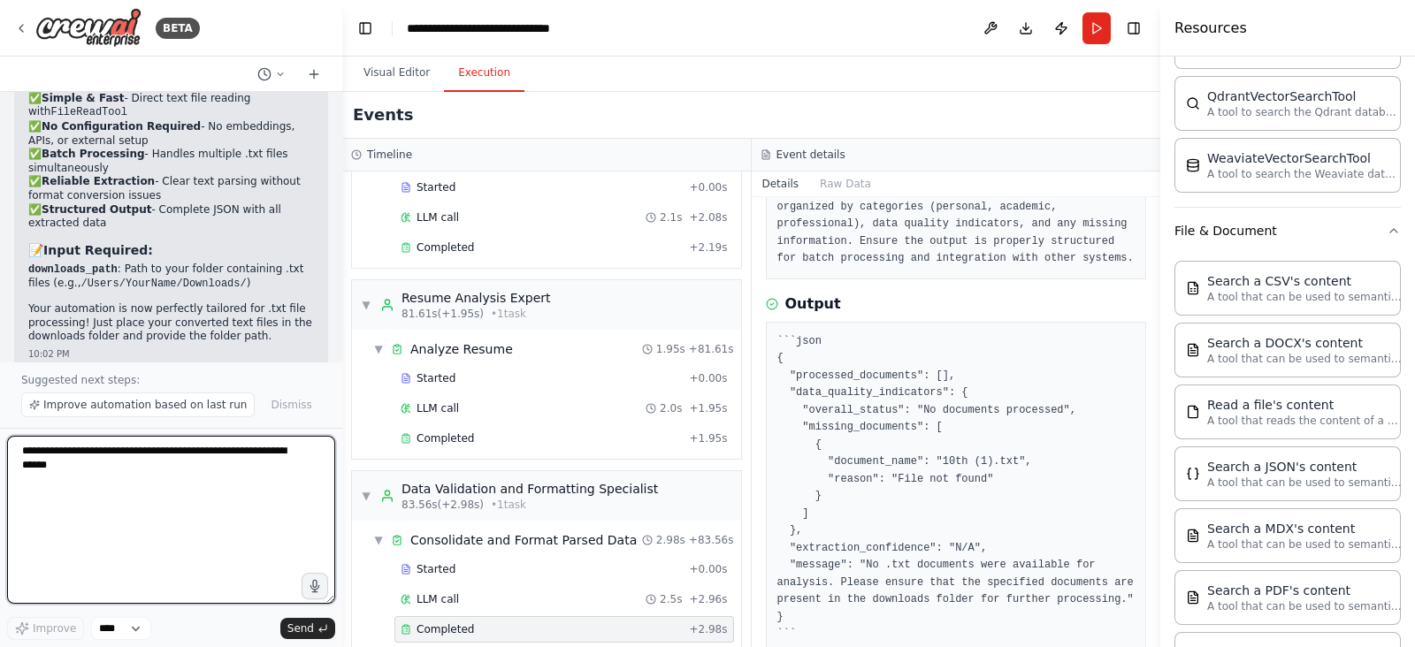
drag, startPoint x: 178, startPoint y: 244, endPoint x: 342, endPoint y: 262, distance: 165.5
click at [342, 262] on div "BETA Create a document parser. This parser will parse the uploaded documents wh…" at bounding box center [707, 323] width 1415 height 647
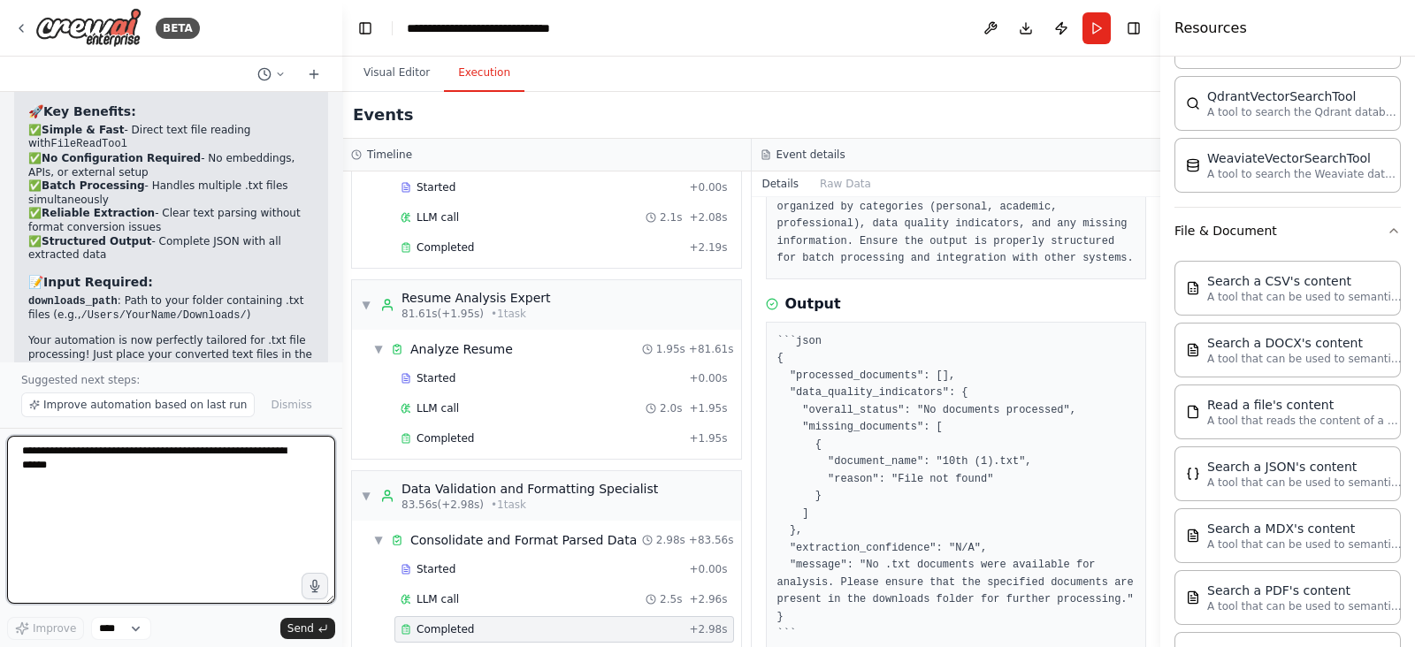
click at [65, 564] on textarea at bounding box center [171, 520] width 328 height 168
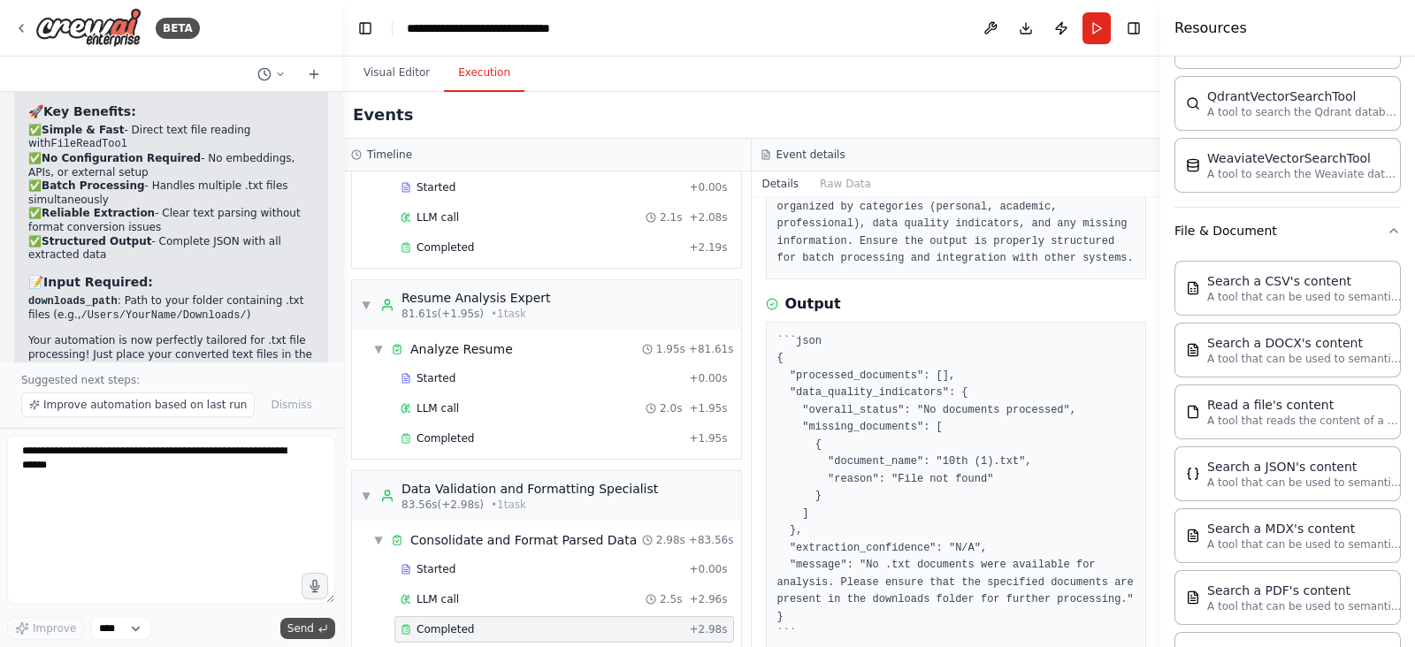
click at [314, 624] on button "Send" at bounding box center [307, 628] width 55 height 21
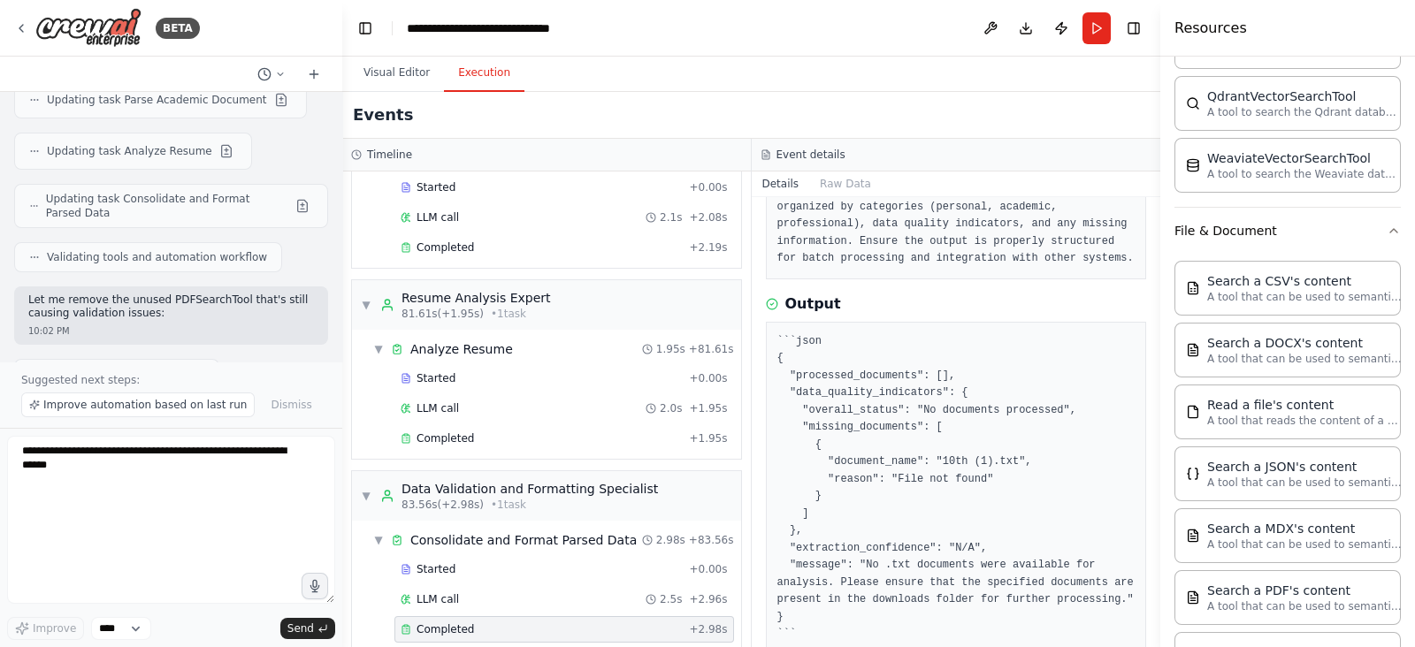
scroll to position [10499, 0]
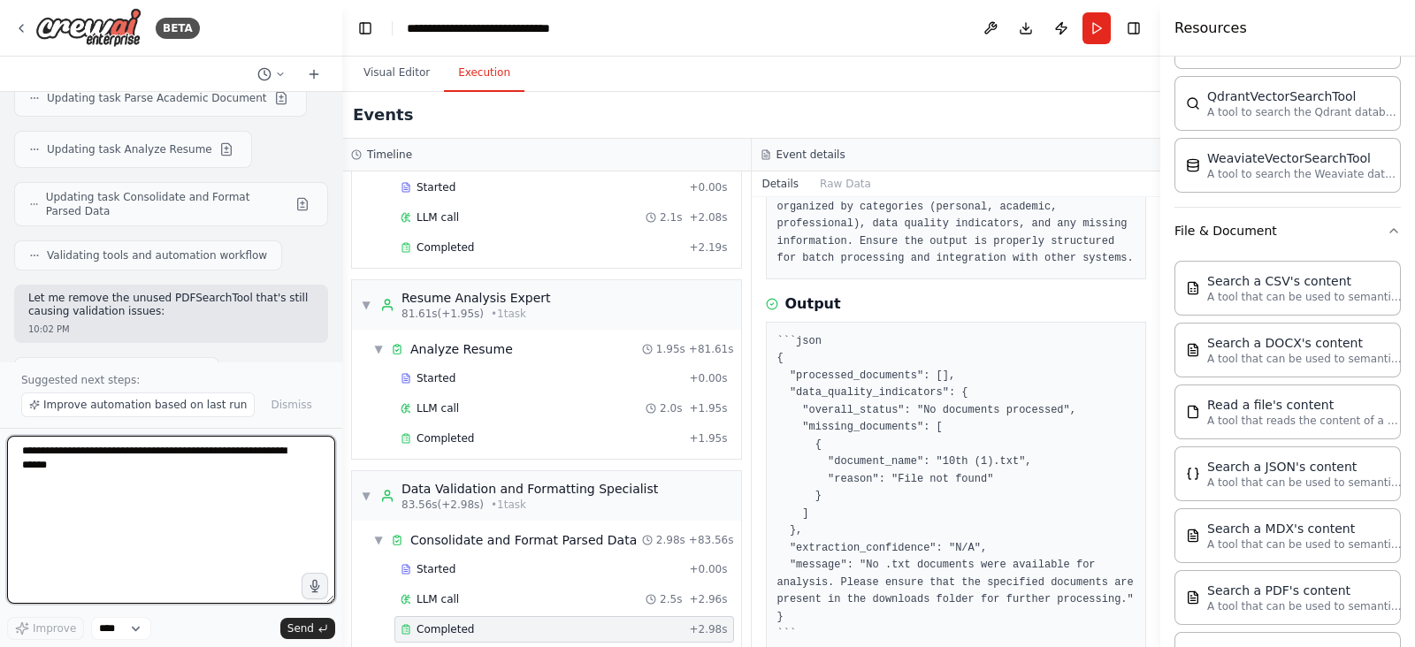
click at [174, 511] on textarea at bounding box center [171, 520] width 328 height 168
paste textarea "**********"
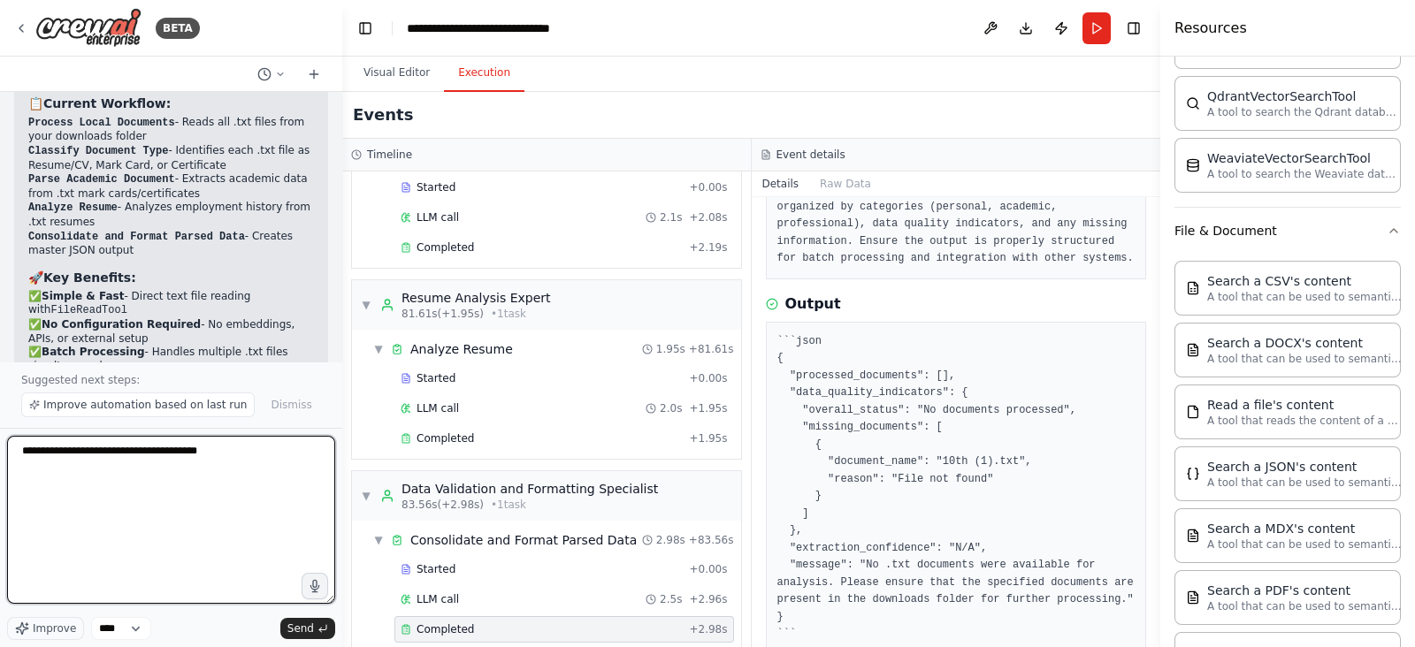
scroll to position [11234, 0]
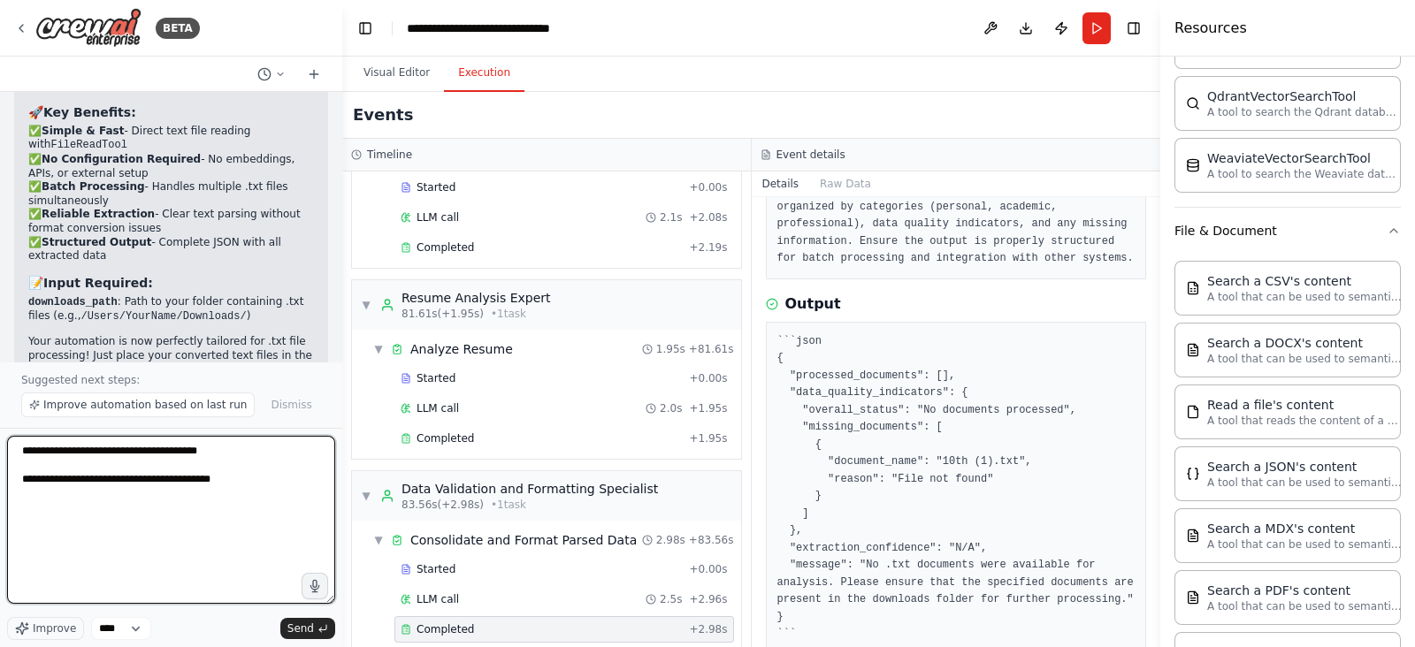
type textarea "**********"
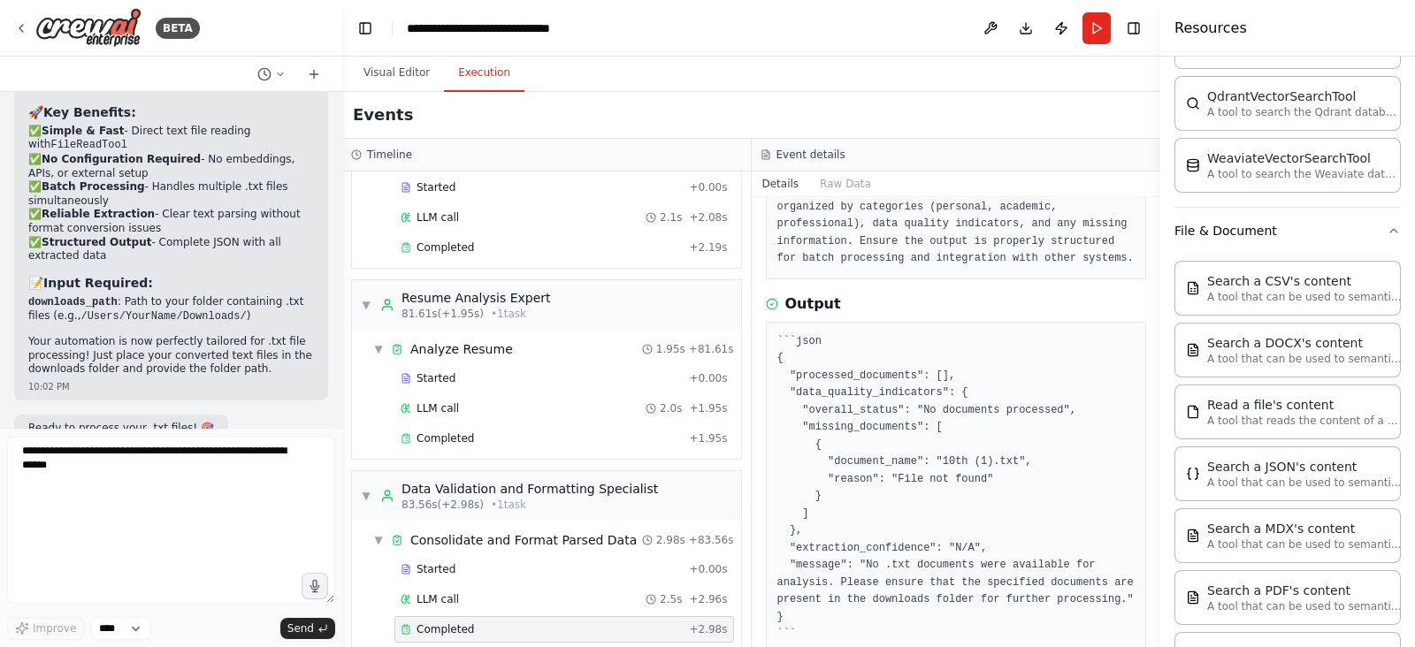
scroll to position [11290, 0]
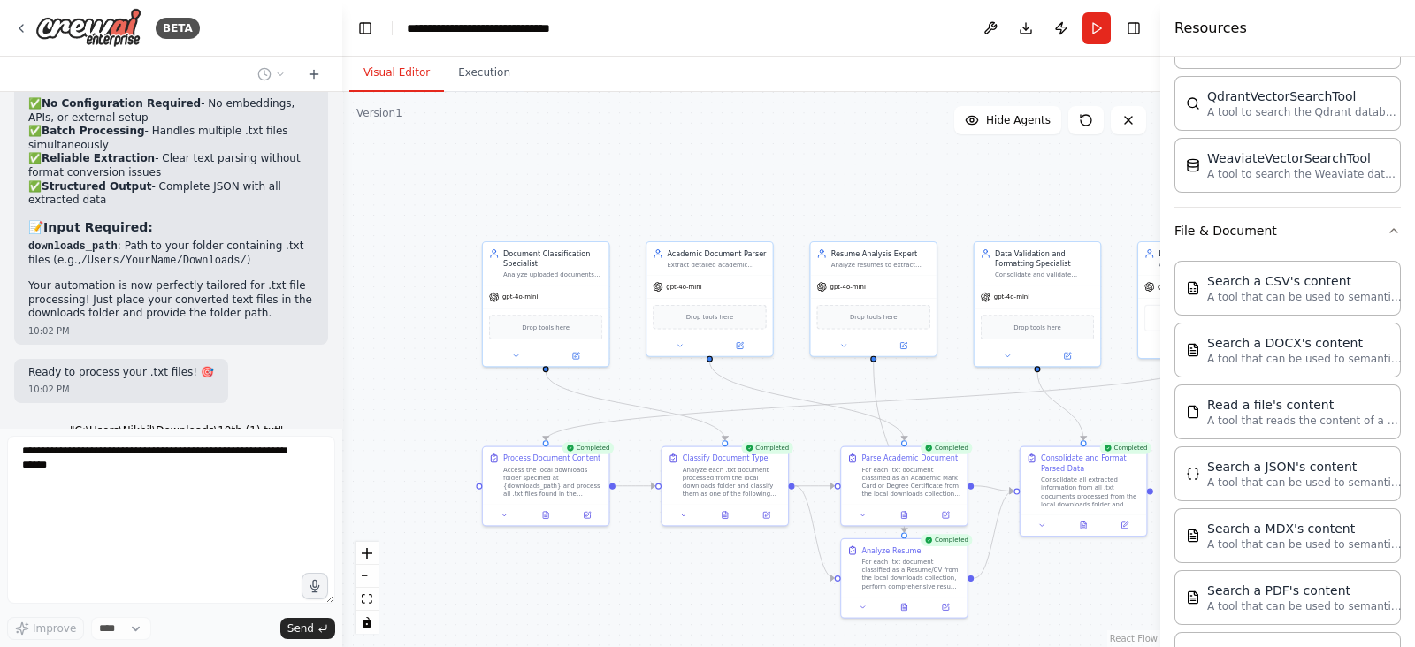
click at [402, 77] on button "Visual Editor" at bounding box center [396, 73] width 95 height 37
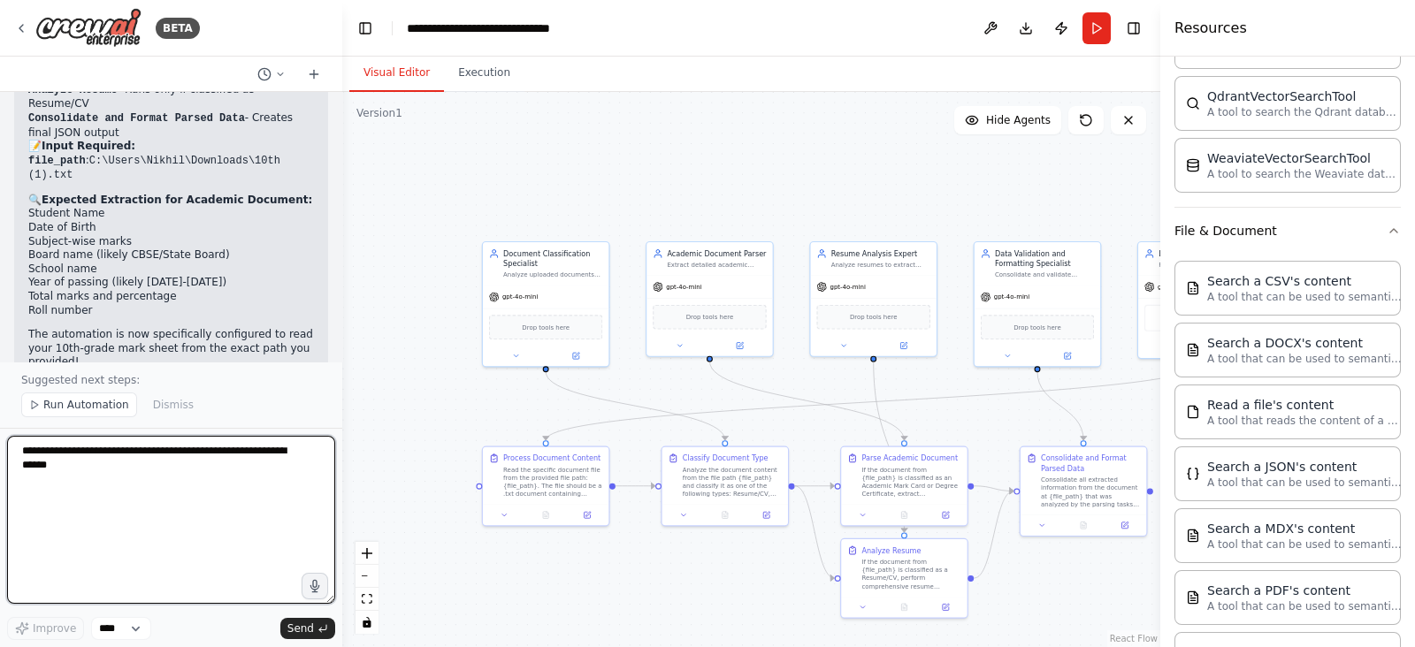
scroll to position [12644, 0]
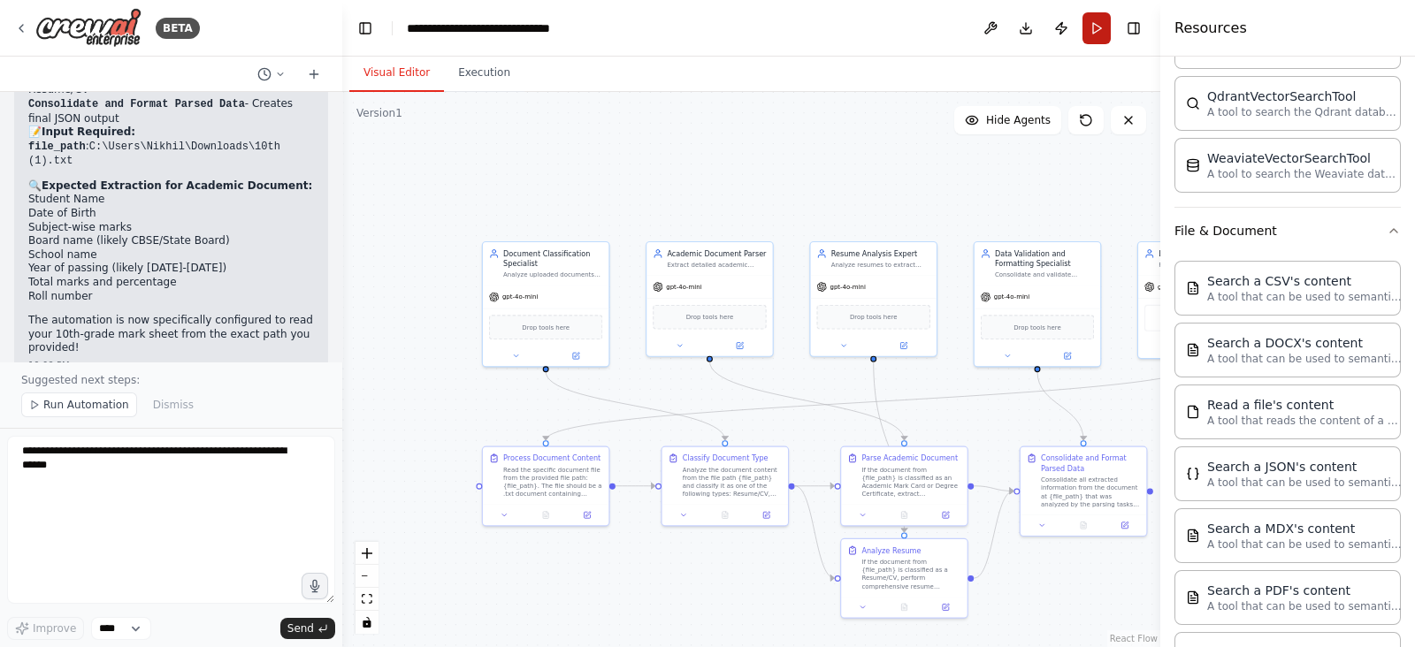
click at [1092, 32] on button "Run" at bounding box center [1097, 28] width 28 height 32
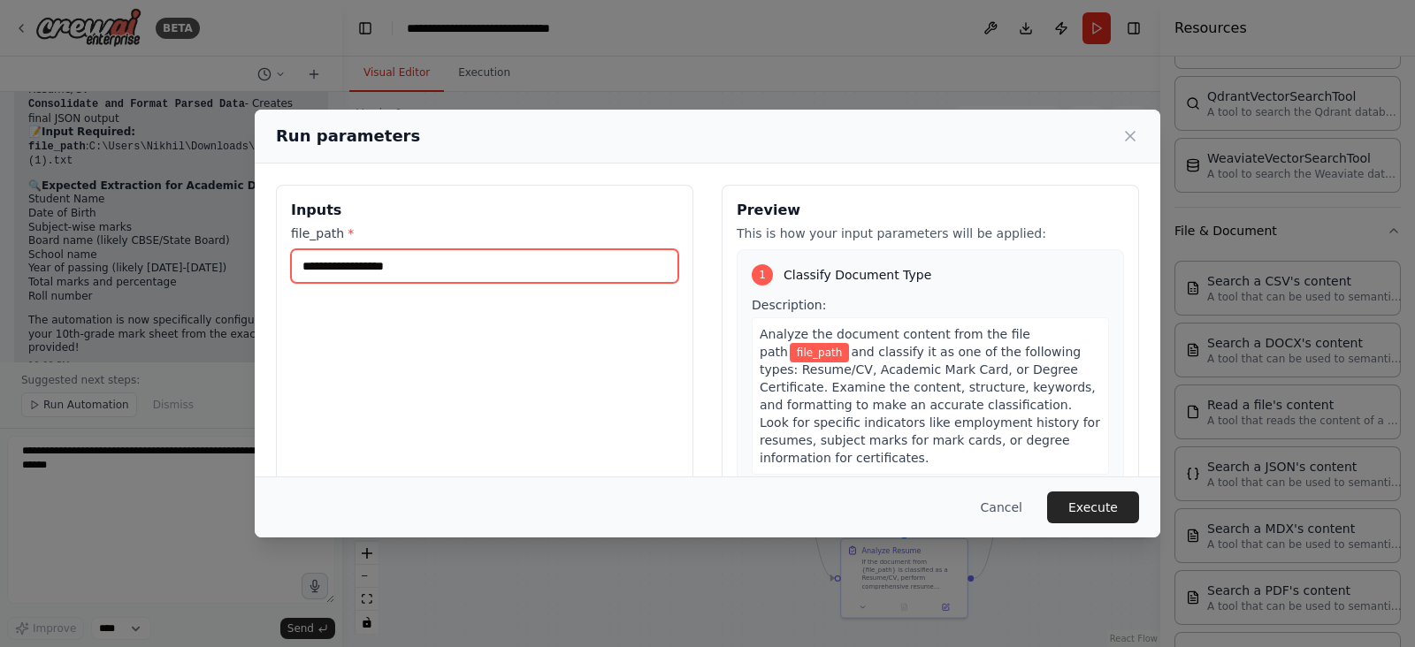
click at [447, 249] on input "file_path *" at bounding box center [484, 266] width 387 height 34
paste input "**********"
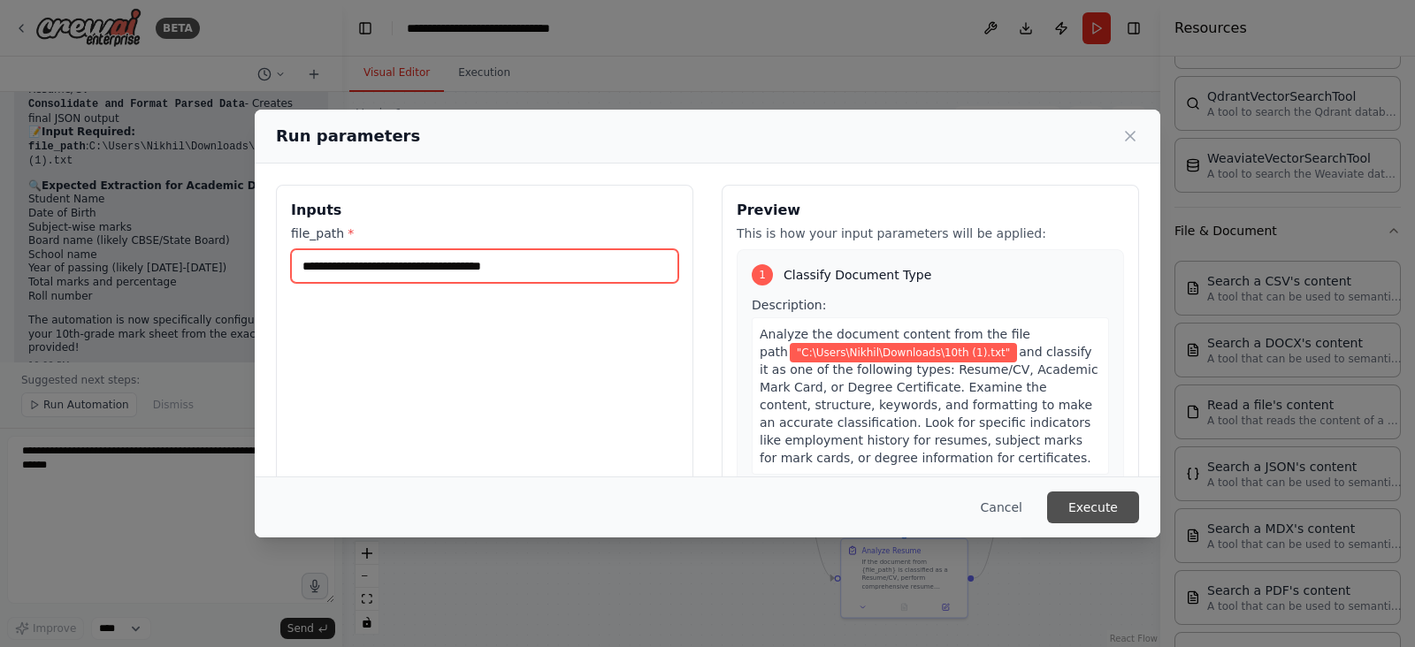
type input "**********"
click at [1084, 516] on button "Execute" at bounding box center [1093, 508] width 92 height 32
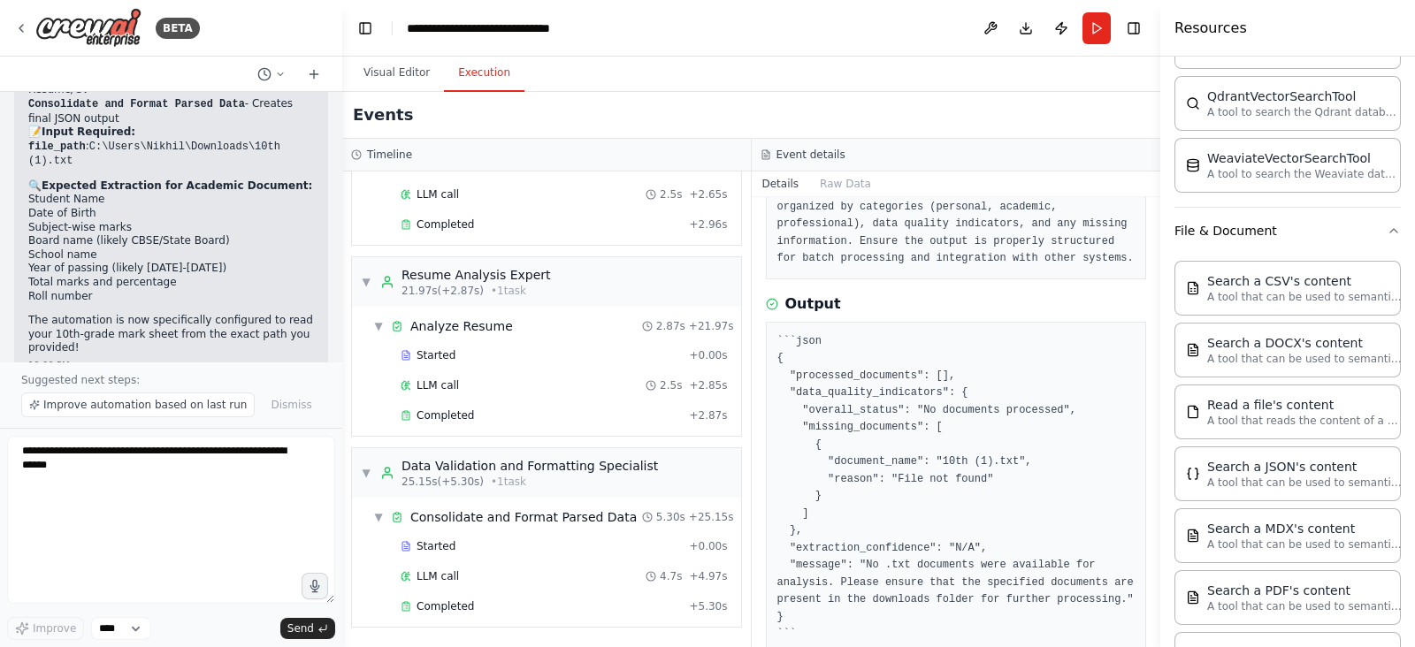
scroll to position [579, 0]
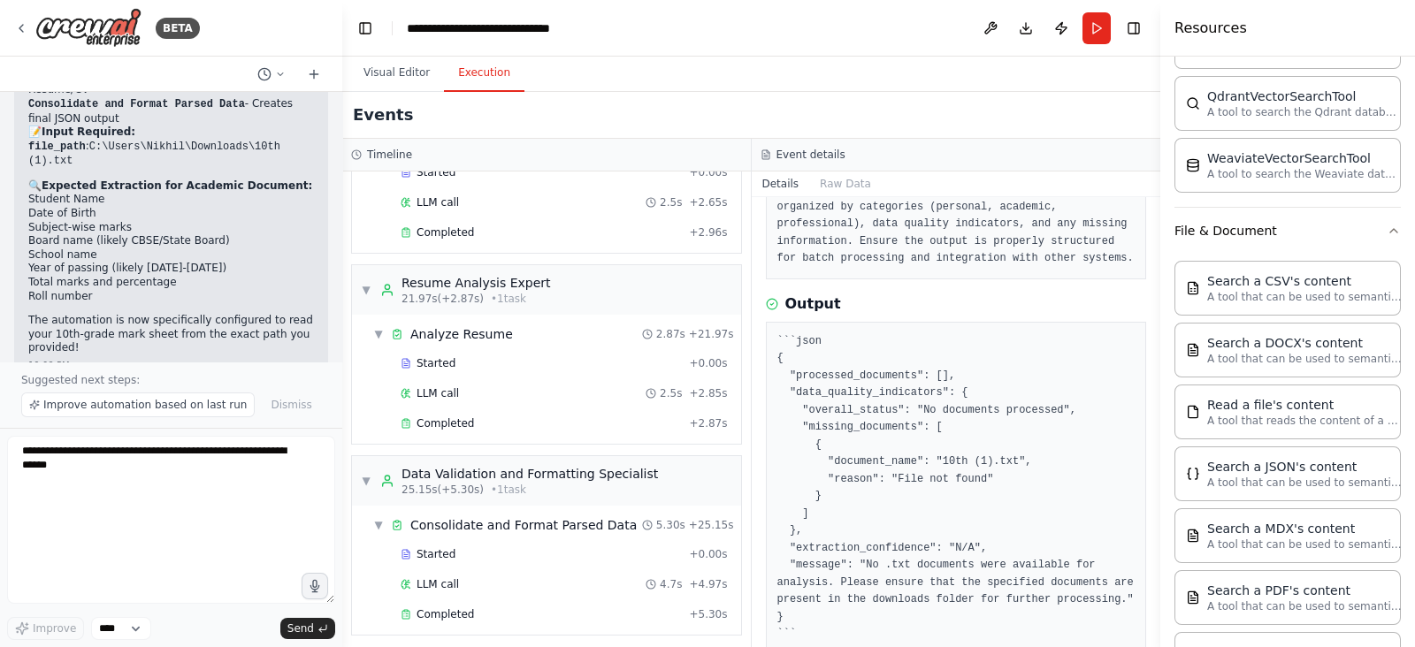
click at [486, 82] on button "Execution" at bounding box center [484, 73] width 80 height 37
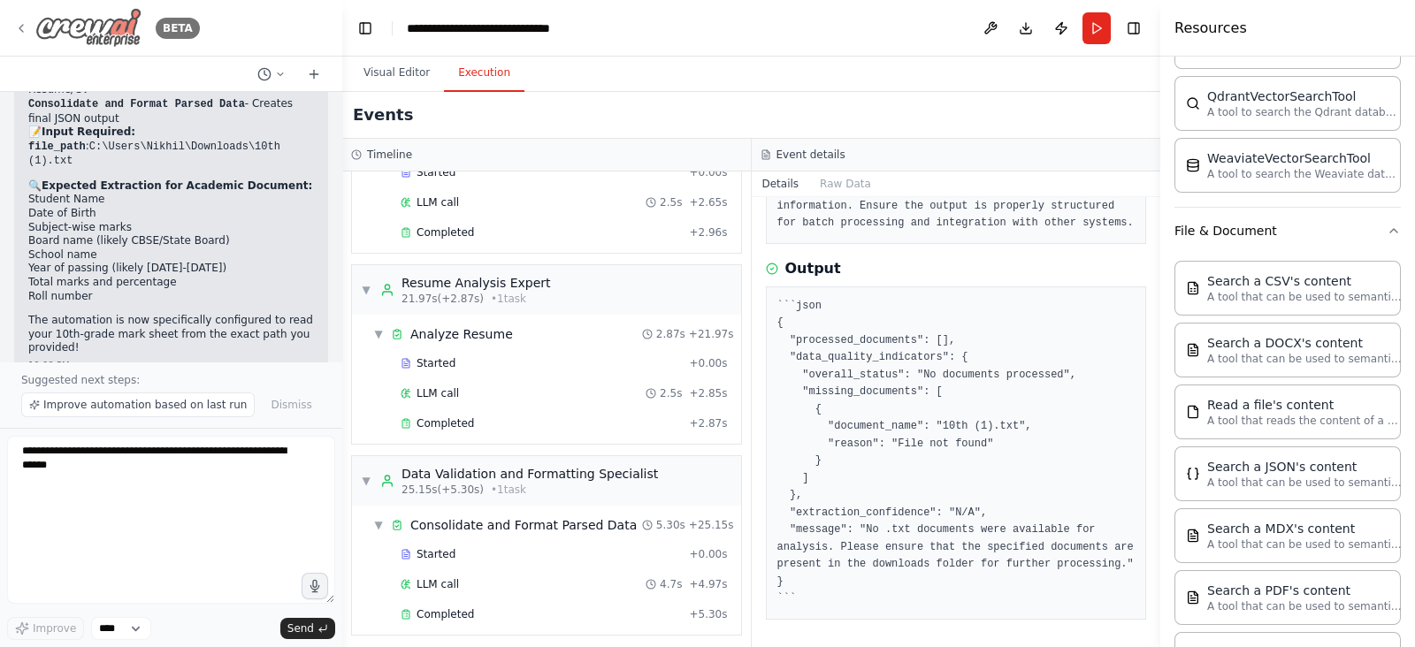
click at [80, 19] on img at bounding box center [88, 28] width 106 height 40
